Goal: Task Accomplishment & Management: Use online tool/utility

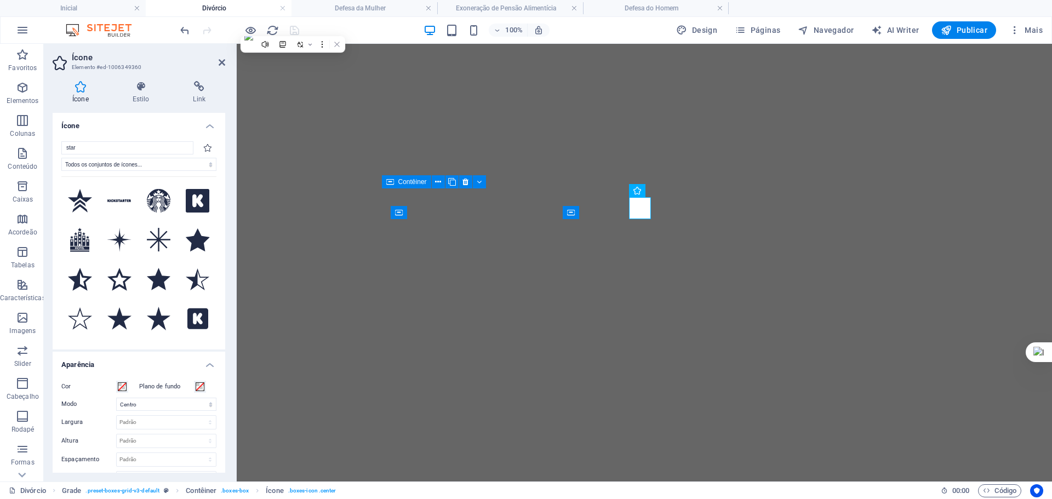
select select "xMidYMid"
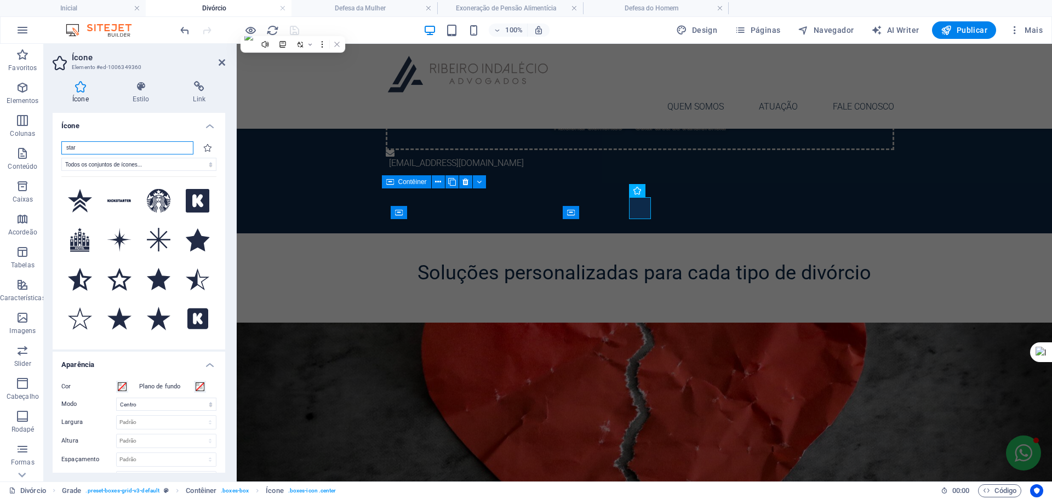
click at [132, 143] on input "star" at bounding box center [127, 147] width 132 height 13
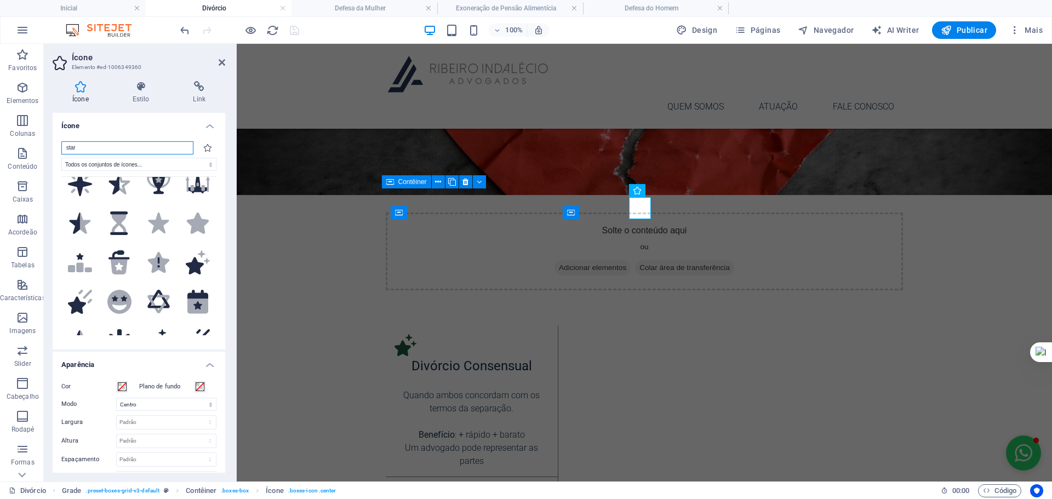
scroll to position [347, 0]
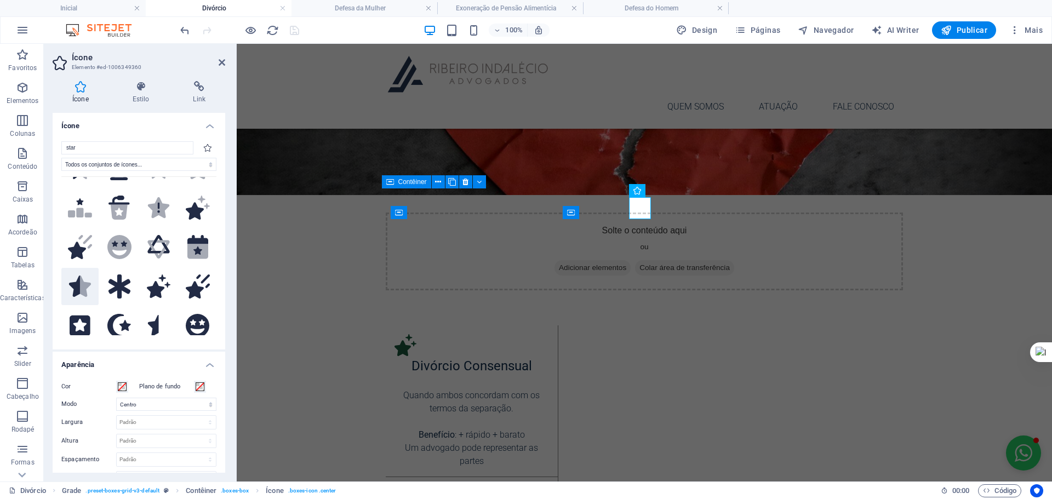
drag, startPoint x: 770, startPoint y: 221, endPoint x: 80, endPoint y: 275, distance: 692.1
click at [80, 276] on icon at bounding box center [82, 286] width 17 height 21
click at [121, 386] on span at bounding box center [122, 387] width 9 height 9
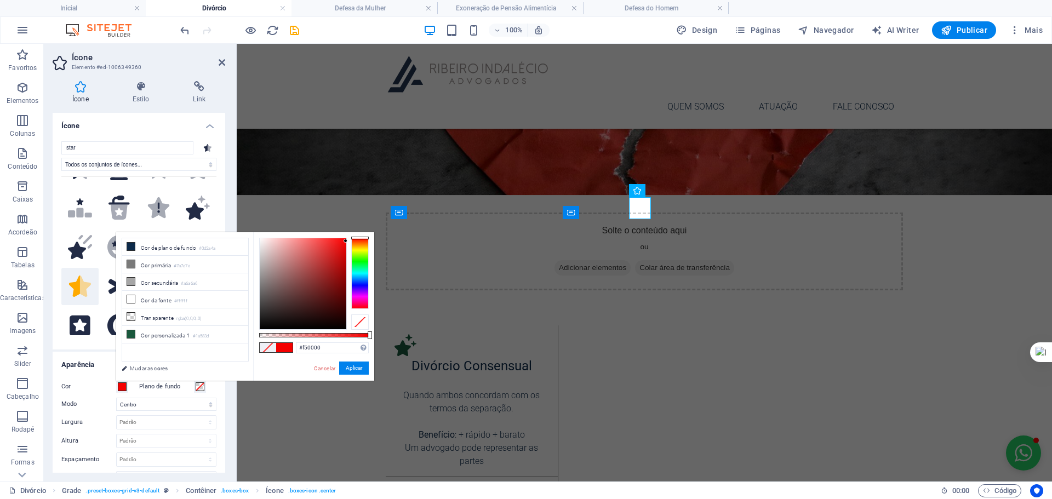
drag, startPoint x: 336, startPoint y: 244, endPoint x: 346, endPoint y: 241, distance: 9.7
click at [346, 241] on div at bounding box center [303, 283] width 87 height 91
type input "#fa0606"
click at [344, 239] on div at bounding box center [343, 239] width 4 height 4
click at [350, 366] on button "Aplicar" at bounding box center [354, 368] width 30 height 13
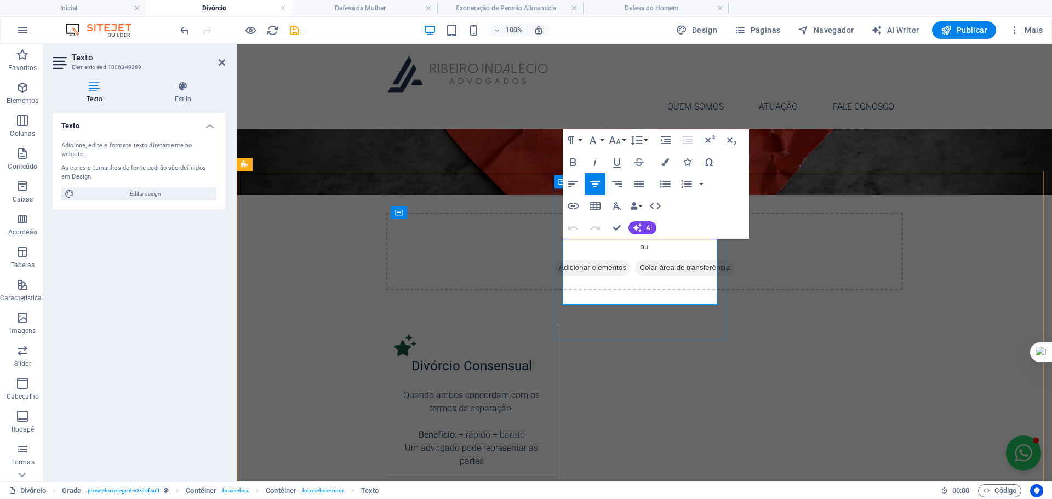
drag, startPoint x: 699, startPoint y: 259, endPoint x: 699, endPoint y: 272, distance: 13.2
drag, startPoint x: 688, startPoint y: 259, endPoint x: 715, endPoint y: 259, distance: 26.9
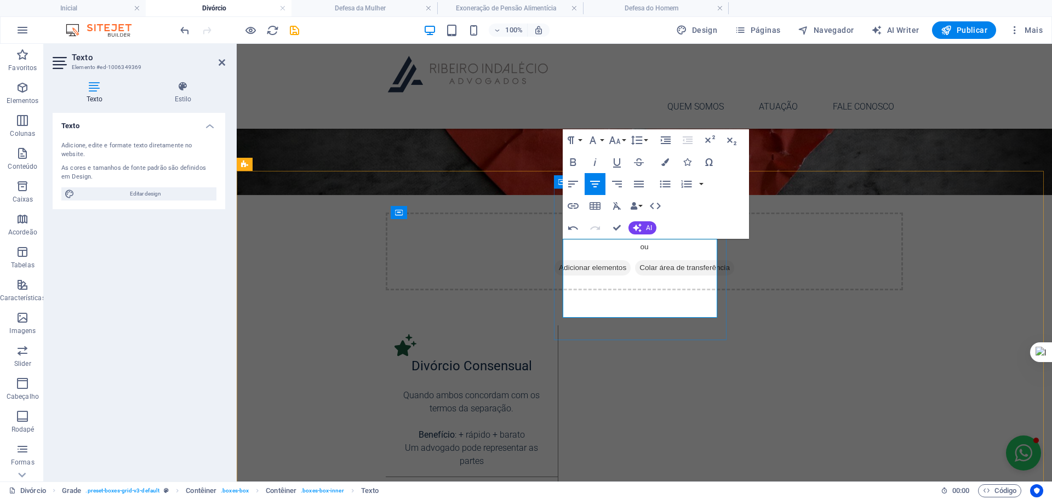
drag, startPoint x: 677, startPoint y: 275, endPoint x: 676, endPoint y: 311, distance: 36.7
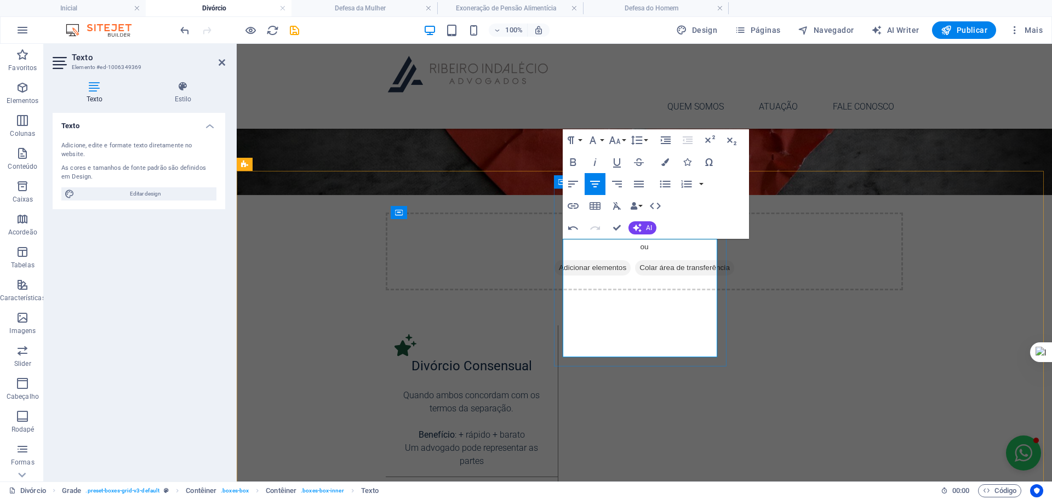
drag, startPoint x: 569, startPoint y: 284, endPoint x: 652, endPoint y: 321, distance: 90.8
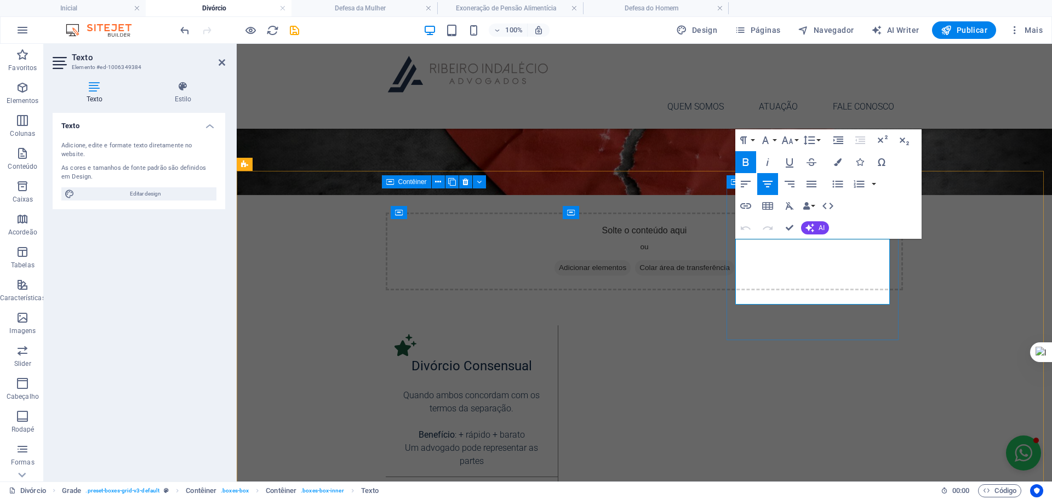
drag, startPoint x: 843, startPoint y: 246, endPoint x: 749, endPoint y: 247, distance: 93.7
drag, startPoint x: 789, startPoint y: 227, endPoint x: 748, endPoint y: 206, distance: 46.1
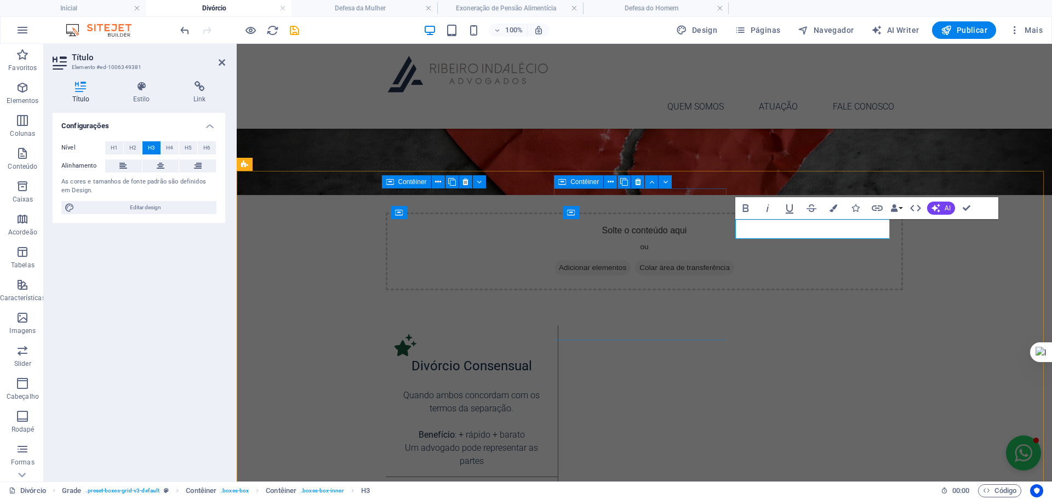
drag, startPoint x: 796, startPoint y: 230, endPoint x: 723, endPoint y: 227, distance: 72.9
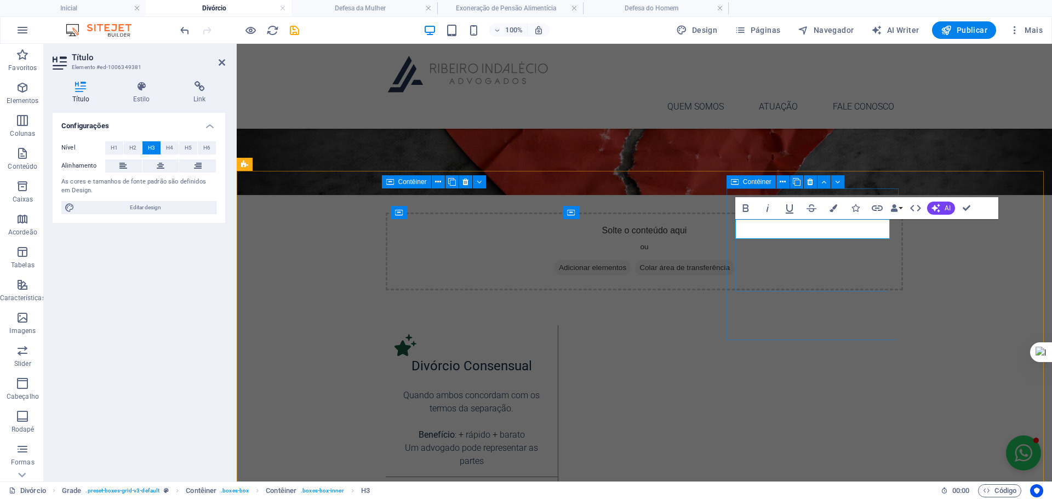
drag, startPoint x: 871, startPoint y: 227, endPoint x: 737, endPoint y: 227, distance: 134.8
click at [834, 209] on icon "button" at bounding box center [834, 208] width 8 height 8
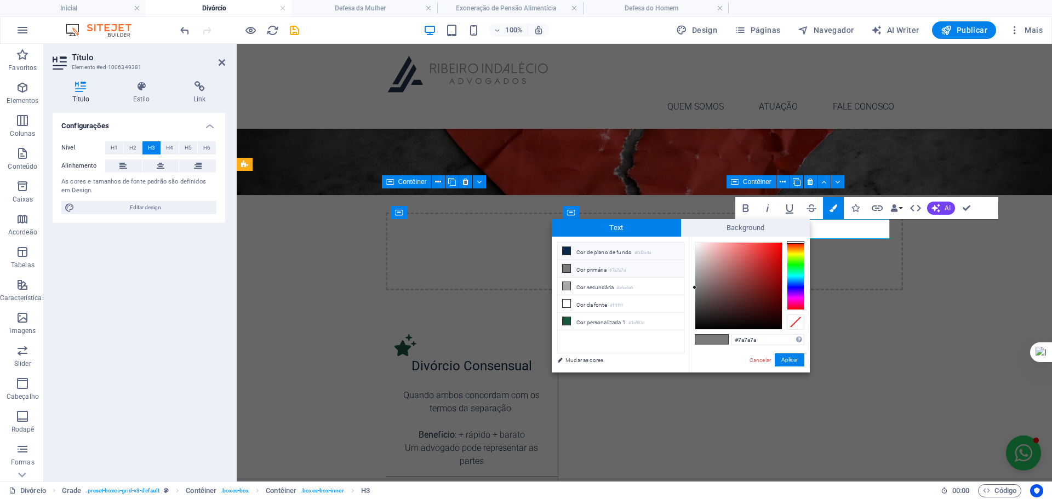
click at [598, 253] on li "Cor de plano de fundo #0d2a4a" at bounding box center [621, 252] width 126 height 18
type input "#0d2a4a"
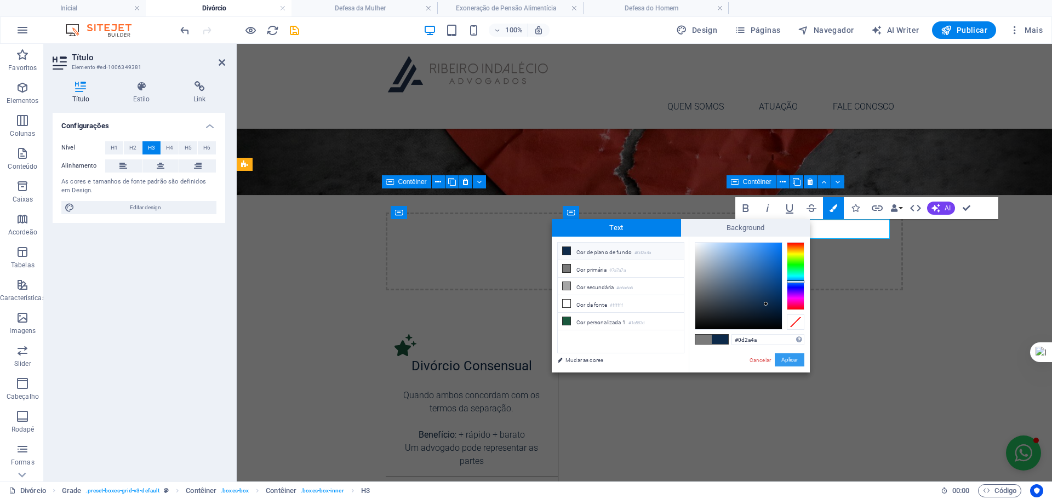
click at [785, 355] on button "Aplicar" at bounding box center [790, 359] width 30 height 13
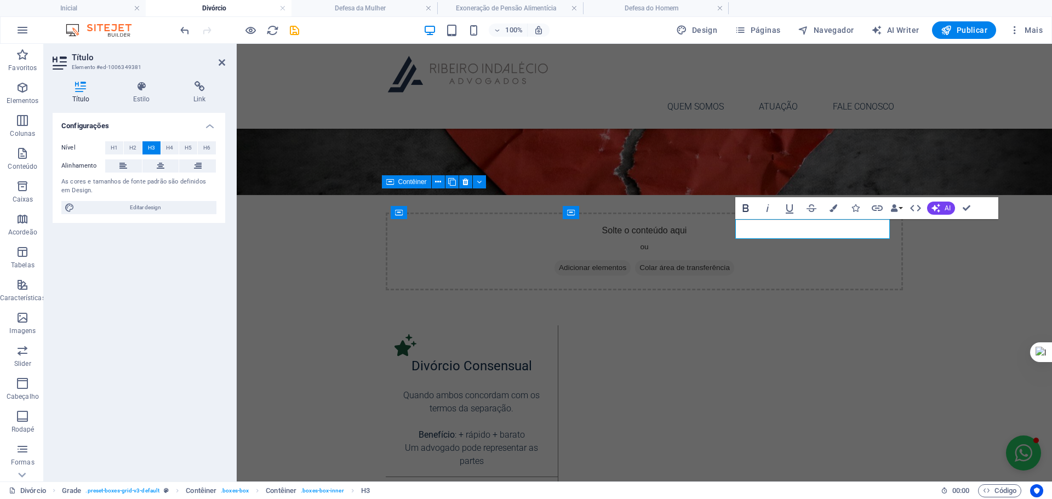
click at [744, 208] on icon "button" at bounding box center [745, 208] width 13 height 13
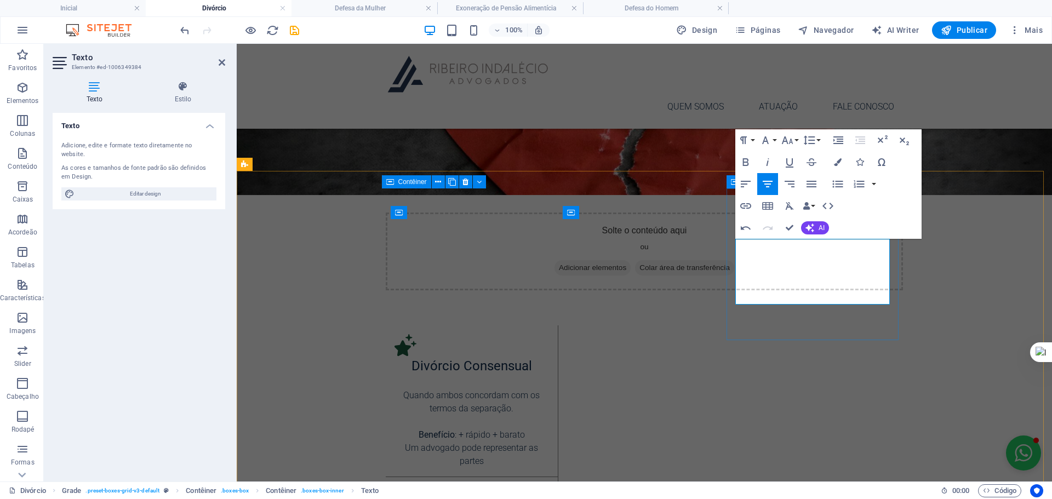
drag, startPoint x: 768, startPoint y: 259, endPoint x: 888, endPoint y: 258, distance: 120.0
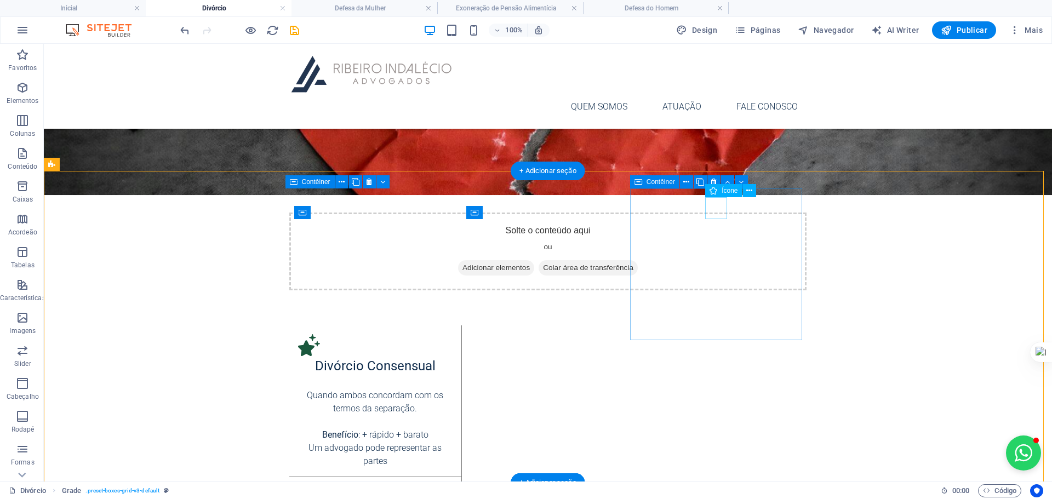
select select "xMidYMid"
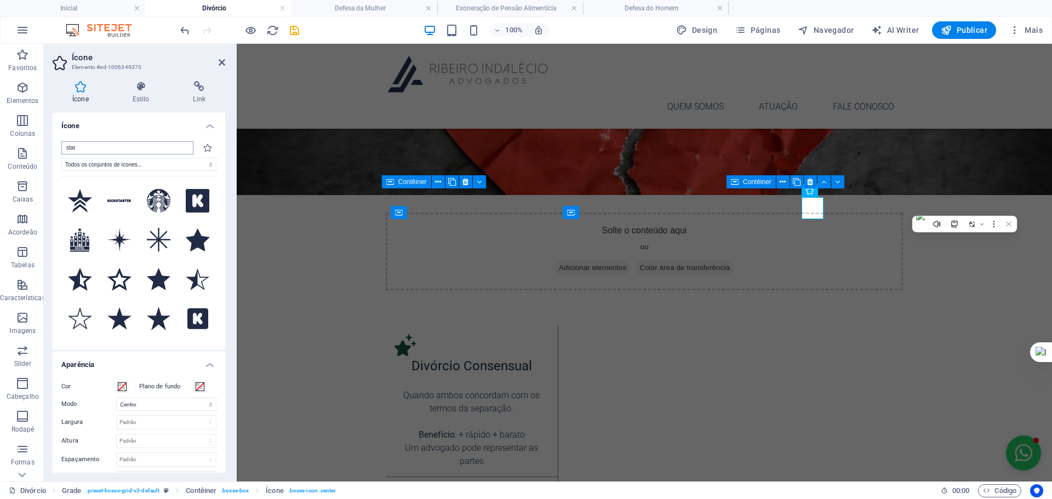
click at [95, 147] on input "star" at bounding box center [127, 147] width 132 height 13
drag, startPoint x: 99, startPoint y: 147, endPoint x: 29, endPoint y: 147, distance: 70.1
click at [29, 147] on section "Favoritos Elementos Colunas Conteúdo Caixas Acordeão Tabelas Características Im…" at bounding box center [526, 263] width 1052 height 438
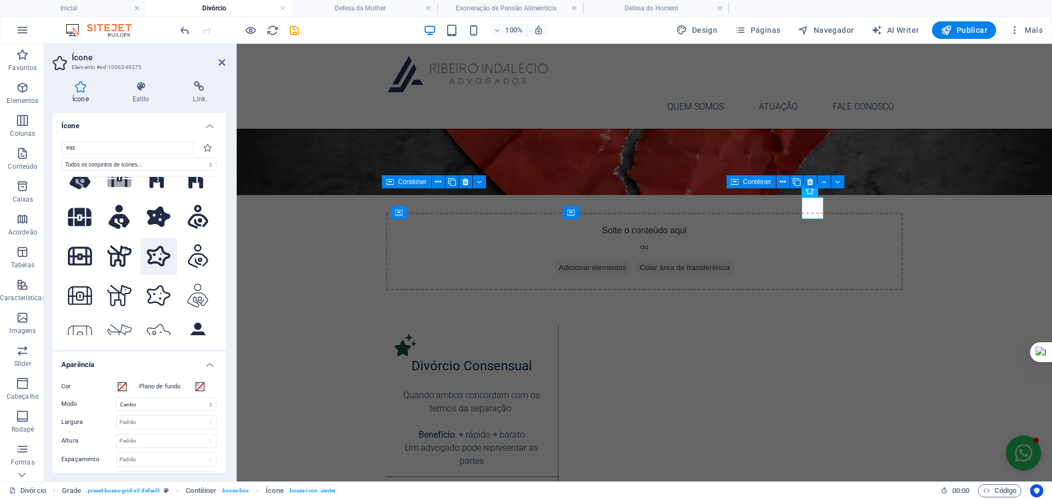
scroll to position [0, 0]
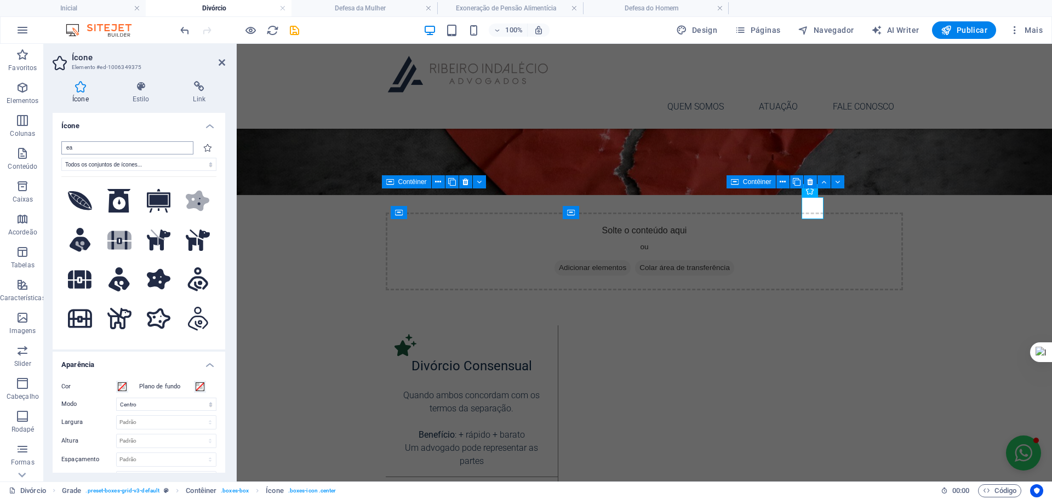
type input "e"
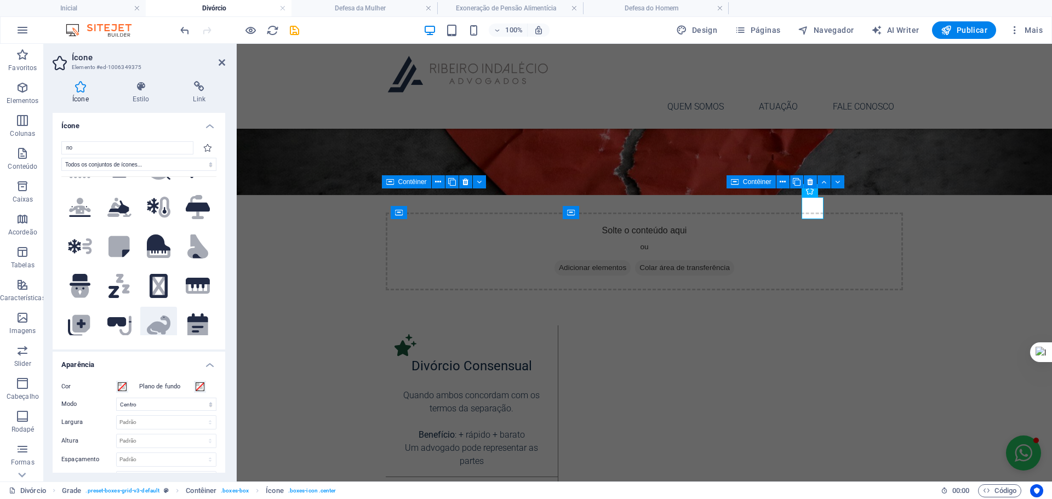
scroll to position [822, 0]
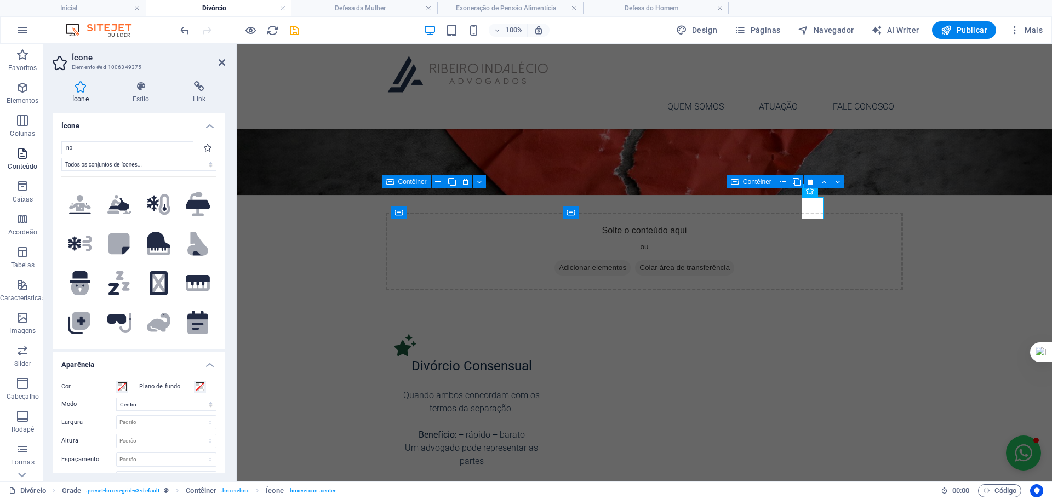
drag, startPoint x: 111, startPoint y: 149, endPoint x: 40, endPoint y: 149, distance: 70.7
click at [40, 149] on section "Favoritos Elementos Colunas Conteúdo Caixas Acordeão Tabelas Características Im…" at bounding box center [526, 263] width 1052 height 438
type input "no"
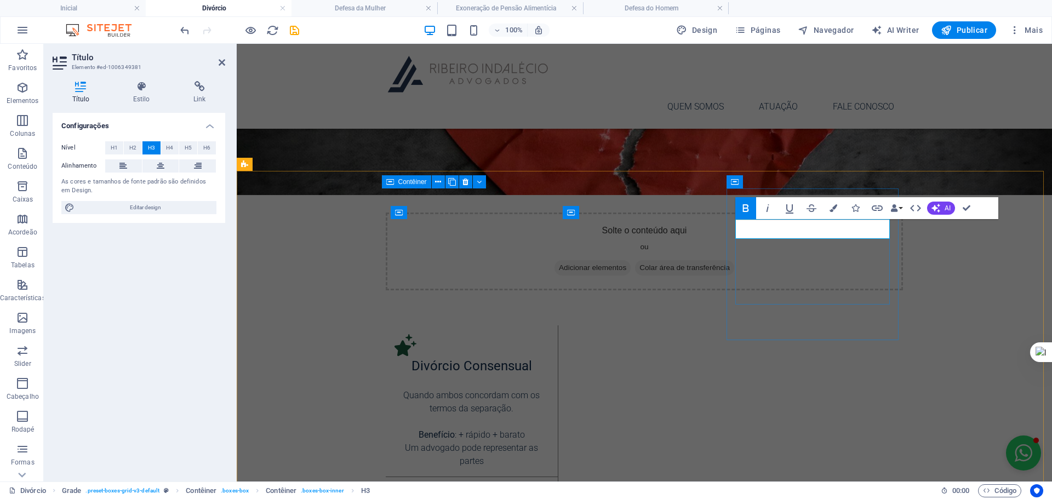
drag, startPoint x: 738, startPoint y: 230, endPoint x: 875, endPoint y: 231, distance: 137.0
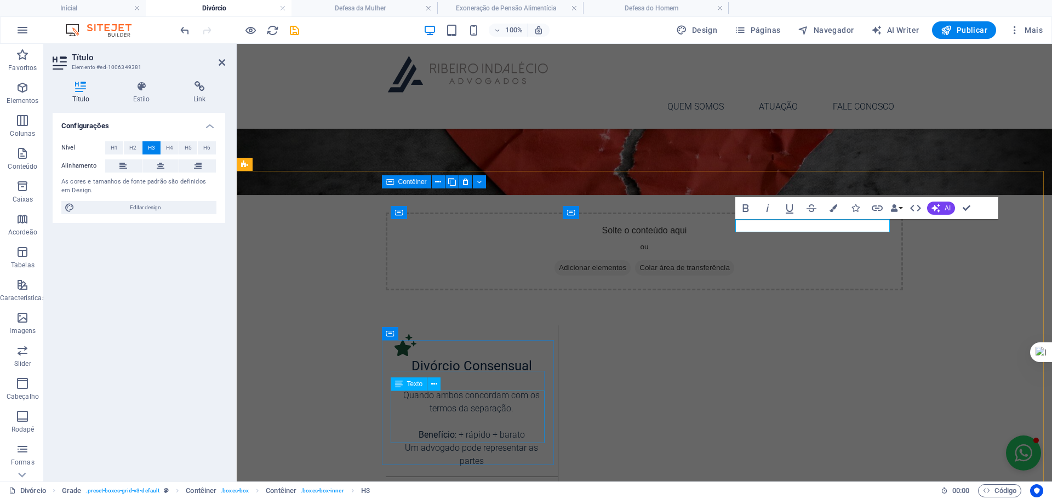
click at [413, 379] on div "Texto" at bounding box center [409, 384] width 37 height 13
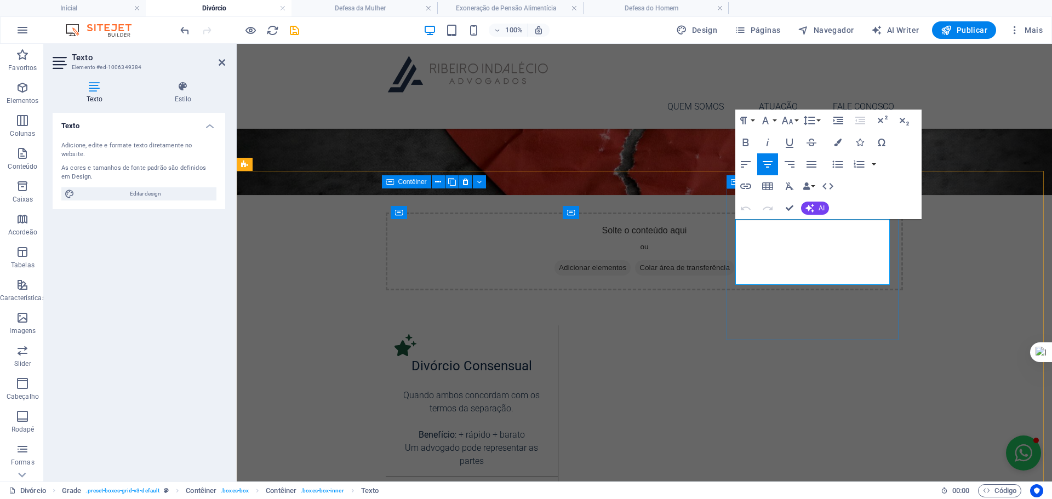
drag, startPoint x: 739, startPoint y: 242, endPoint x: 877, endPoint y: 274, distance: 142.4
copy p "Quando não há bens e/ou não há filhos menores, o processo é feito via cartório,…"
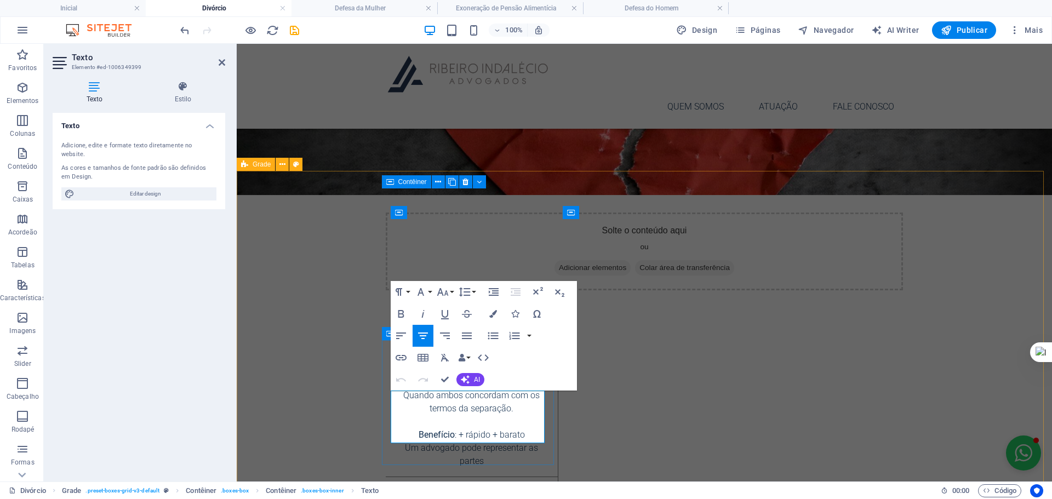
drag, startPoint x: 538, startPoint y: 436, endPoint x: 392, endPoint y: 396, distance: 151.3
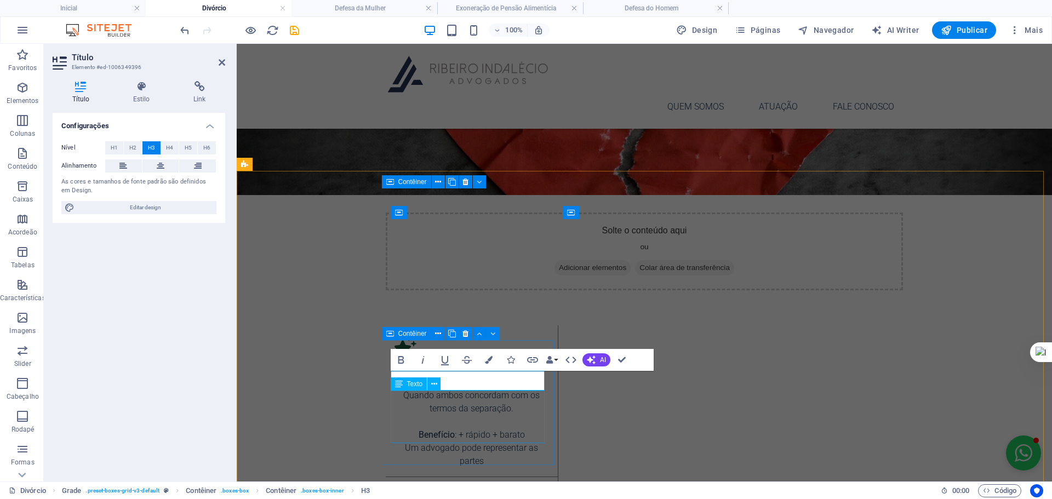
click at [446, 381] on div "Texto" at bounding box center [420, 385] width 58 height 14
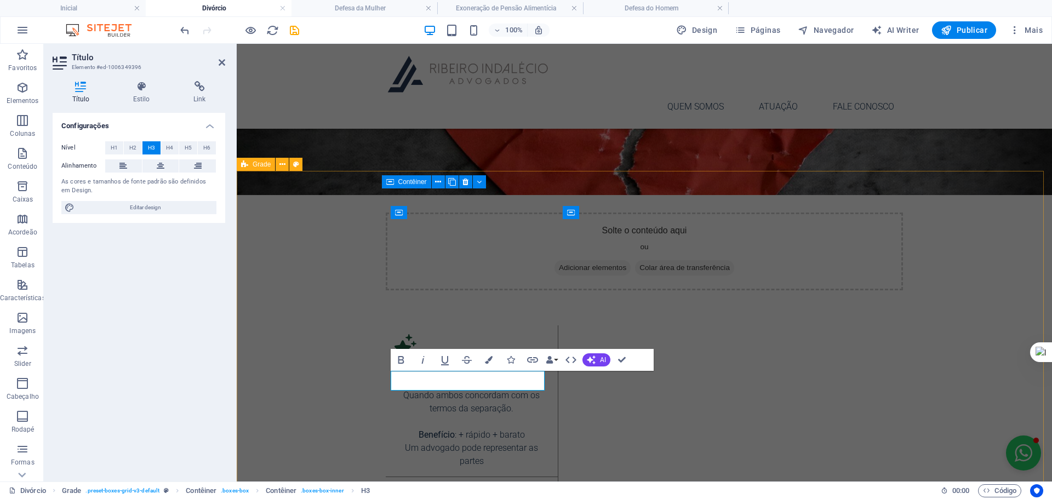
drag, startPoint x: 474, startPoint y: 383, endPoint x: 370, endPoint y: 380, distance: 103.6
click at [486, 363] on icon "button" at bounding box center [489, 360] width 8 height 8
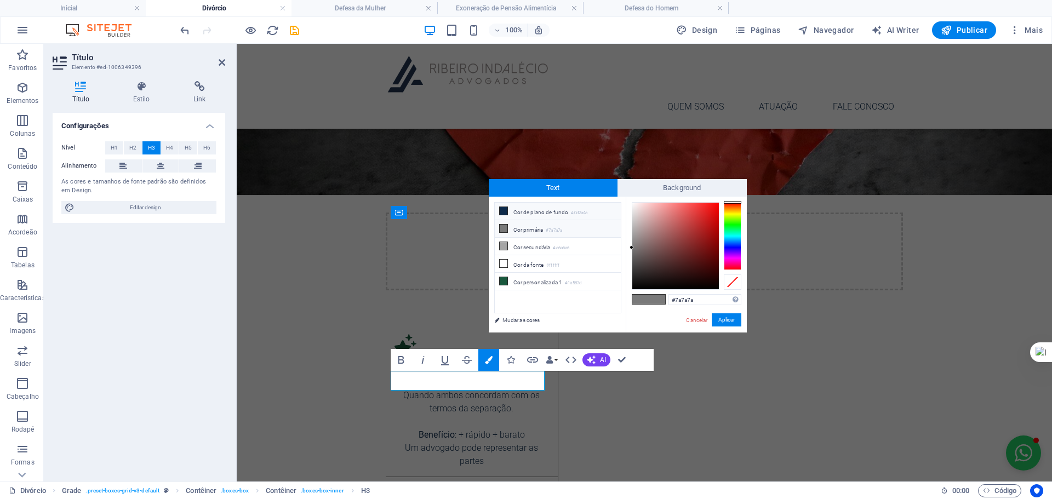
click at [532, 212] on li "Cor de plano de fundo #0d2a4a" at bounding box center [558, 212] width 126 height 18
type input "#0d2a4a"
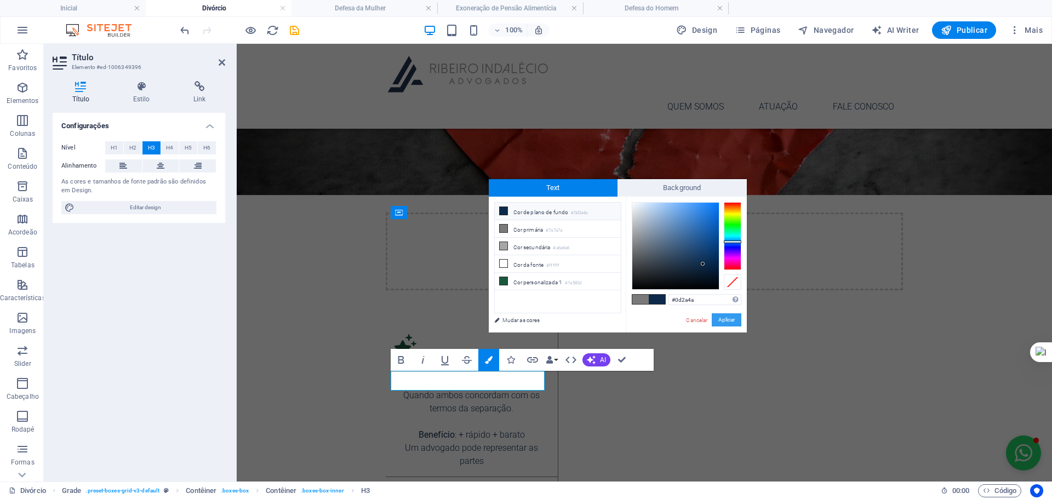
click at [729, 319] on button "Aplicar" at bounding box center [727, 319] width 30 height 13
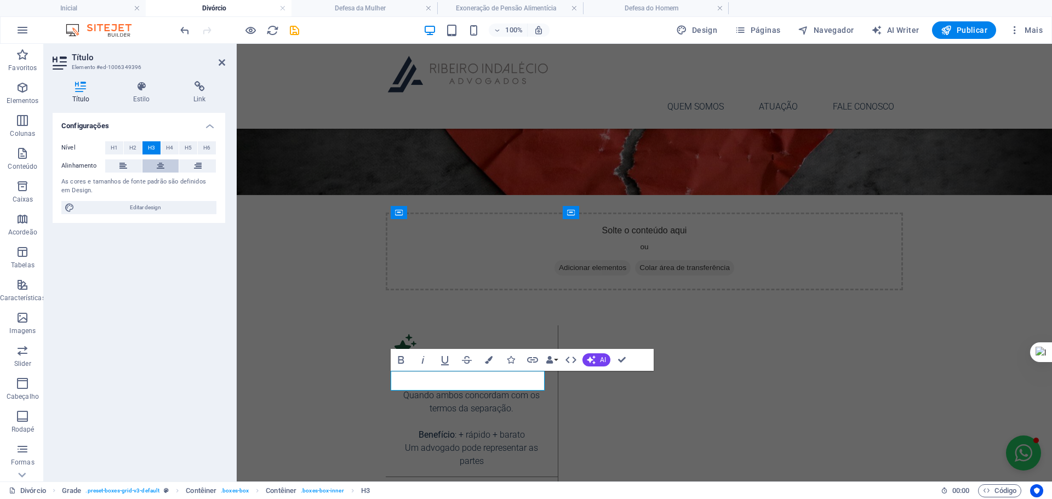
click at [169, 163] on button at bounding box center [160, 165] width 37 height 13
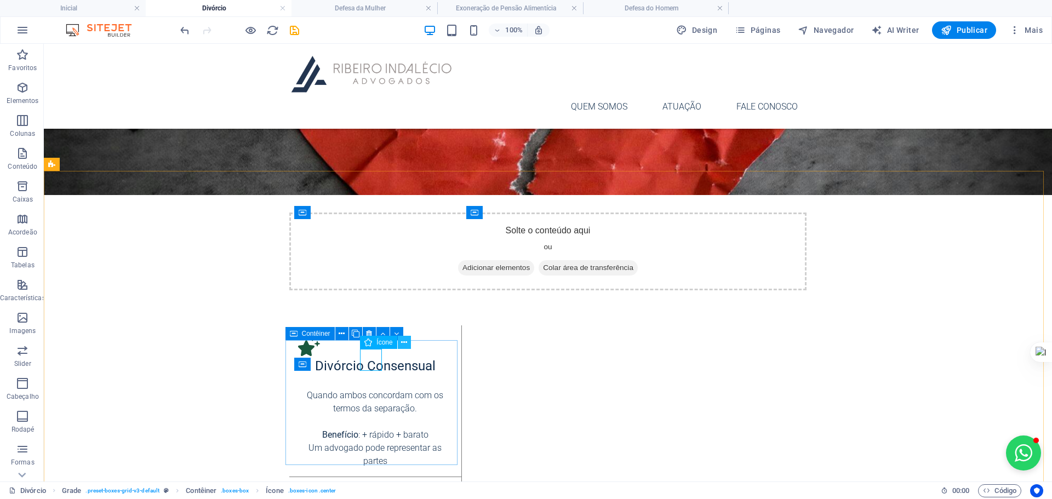
click at [401, 344] on icon at bounding box center [404, 343] width 6 height 12
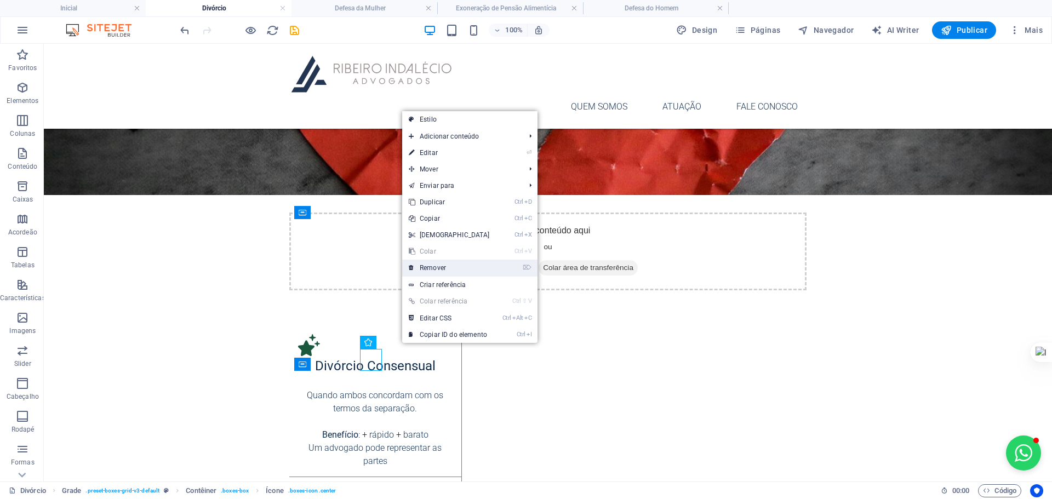
click at [449, 269] on link "⌦ Remover" at bounding box center [449, 268] width 94 height 16
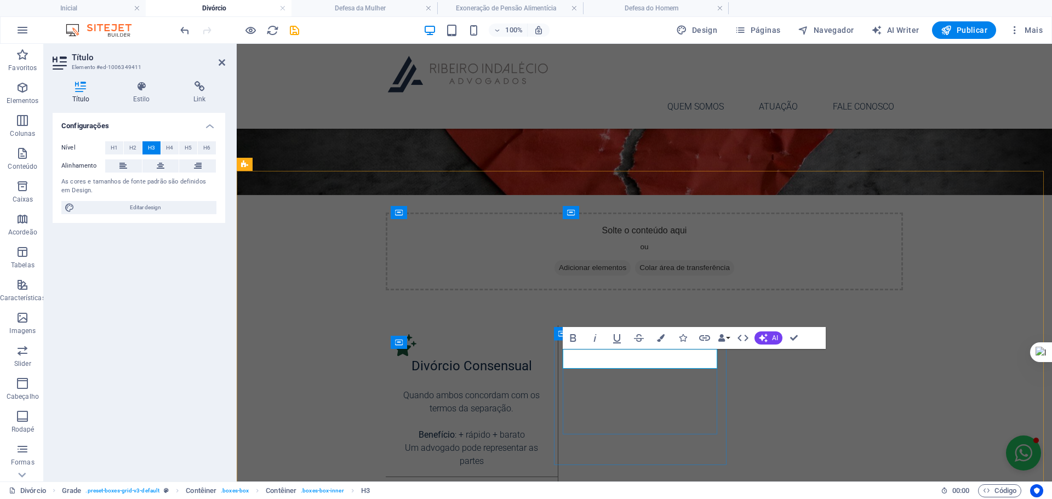
drag, startPoint x: 614, startPoint y: 362, endPoint x: 564, endPoint y: 362, distance: 49.9
click at [665, 336] on button "Colors" at bounding box center [661, 338] width 21 height 22
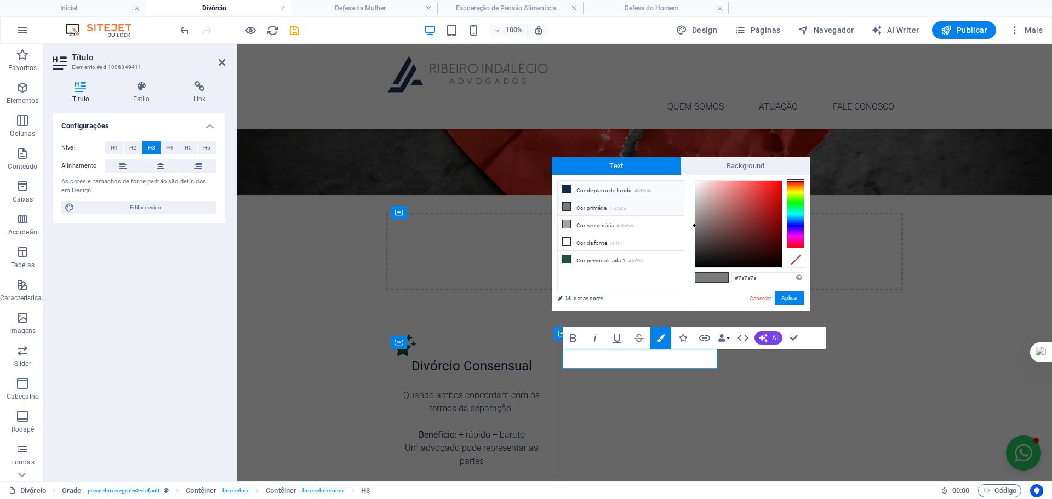
click at [607, 184] on li "Cor de plano de fundo #0d2a4a" at bounding box center [621, 190] width 126 height 18
type input "#0d2a4a"
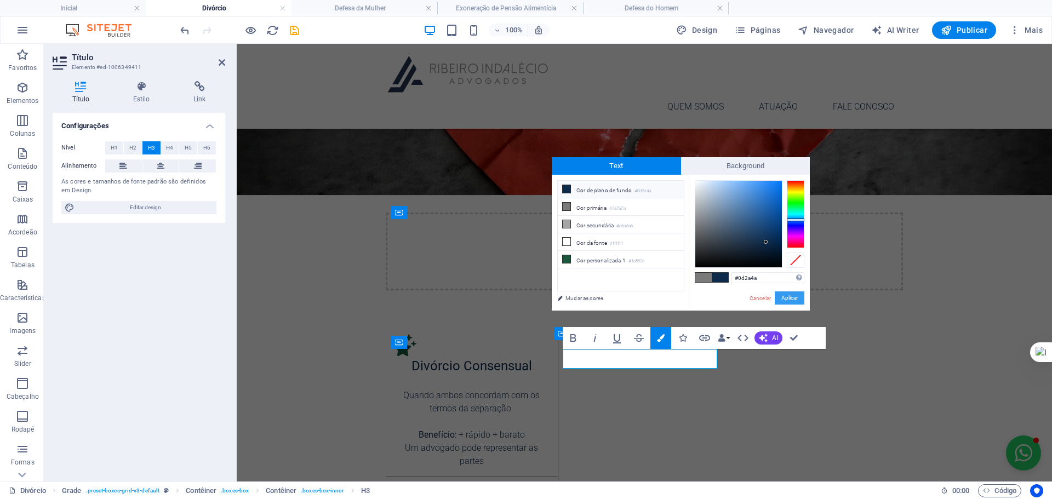
drag, startPoint x: 789, startPoint y: 296, endPoint x: 57, endPoint y: 198, distance: 738.7
click at [789, 296] on button "Aplicar" at bounding box center [790, 298] width 30 height 13
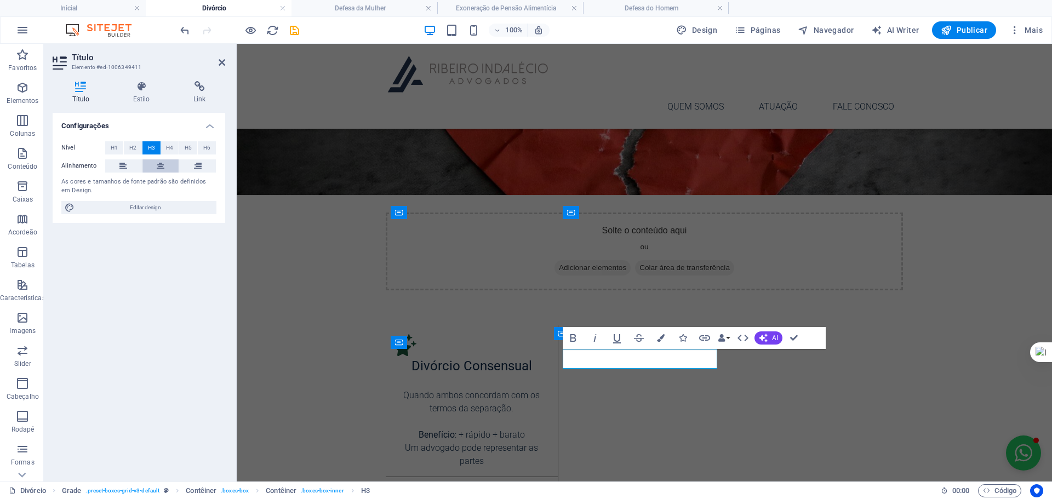
click at [159, 164] on icon at bounding box center [161, 165] width 8 height 13
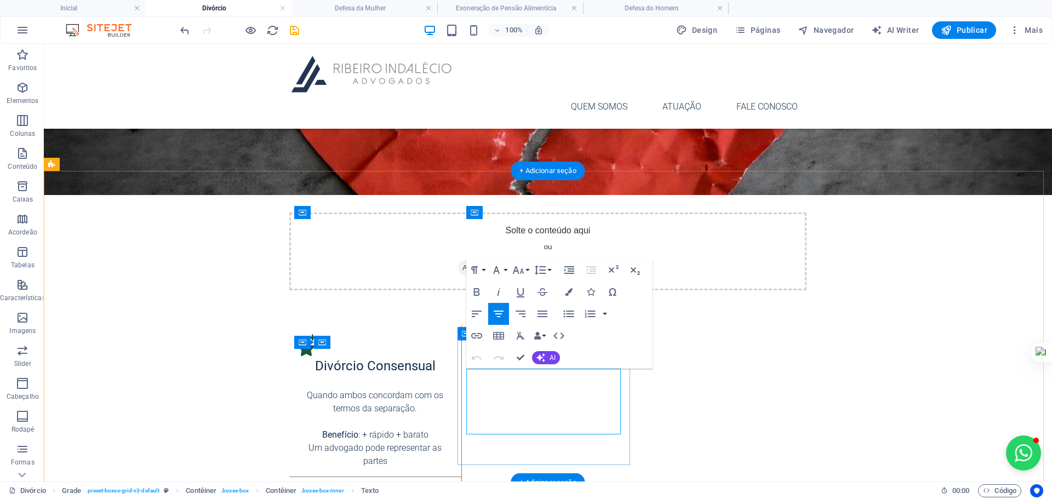
drag, startPoint x: 490, startPoint y: 378, endPoint x: 607, endPoint y: 437, distance: 131.4
drag, startPoint x: 534, startPoint y: 373, endPoint x: 497, endPoint y: 397, distance: 43.6
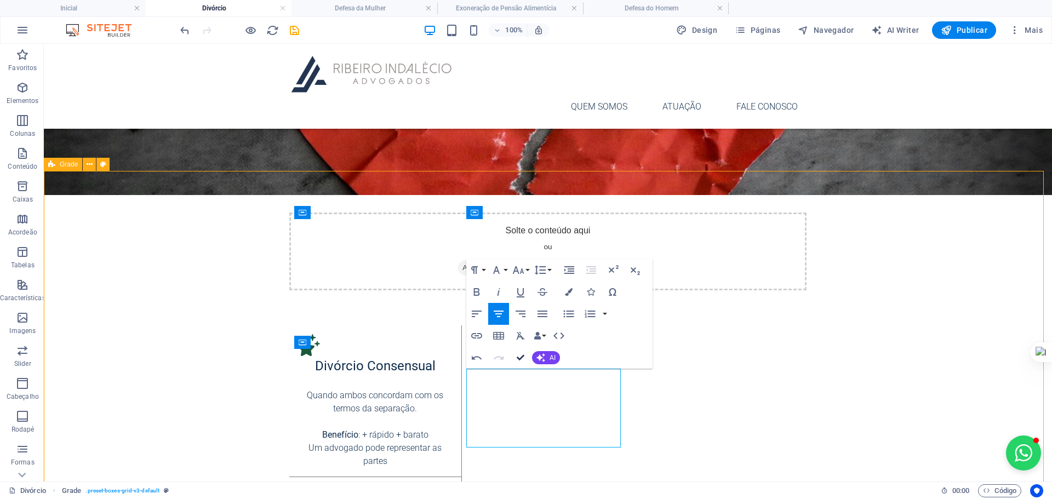
click at [521, 357] on icon "button" at bounding box center [521, 358] width 8 height 8
click at [524, 358] on icon "button" at bounding box center [521, 358] width 8 height 8
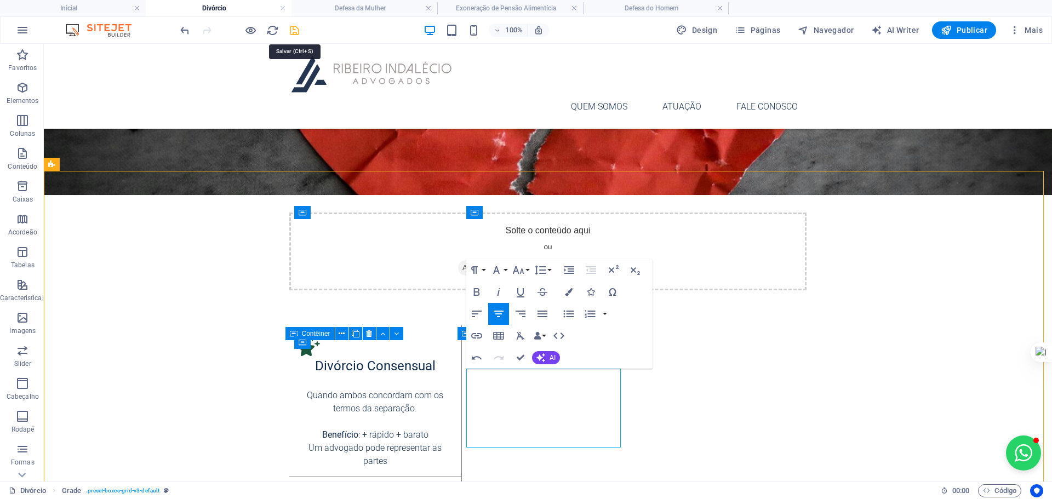
click at [290, 26] on icon "save" at bounding box center [294, 30] width 13 height 13
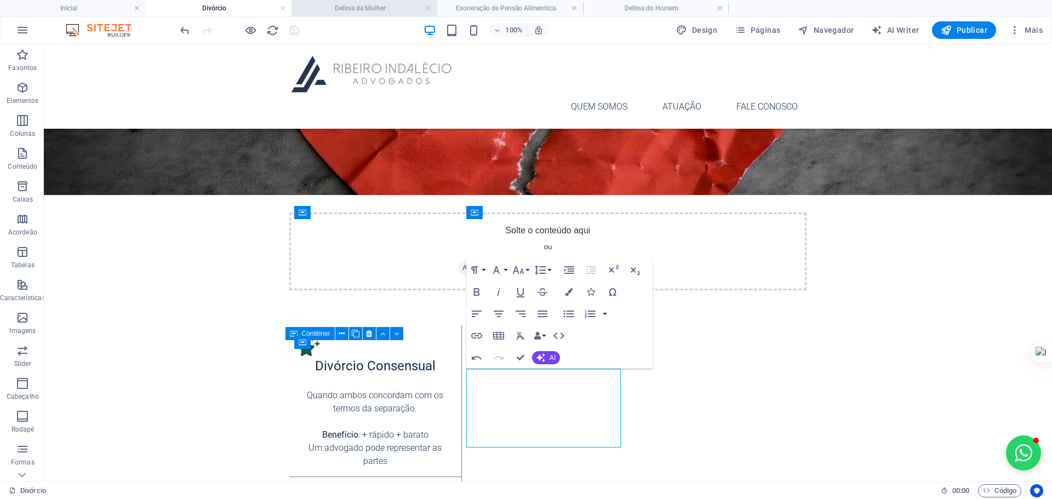
click at [371, 11] on h4 "Defesa da Mulher" at bounding box center [365, 8] width 146 height 12
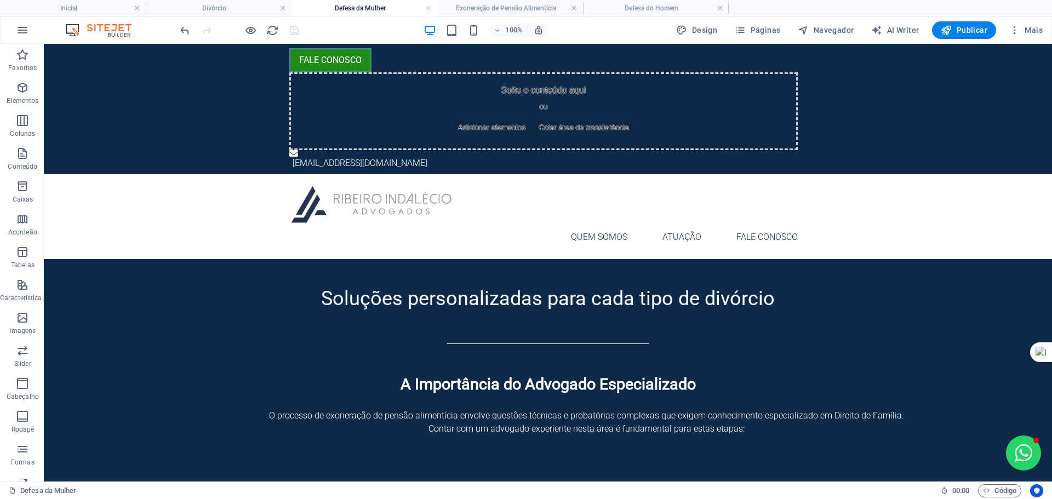
scroll to position [1539, 0]
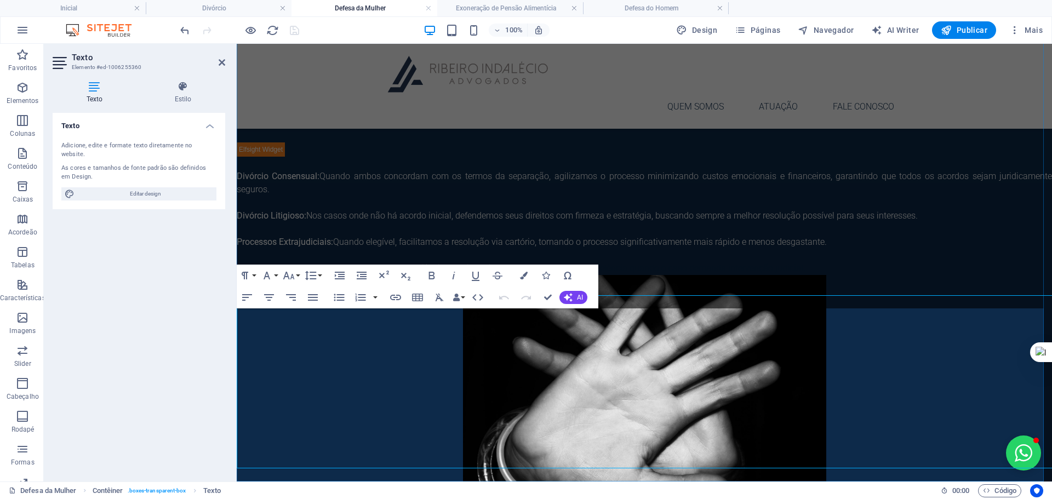
scroll to position [1552, 0]
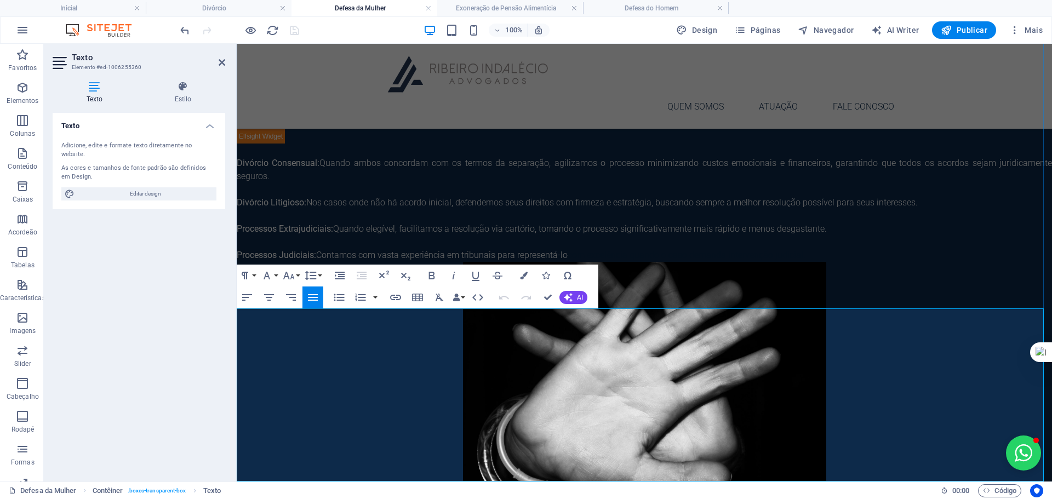
drag, startPoint x: 269, startPoint y: 318, endPoint x: 643, endPoint y: 438, distance: 393.1
drag, startPoint x: 238, startPoint y: 313, endPoint x: 801, endPoint y: 486, distance: 588.7
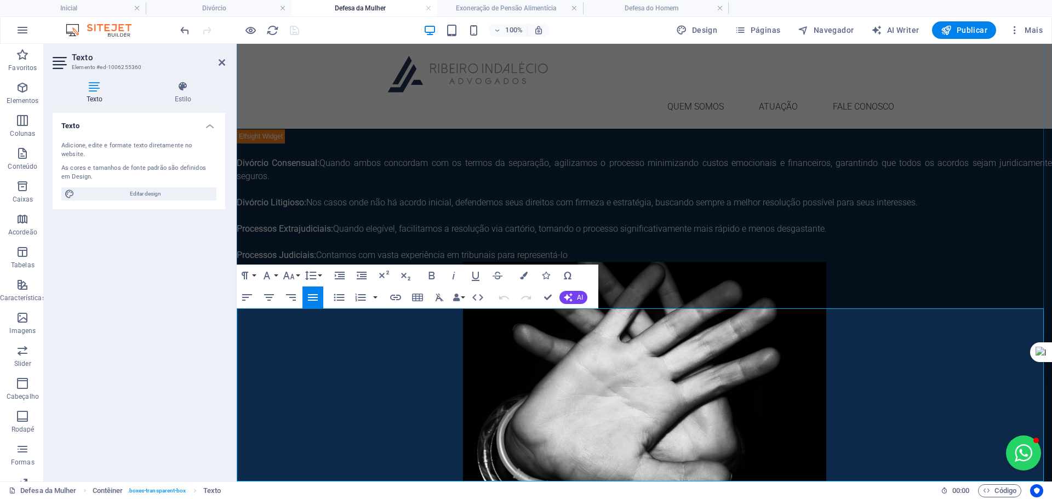
click at [181, 95] on h4 "Estilo" at bounding box center [183, 92] width 84 height 23
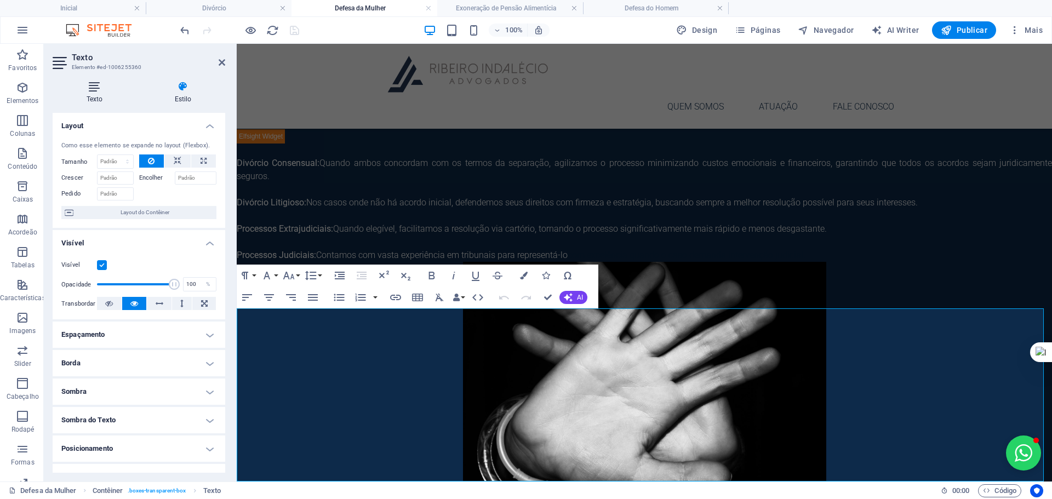
click at [99, 90] on icon at bounding box center [95, 86] width 84 height 11
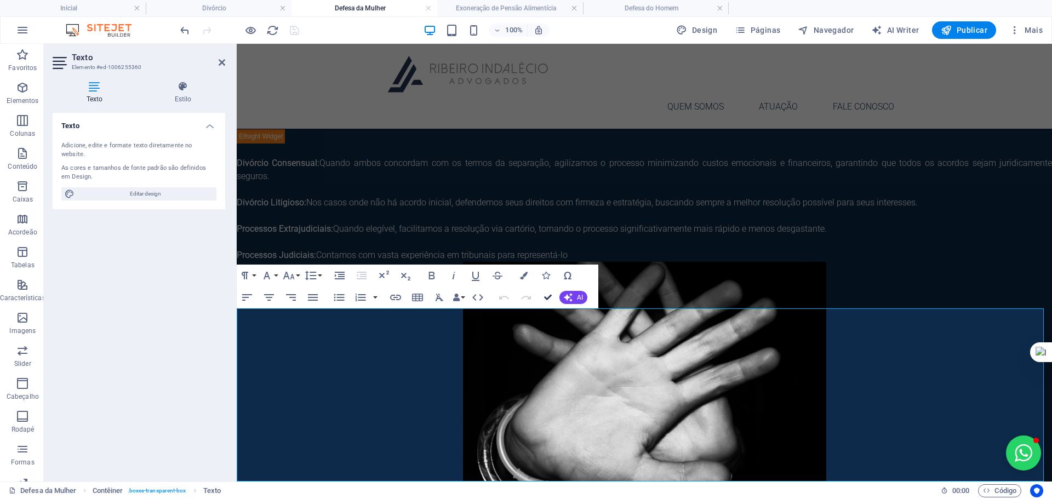
drag, startPoint x: 549, startPoint y: 294, endPoint x: 400, endPoint y: 281, distance: 149.1
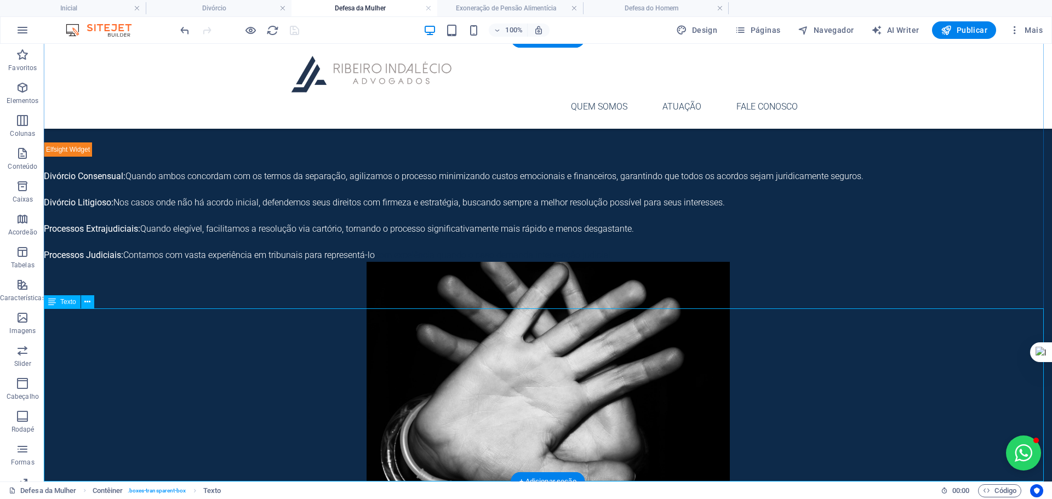
click at [85, 299] on icon at bounding box center [87, 302] width 6 height 12
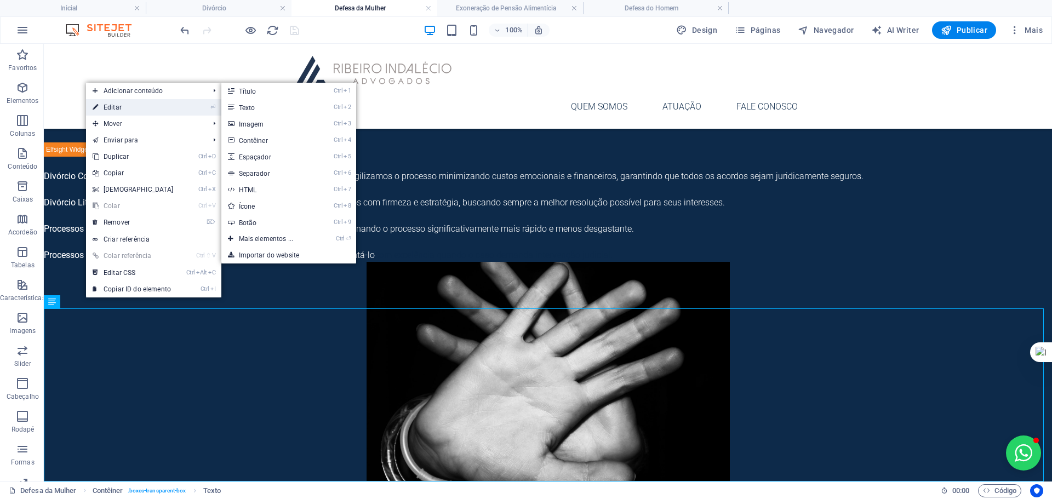
click at [132, 105] on link "⏎ Editar" at bounding box center [133, 107] width 94 height 16
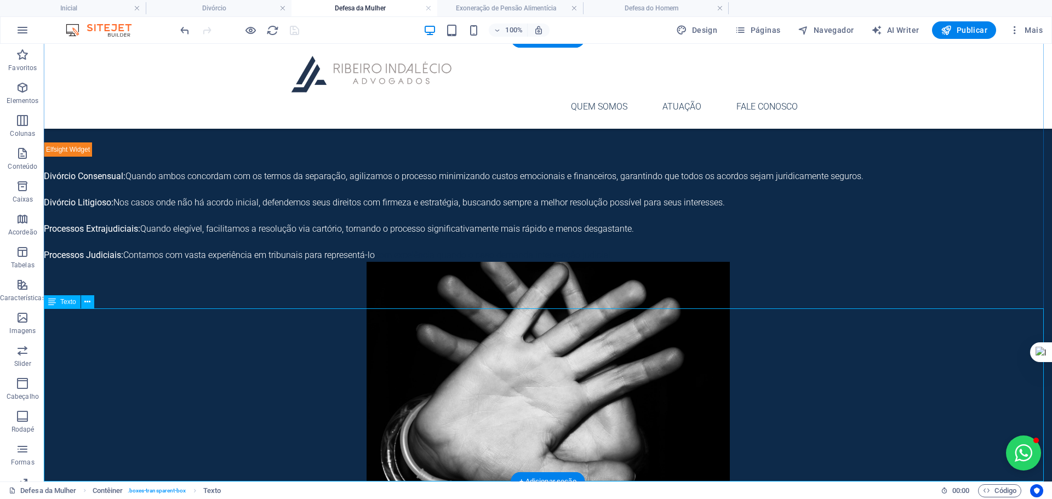
drag, startPoint x: 436, startPoint y: 354, endPoint x: 174, endPoint y: 387, distance: 264.6
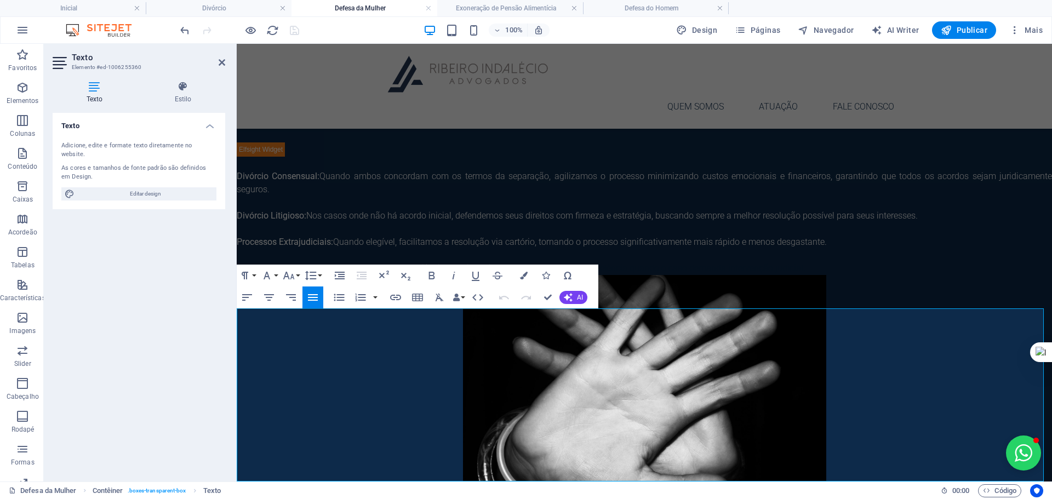
scroll to position [1552, 0]
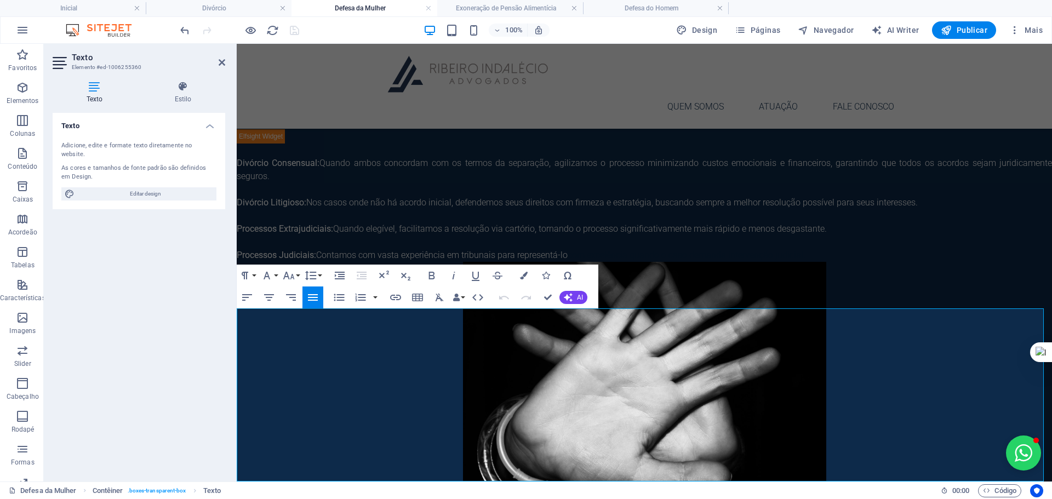
drag, startPoint x: 247, startPoint y: 316, endPoint x: 1091, endPoint y: 527, distance: 869.3
click at [526, 270] on button "Colors" at bounding box center [523, 276] width 21 height 22
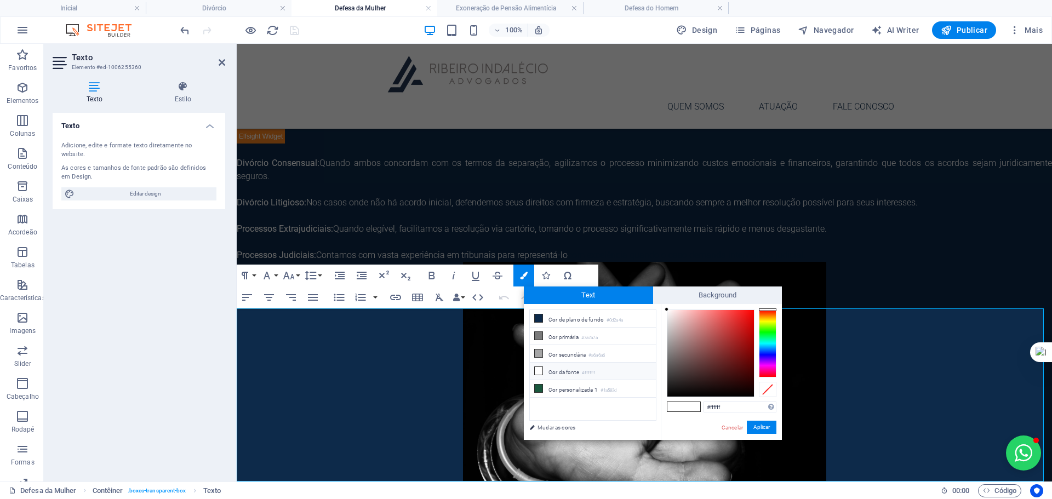
click at [562, 368] on li "Cor da fonte #ffffff" at bounding box center [593, 372] width 126 height 18
click at [766, 424] on button "Aplicar" at bounding box center [762, 427] width 30 height 13
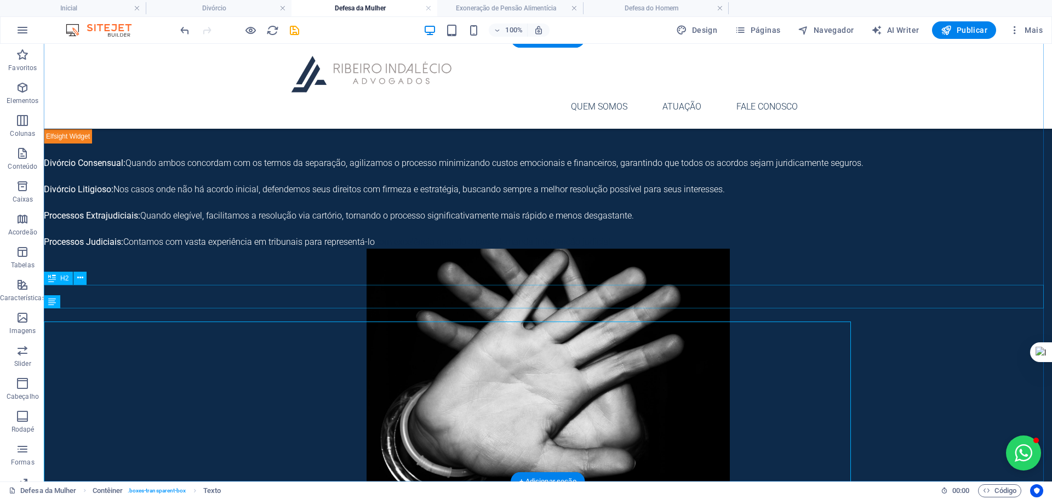
scroll to position [1539, 0]
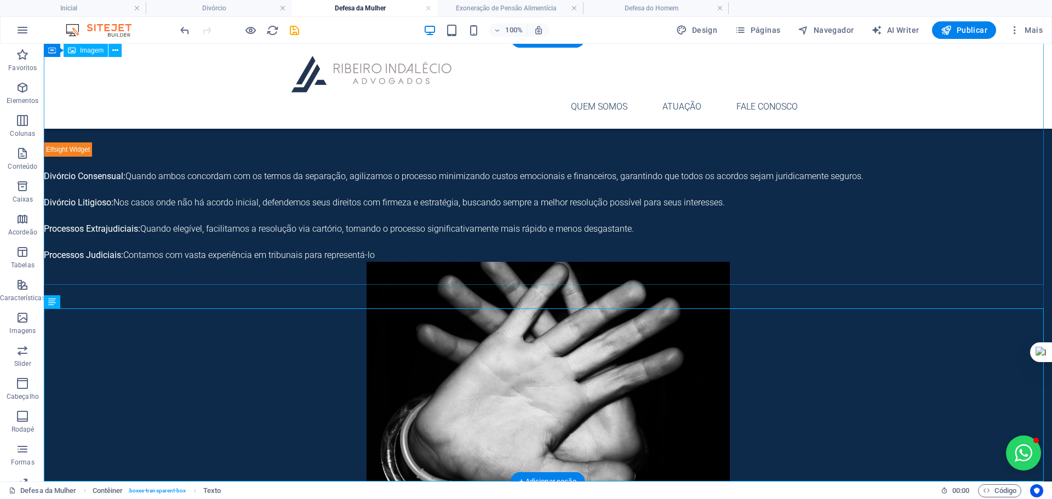
click at [272, 262] on figure at bounding box center [548, 385] width 1008 height 247
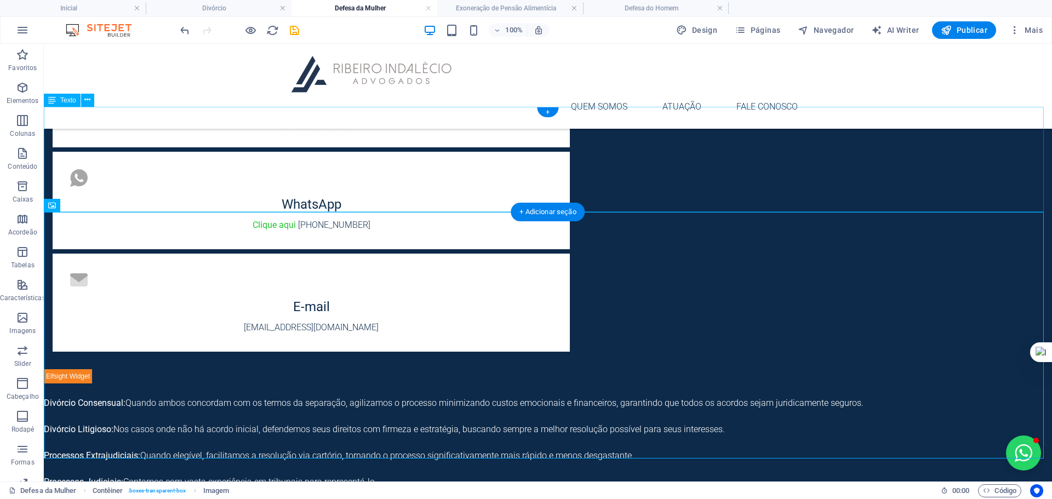
scroll to position [1302, 0]
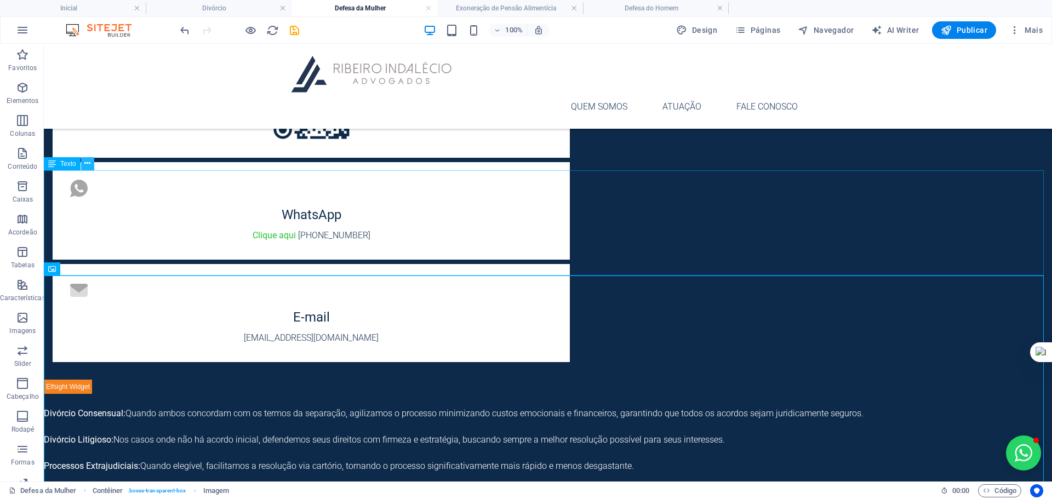
click at [87, 165] on icon at bounding box center [87, 164] width 6 height 12
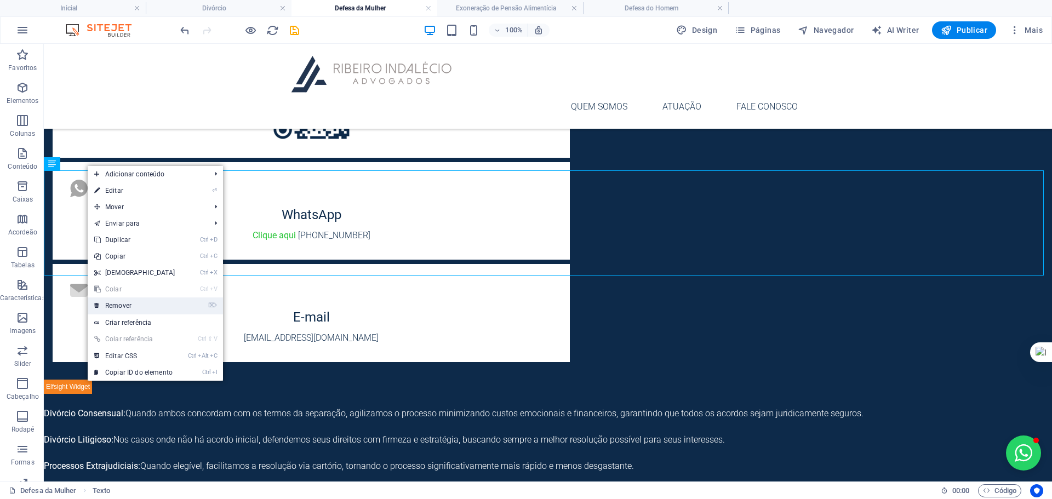
click at [126, 306] on link "⌦ Remover" at bounding box center [135, 306] width 94 height 16
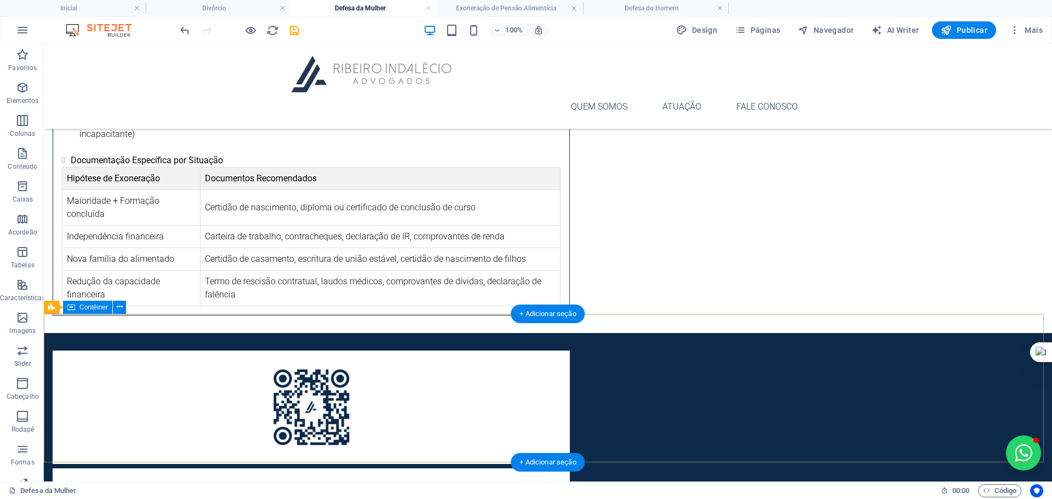
scroll to position [1032, 0]
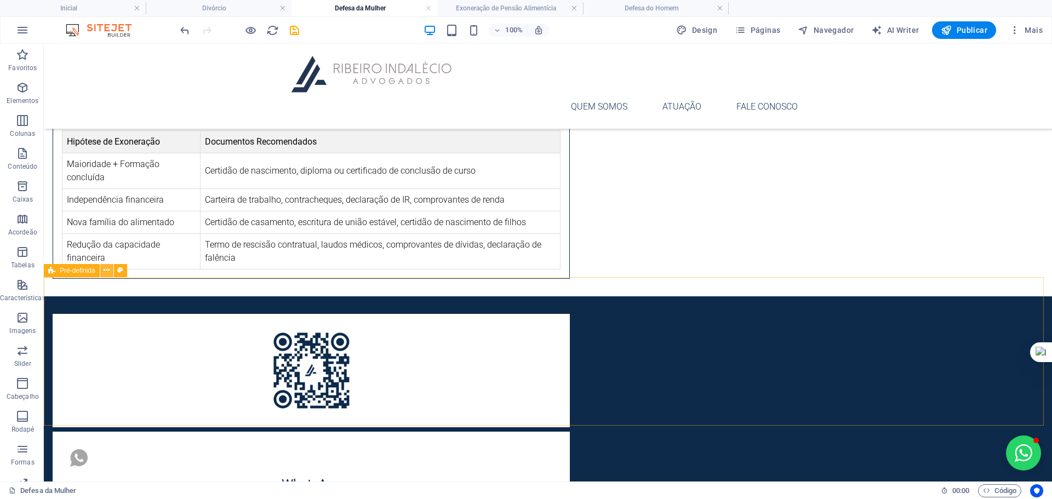
click at [110, 271] on icon at bounding box center [107, 271] width 6 height 12
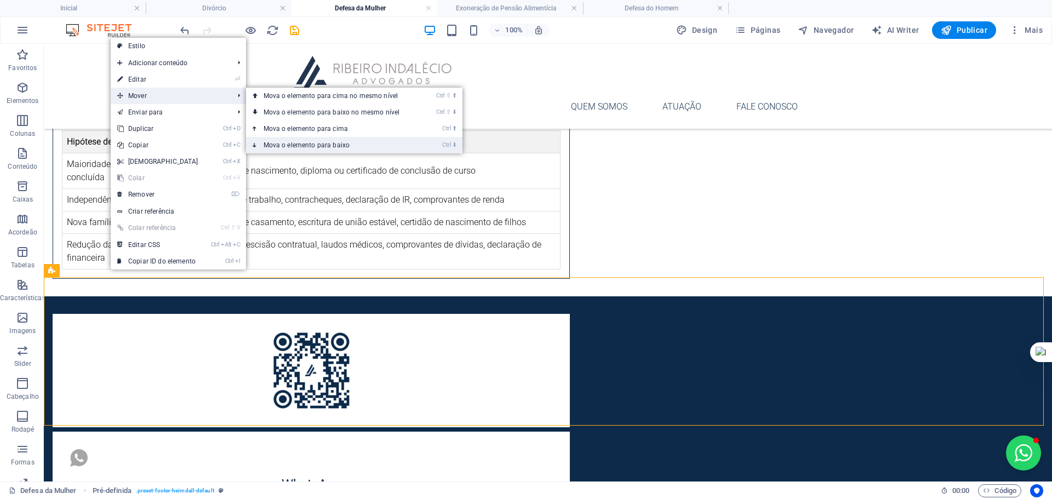
click at [334, 141] on link "Ctrl ⬇ Mova o elemento para baixo" at bounding box center [334, 145] width 176 height 16
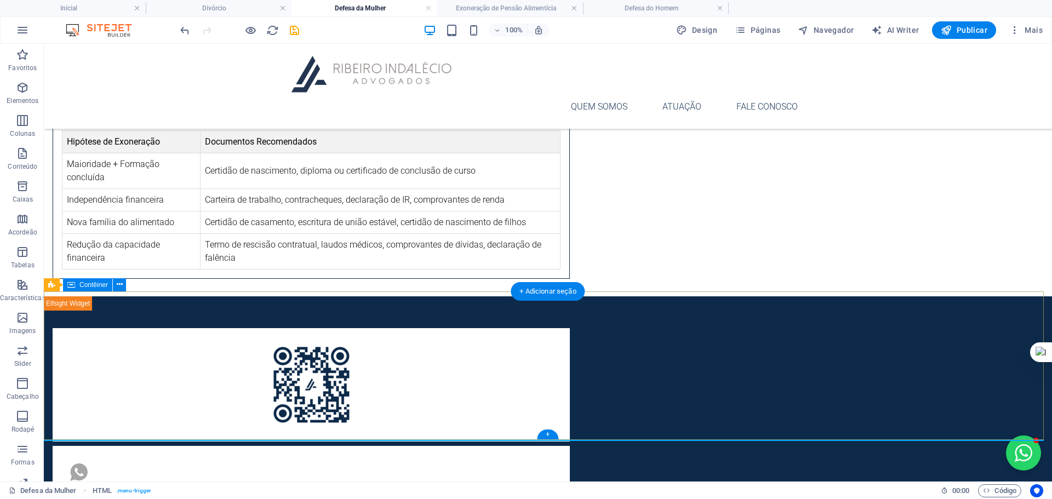
click at [196, 311] on div "WhatsApp Clique aqui (47) 9 9650-2903 .fa-secondary{opacity:.4} E-mail contato@…" at bounding box center [548, 487] width 1008 height 353
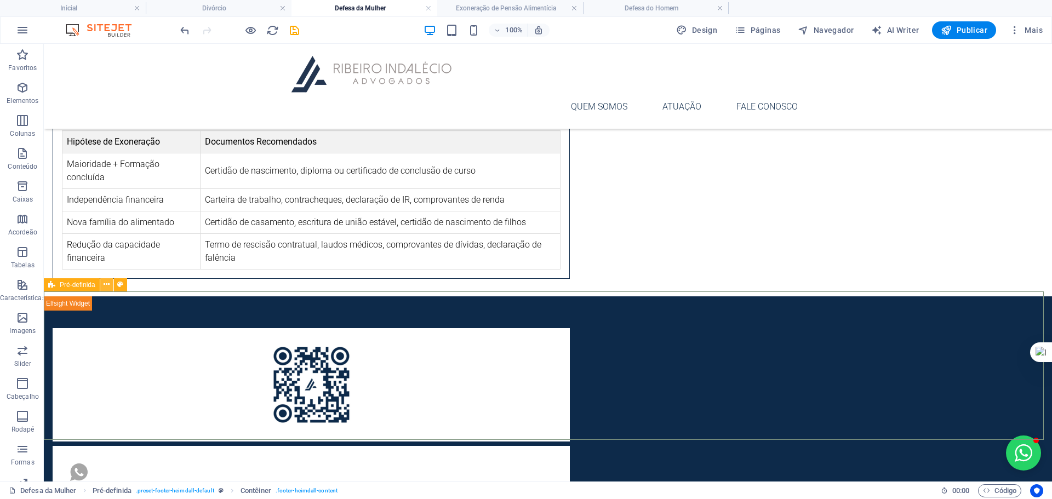
click at [101, 283] on button at bounding box center [106, 284] width 13 height 13
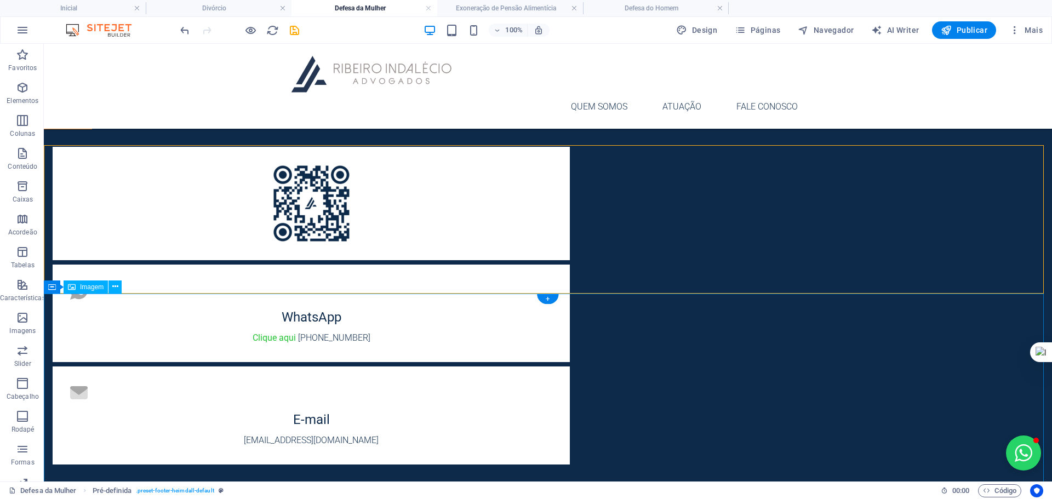
scroll to position [1306, 0]
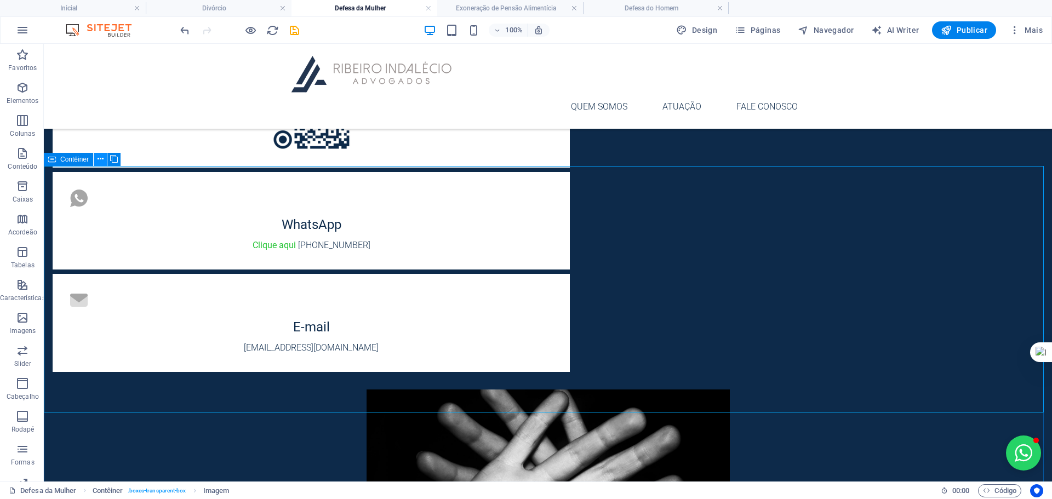
click at [102, 161] on icon at bounding box center [101, 159] width 6 height 12
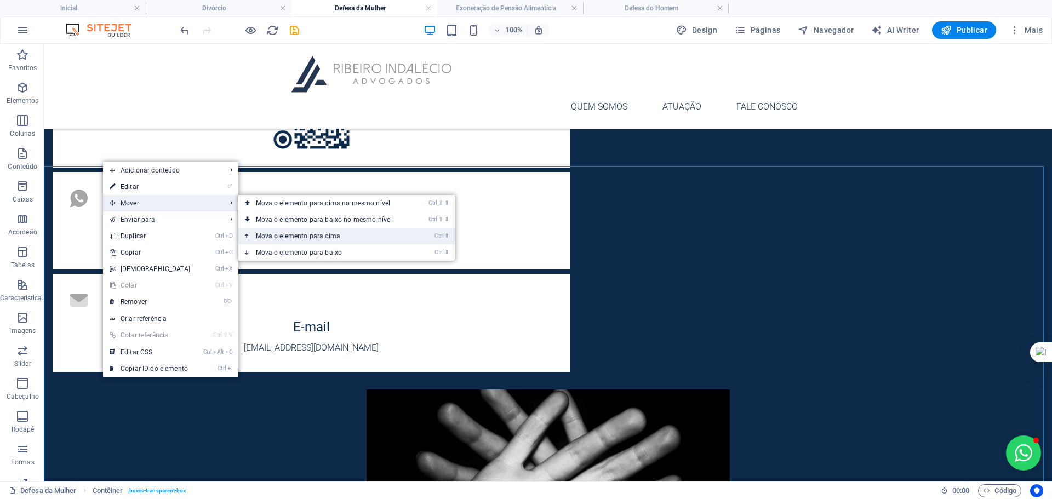
click at [312, 236] on link "Ctrl ⬆ Mova o elemento para cima" at bounding box center [326, 236] width 176 height 16
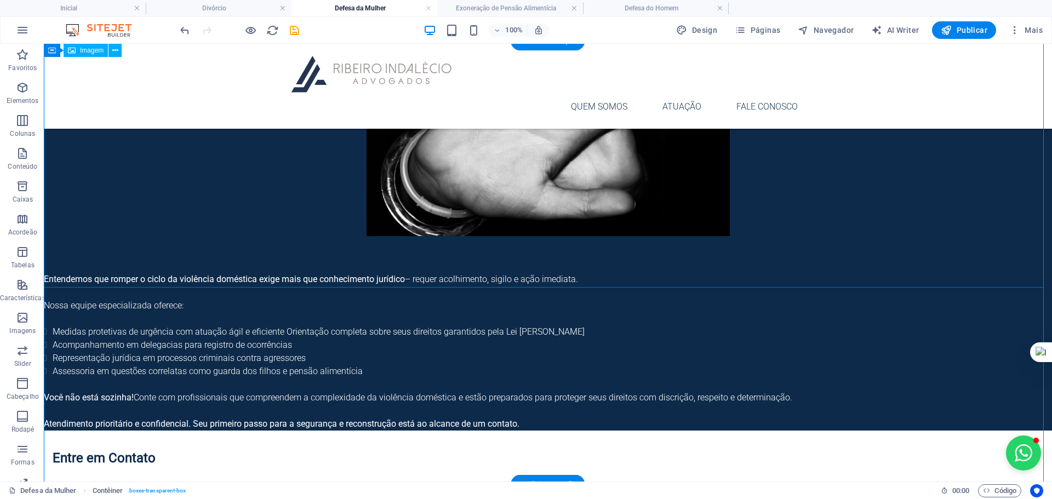
scroll to position [654, 0]
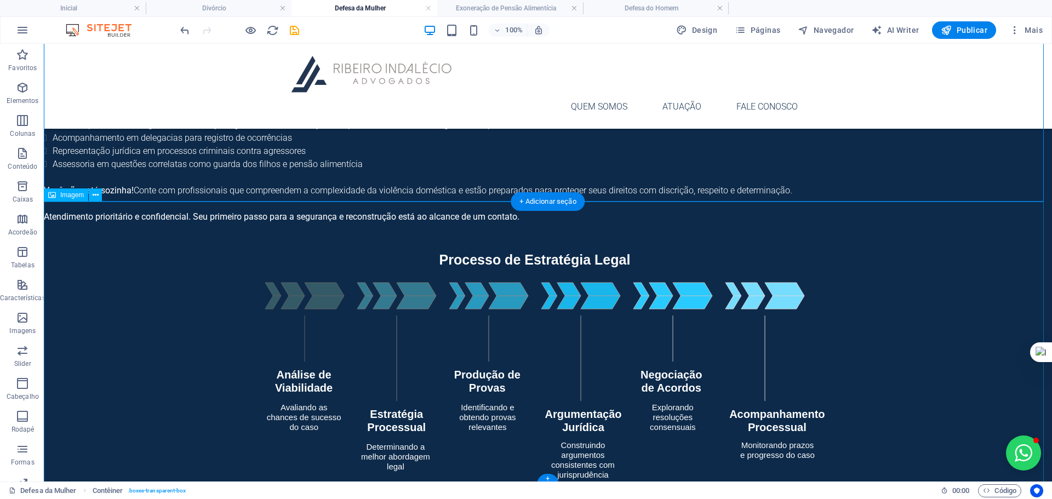
click at [106, 237] on figure at bounding box center [548, 365] width 1008 height 283
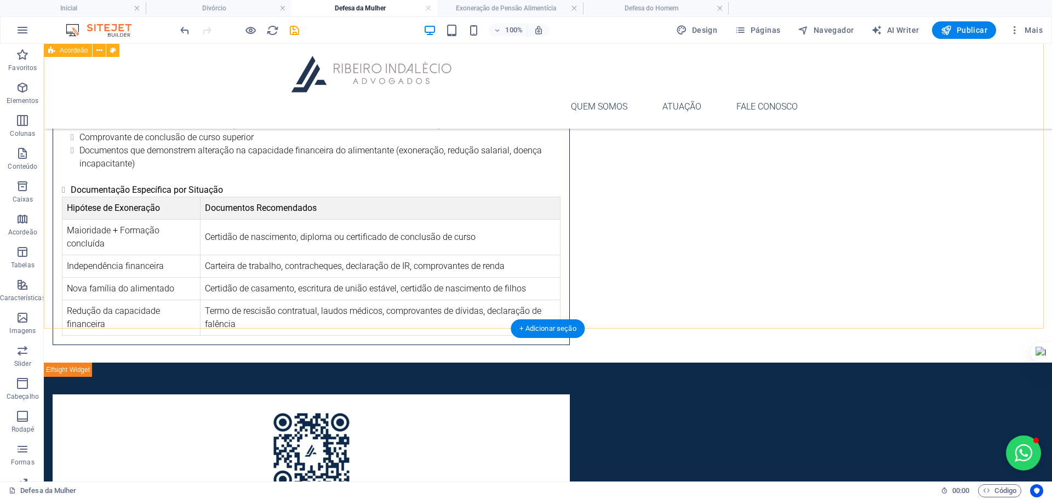
scroll to position [1434, 0]
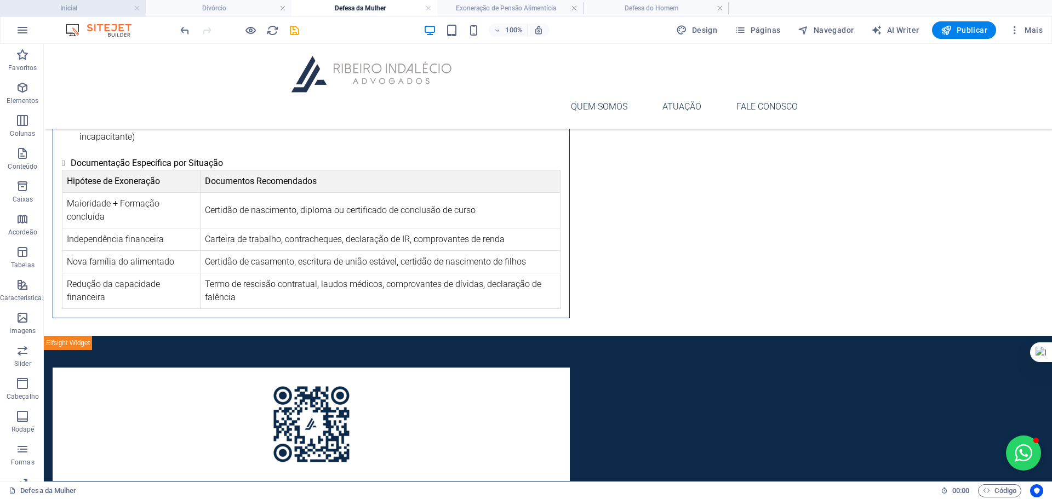
click at [105, 5] on h4 "Inicial" at bounding box center [73, 8] width 146 height 12
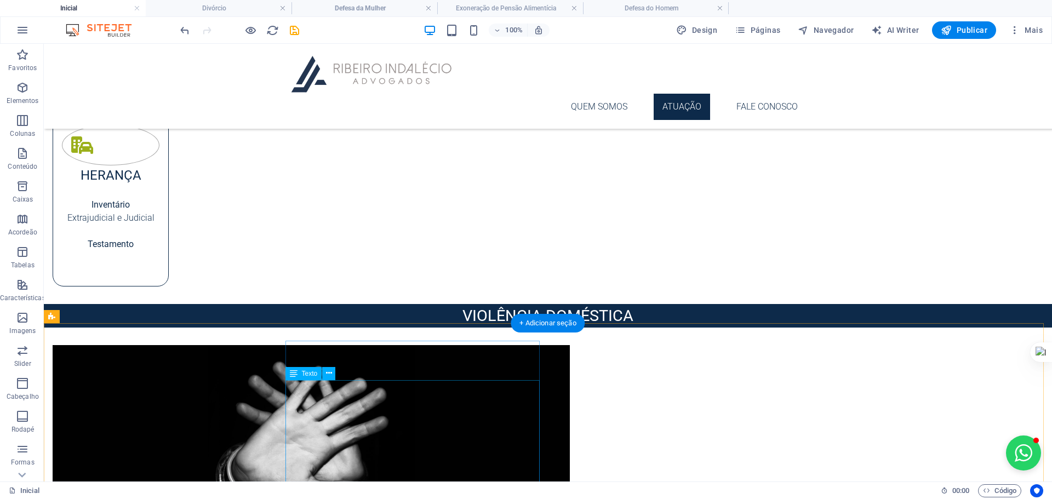
scroll to position [995, 0]
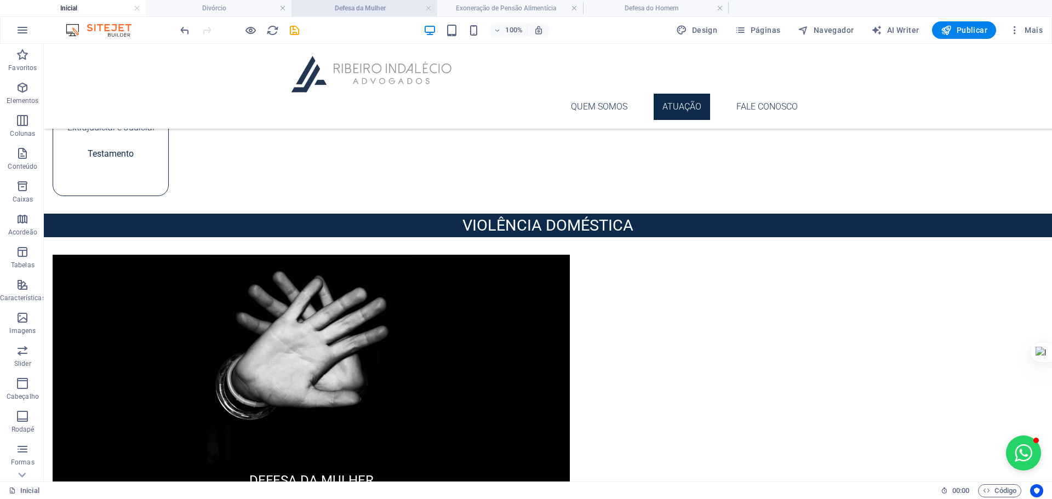
click at [338, 5] on h4 "Defesa da Mulher" at bounding box center [365, 8] width 146 height 12
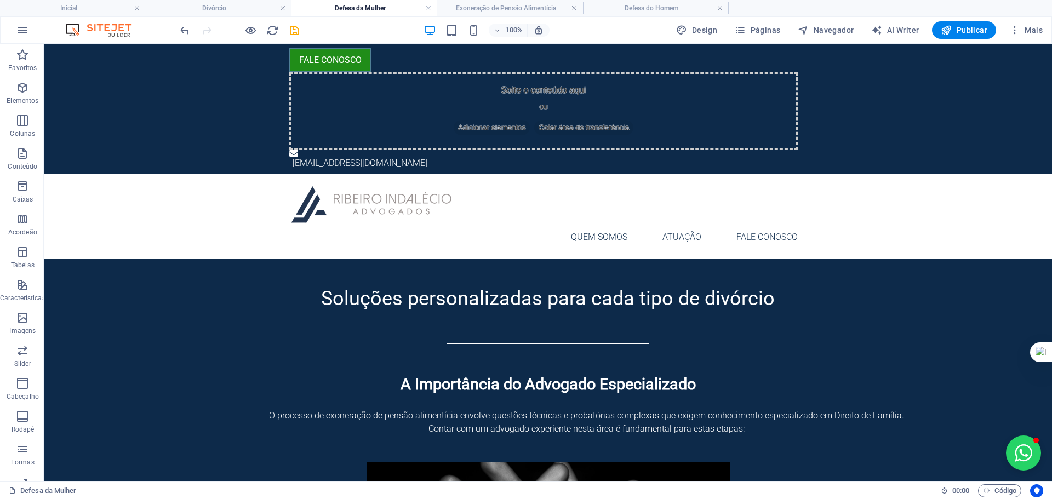
scroll to position [1434, 0]
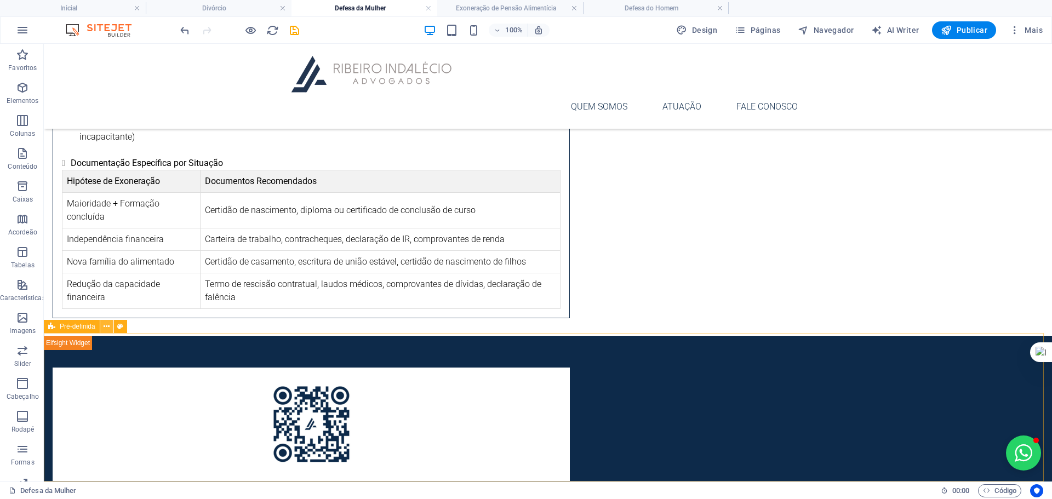
click at [111, 326] on button at bounding box center [106, 326] width 13 height 13
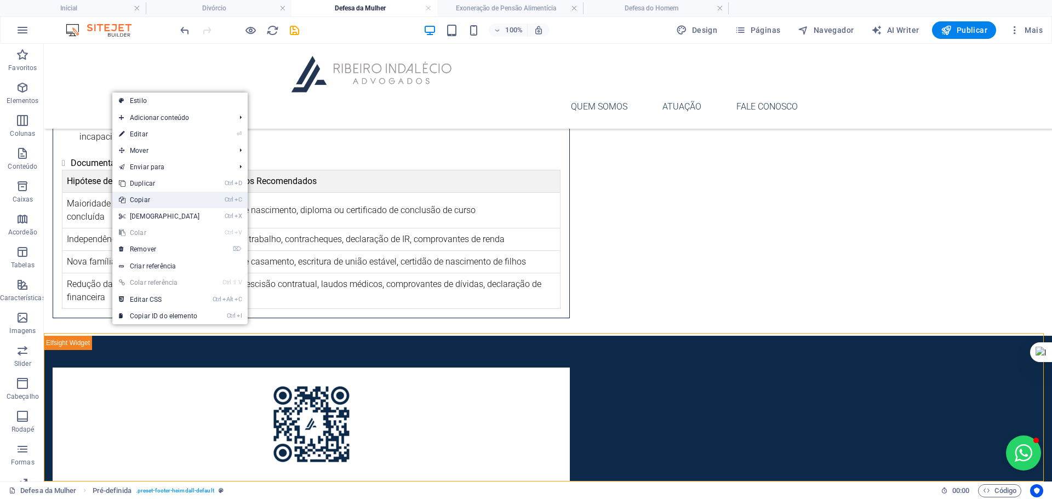
click at [176, 201] on link "Ctrl C Copiar" at bounding box center [159, 200] width 94 height 16
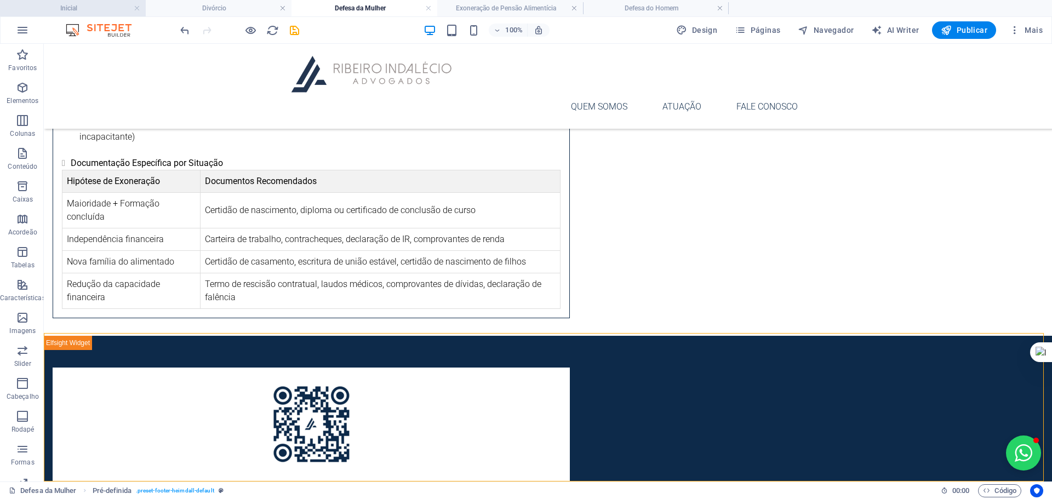
click at [87, 4] on h4 "Inicial" at bounding box center [73, 8] width 146 height 12
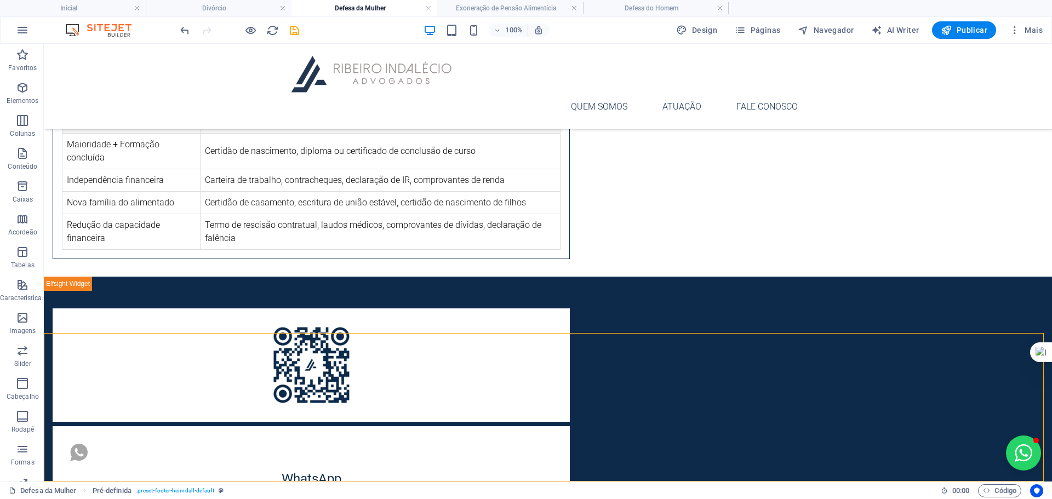
scroll to position [0, 0]
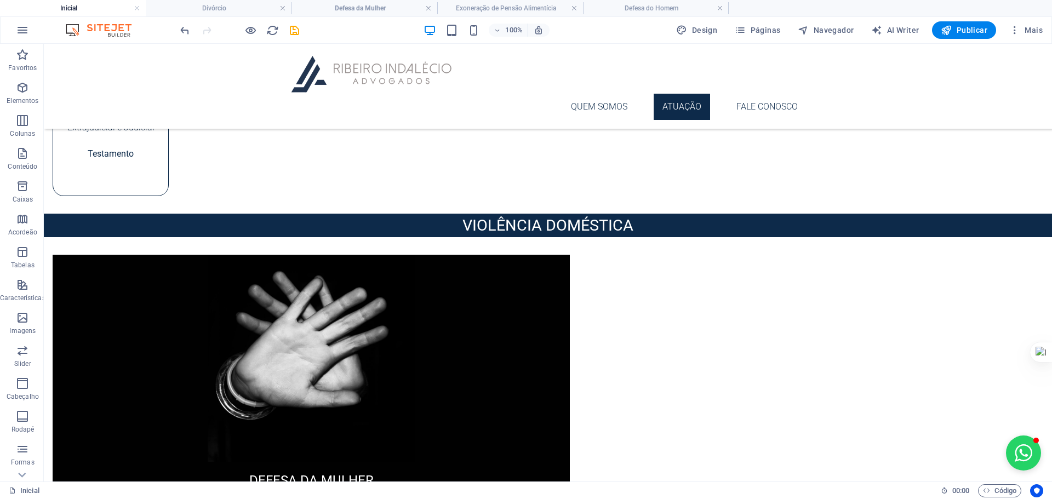
drag, startPoint x: 170, startPoint y: 445, endPoint x: 110, endPoint y: 404, distance: 73.0
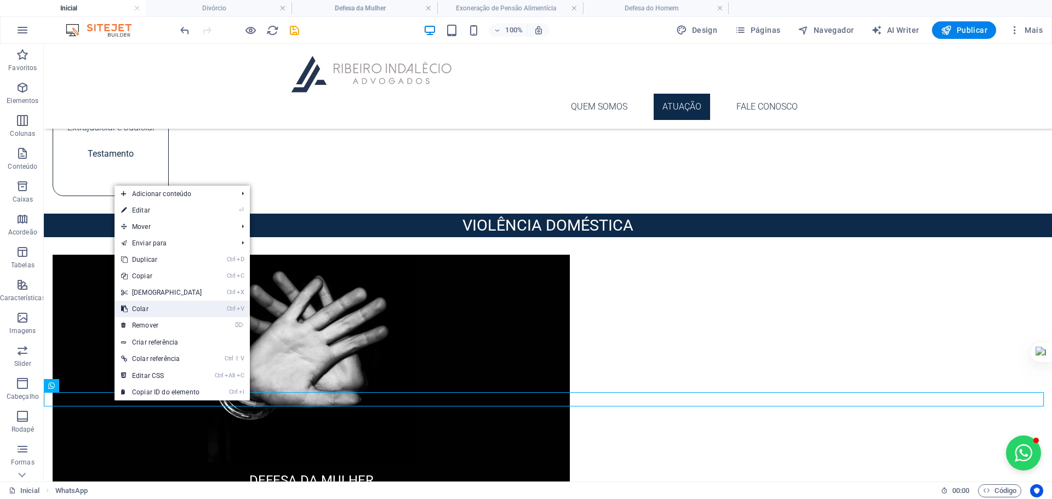
click at [161, 310] on link "Ctrl V Colar" at bounding box center [162, 309] width 94 height 16
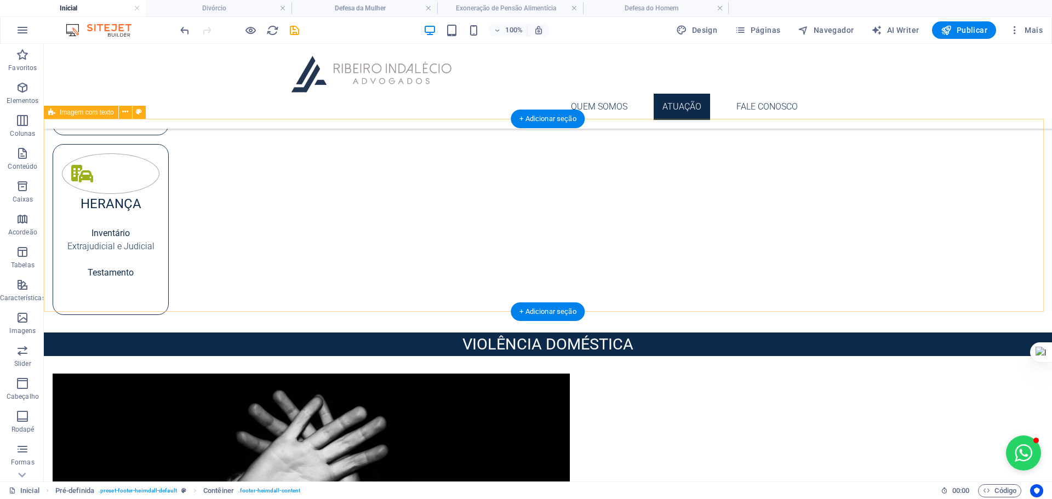
scroll to position [863, 0]
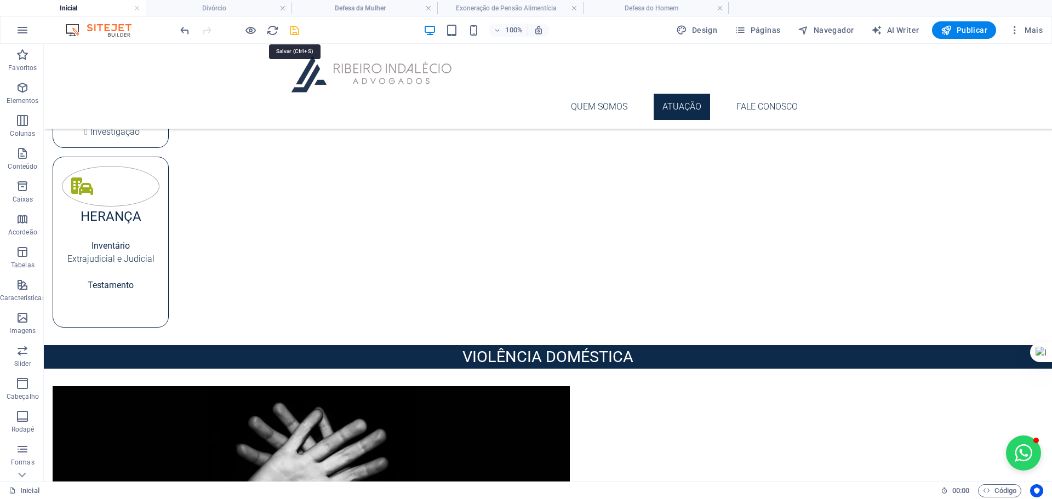
click at [294, 28] on icon "save" at bounding box center [294, 30] width 13 height 13
click at [214, 5] on h4 "Divórcio" at bounding box center [219, 8] width 146 height 12
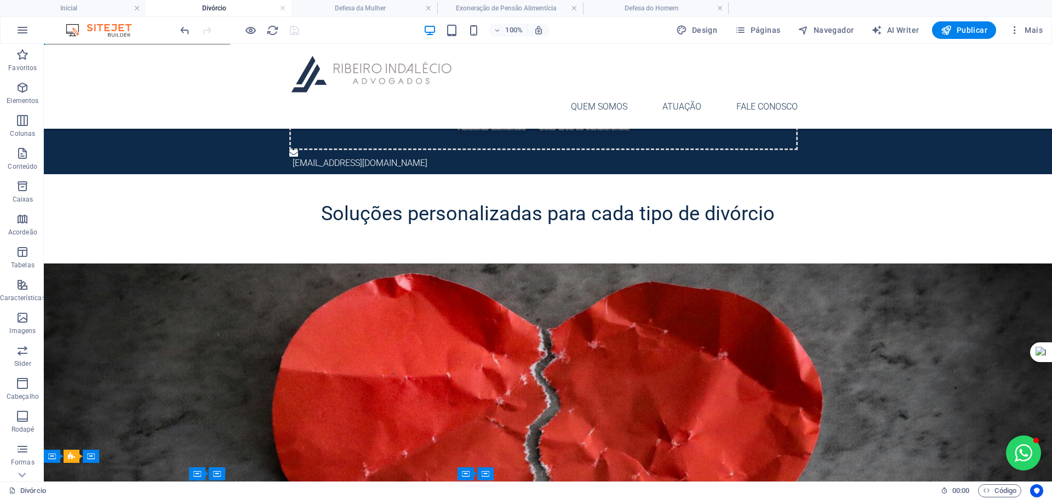
scroll to position [292, 0]
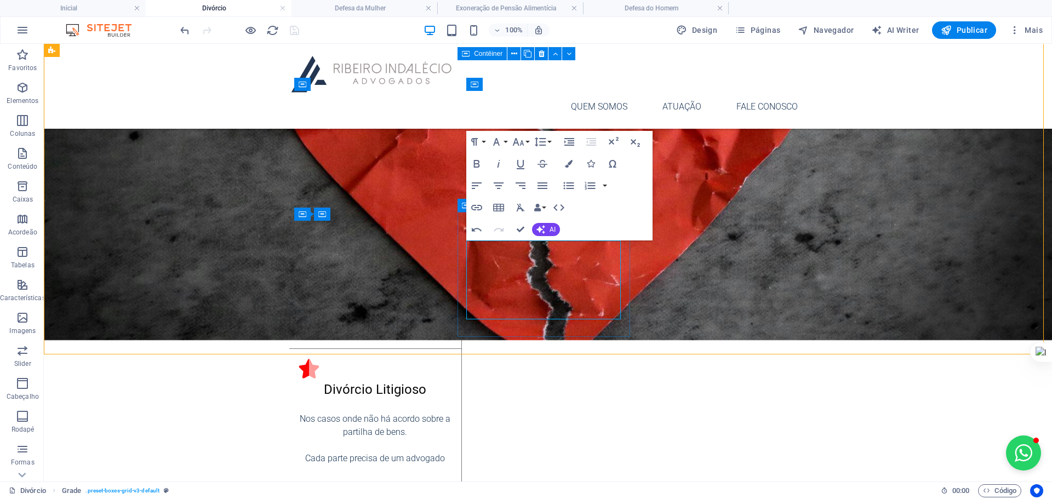
click at [460, 202] on div "Contêiner" at bounding box center [482, 205] width 49 height 13
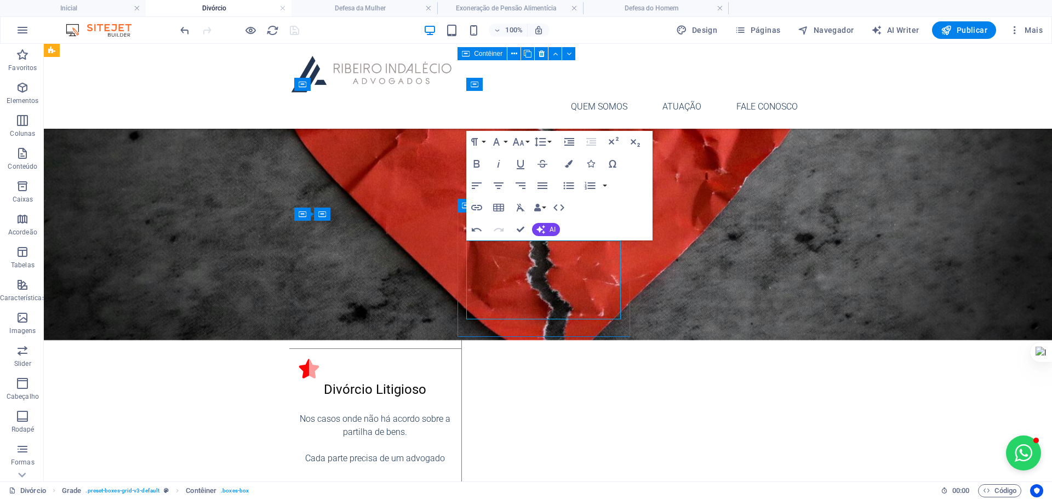
click at [460, 202] on div "Contêiner" at bounding box center [482, 205] width 49 height 13
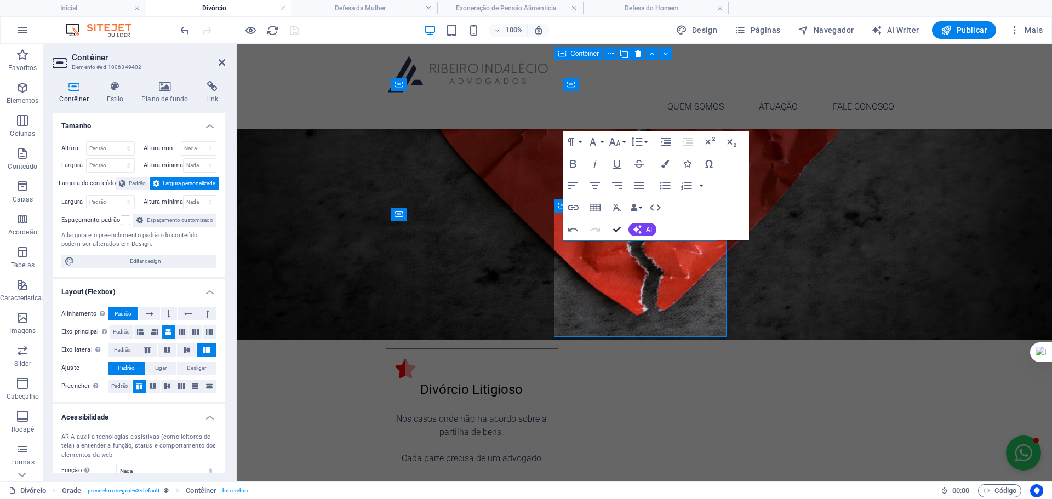
click at [617, 224] on button "Confirm (Ctrl+⏎)" at bounding box center [617, 230] width 21 height 22
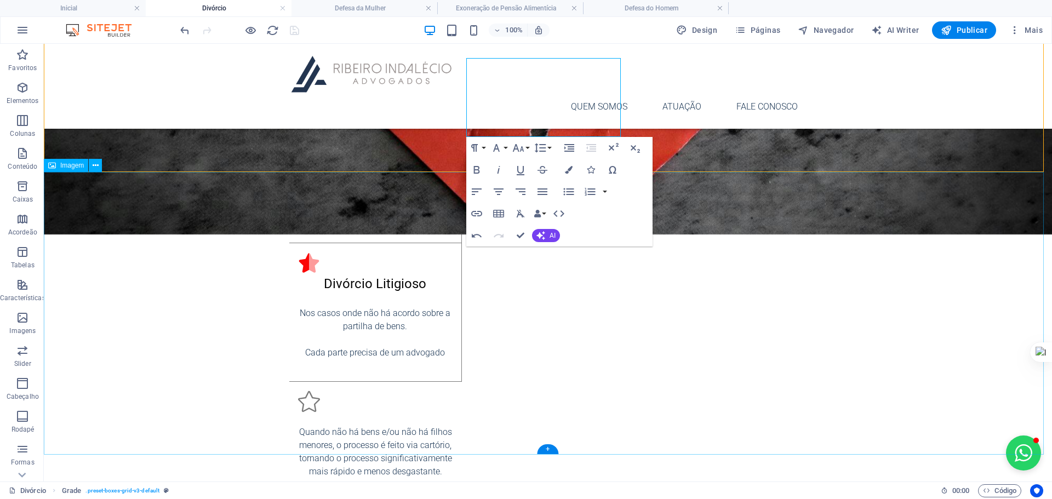
scroll to position [603, 0]
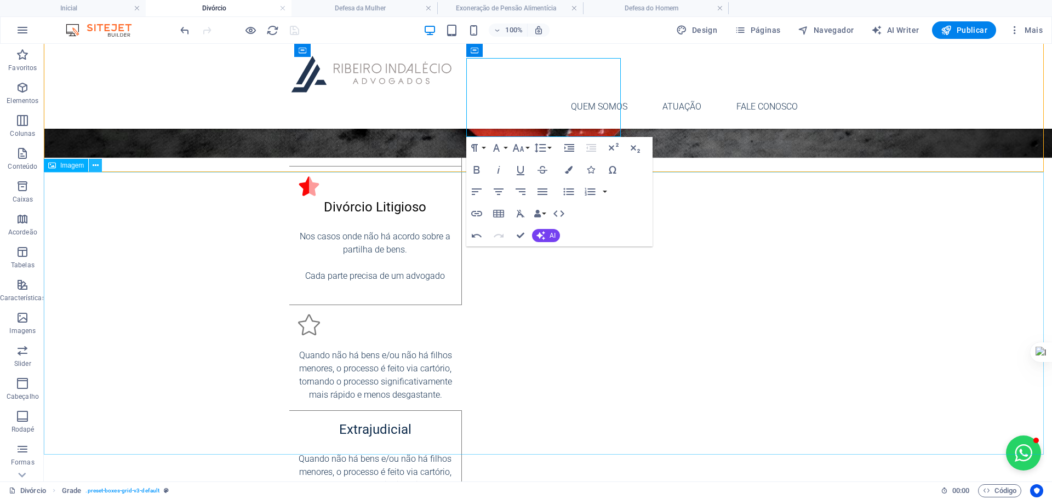
click at [101, 166] on button at bounding box center [95, 165] width 13 height 13
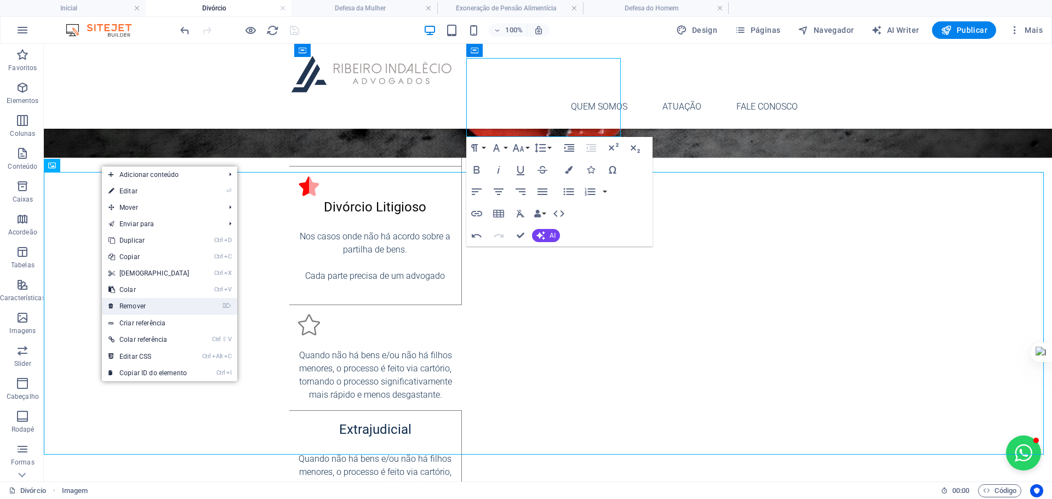
drag, startPoint x: 123, startPoint y: 256, endPoint x: 156, endPoint y: 303, distance: 56.7
click at [156, 303] on link "⌦ Remover" at bounding box center [149, 306] width 94 height 16
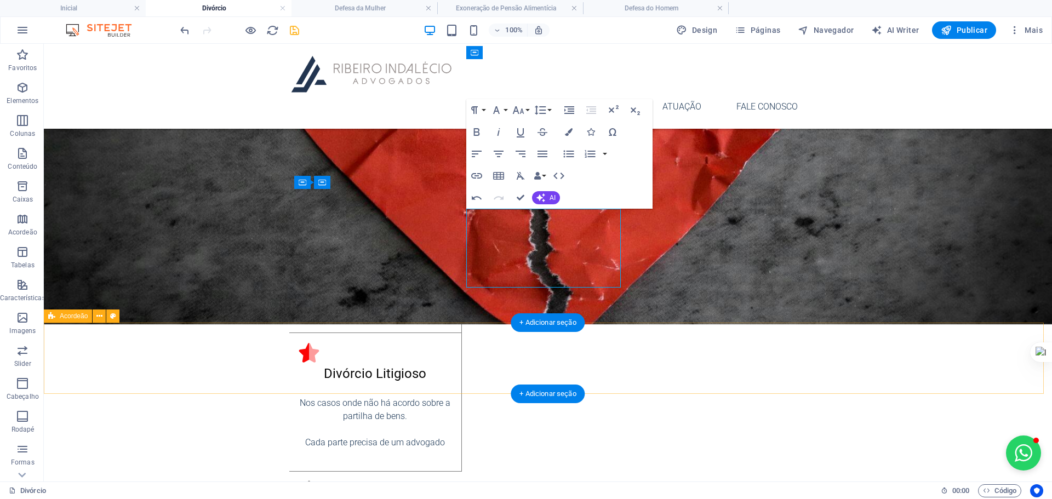
scroll to position [454, 0]
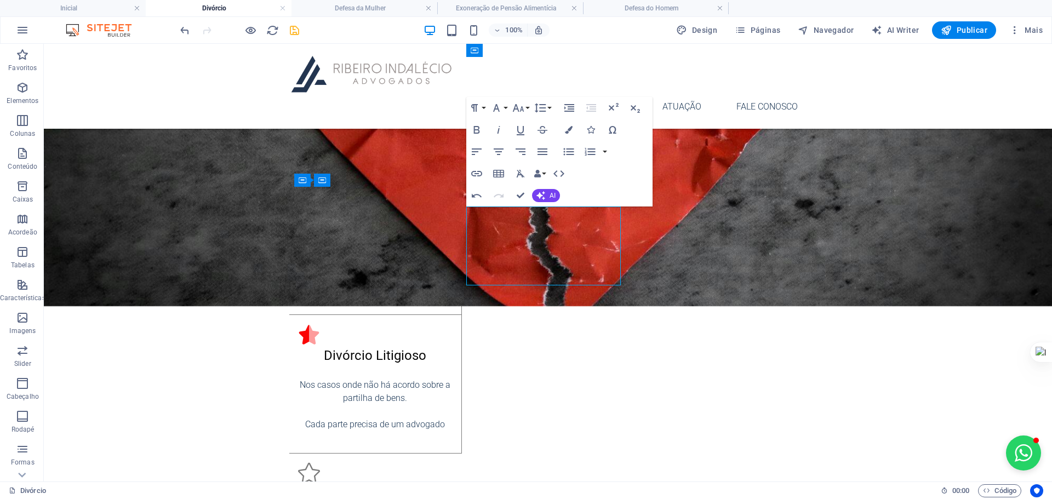
click at [304, 455] on html "Skip to main content FALE CONOSCO Solte o conteúdo aqui ou Adicionar elementos …" at bounding box center [548, 298] width 1008 height 1417
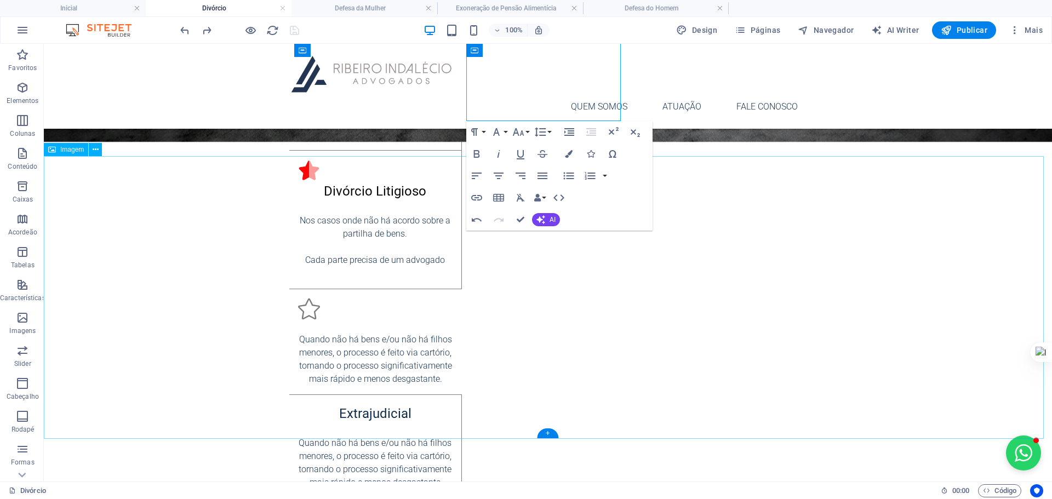
scroll to position [737, 0]
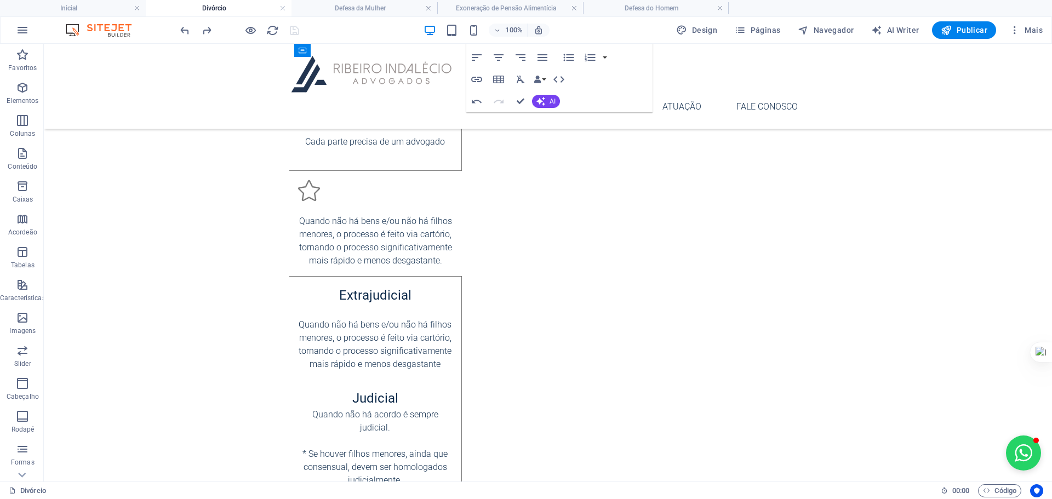
drag, startPoint x: 166, startPoint y: 444, endPoint x: 156, endPoint y: 411, distance: 34.7
click at [156, 411] on html "Skip to main content FALE CONOSCO Solte o conteúdo aqui ou Adicionar elementos …" at bounding box center [548, 157] width 1008 height 1700
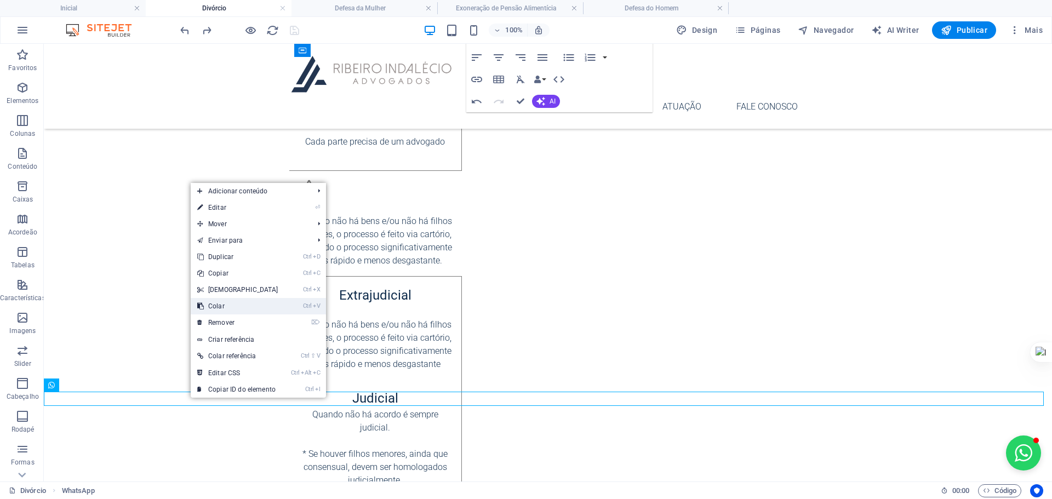
drag, startPoint x: 292, startPoint y: 294, endPoint x: 244, endPoint y: 305, distance: 49.0
click at [244, 305] on link "Ctrl V Colar" at bounding box center [238, 306] width 94 height 16
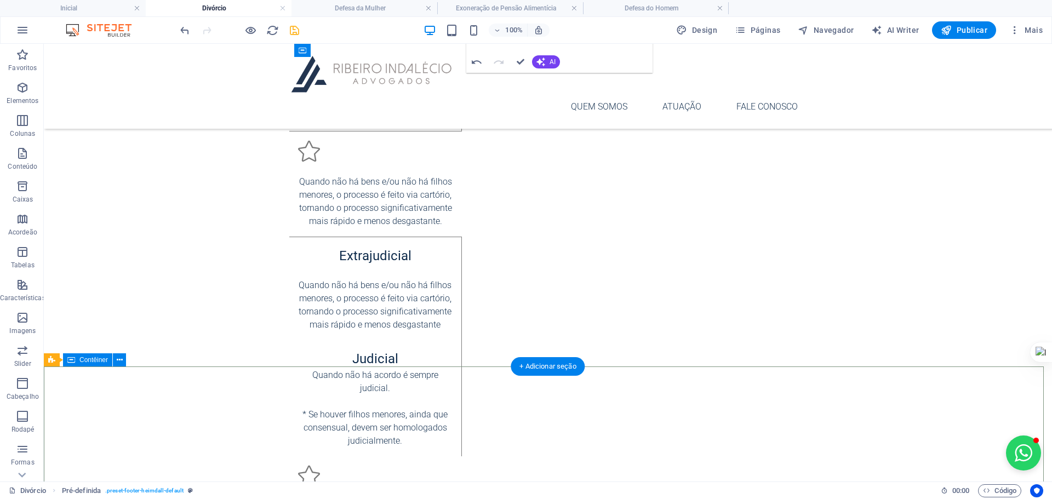
scroll to position [810, 0]
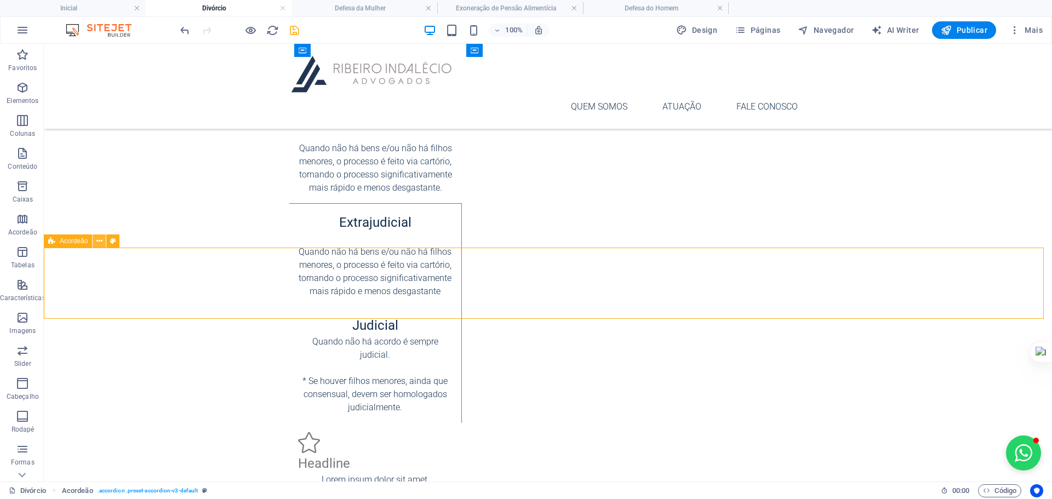
click at [104, 241] on button at bounding box center [99, 241] width 13 height 13
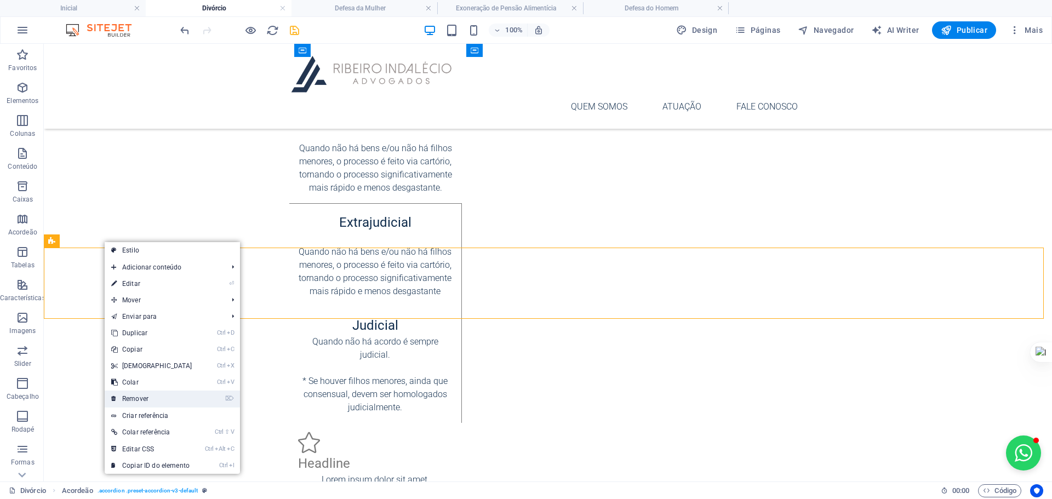
click at [158, 397] on link "⌦ Remover" at bounding box center [152, 399] width 94 height 16
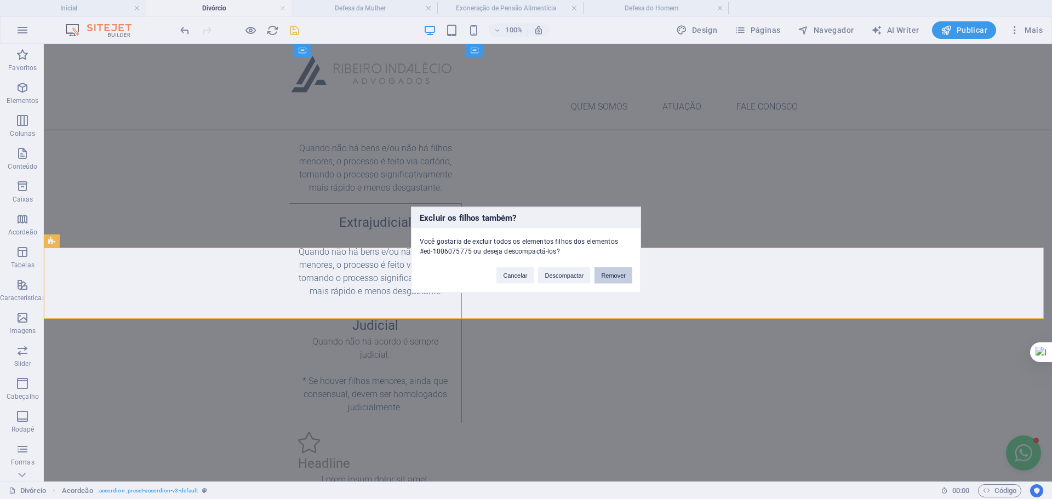
click at [620, 272] on button "Remover" at bounding box center [614, 275] width 38 height 16
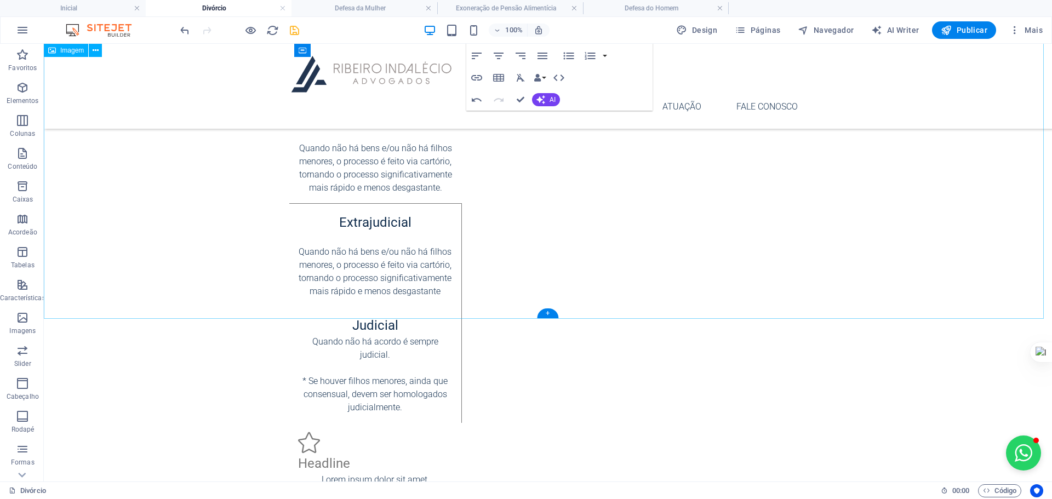
scroll to position [739, 0]
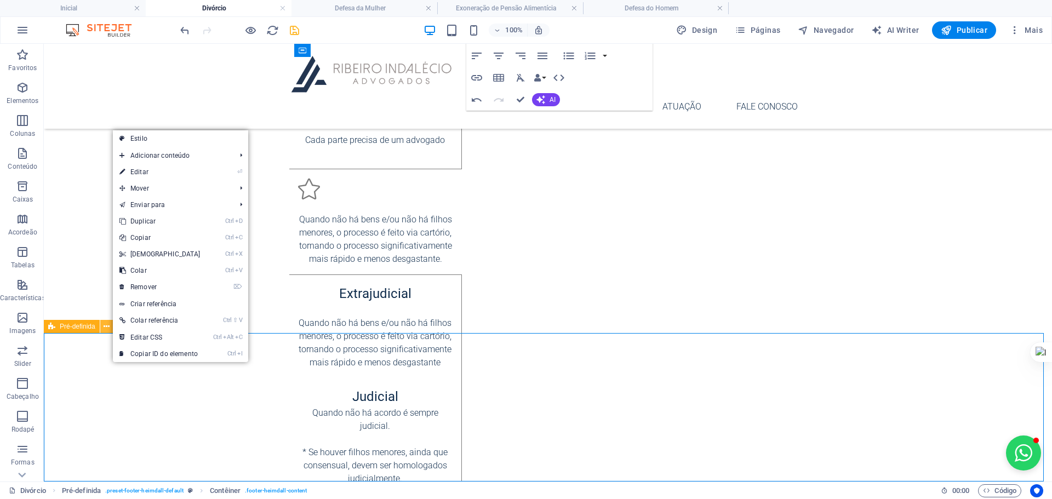
click at [102, 328] on button at bounding box center [106, 326] width 13 height 13
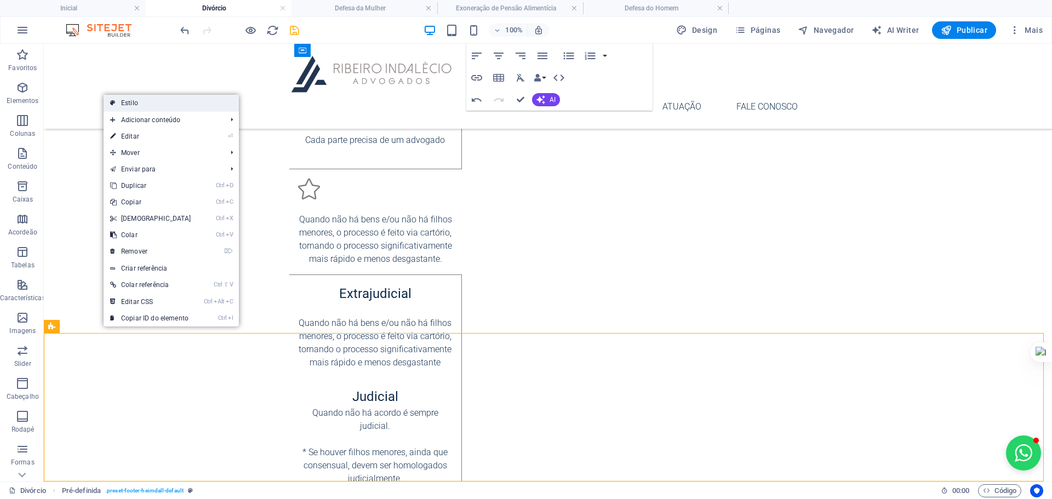
click at [162, 102] on link "Estilo" at bounding box center [171, 103] width 135 height 16
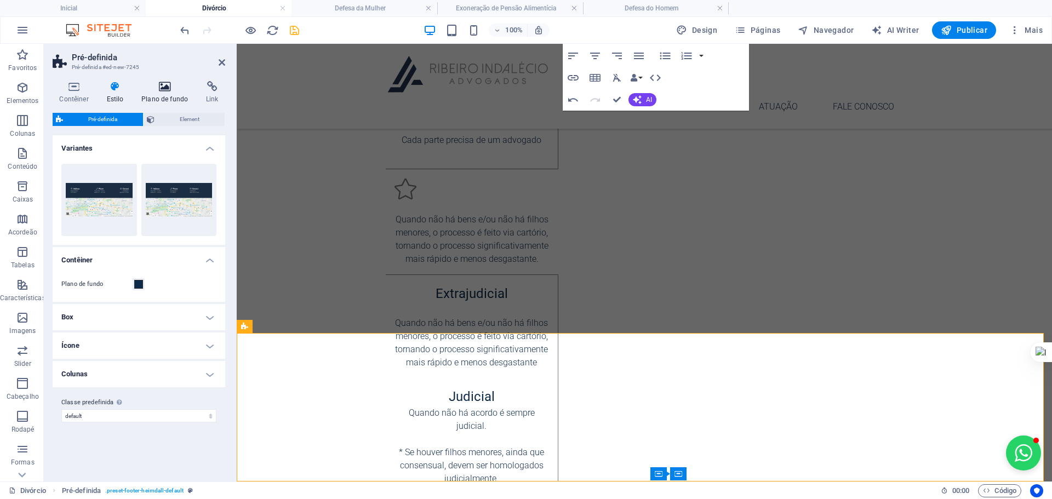
click at [169, 92] on h4 "Plano de fundo" at bounding box center [167, 92] width 65 height 23
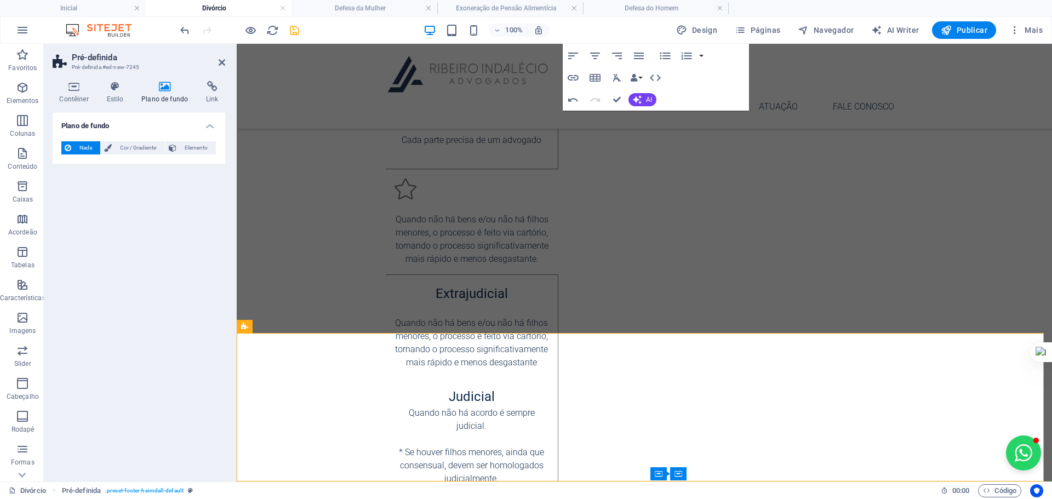
click at [128, 146] on span "Cor / Gradiente" at bounding box center [138, 147] width 46 height 13
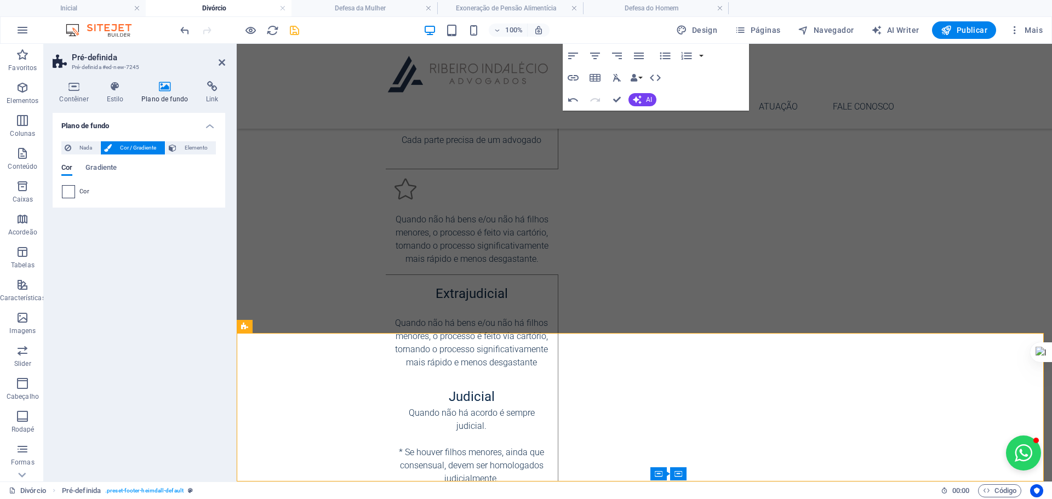
click at [65, 189] on span at bounding box center [68, 192] width 12 height 12
type input "#ffffff"
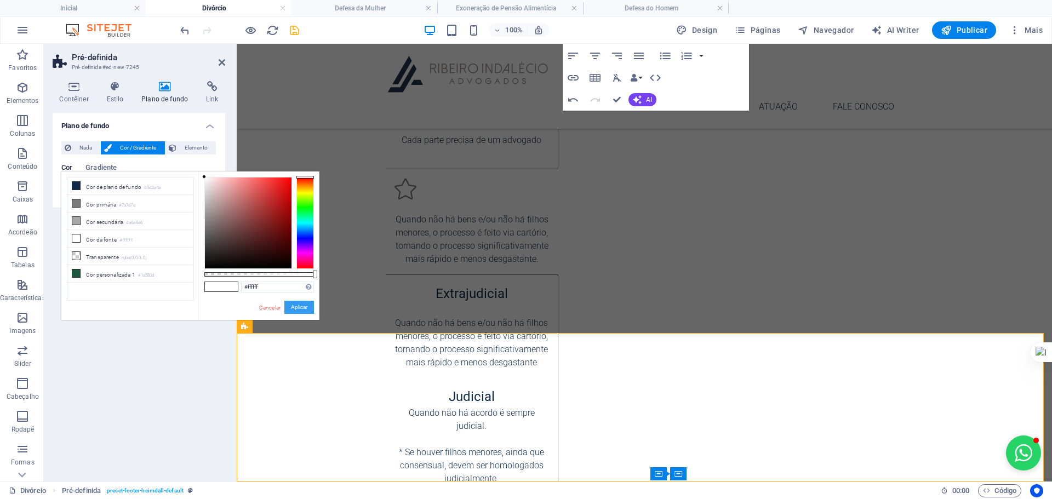
drag, startPoint x: 292, startPoint y: 306, endPoint x: 44, endPoint y: 202, distance: 268.0
click at [292, 306] on button "Aplicar" at bounding box center [299, 307] width 30 height 13
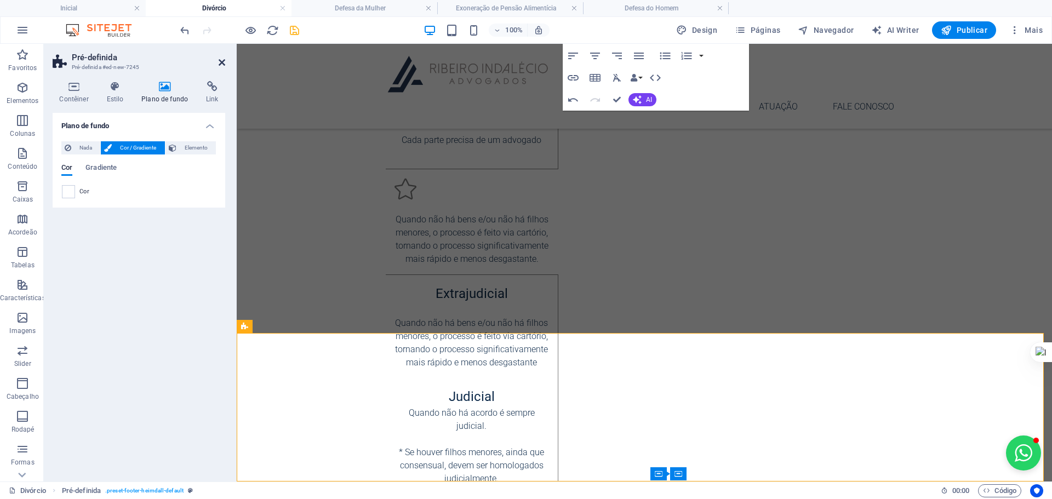
drag, startPoint x: 220, startPoint y: 63, endPoint x: 191, endPoint y: 67, distance: 29.3
click at [220, 63] on icon at bounding box center [222, 62] width 7 height 9
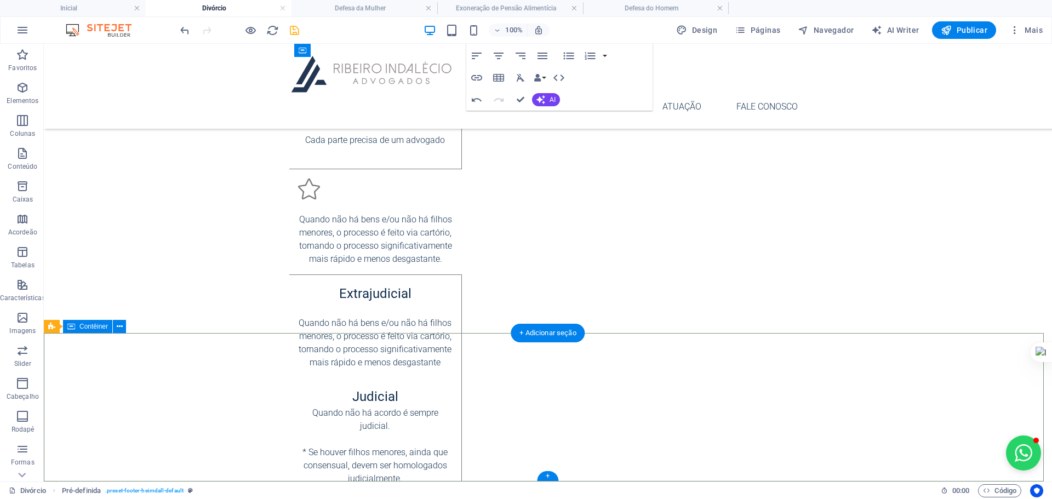
click at [117, 329] on icon at bounding box center [120, 327] width 6 height 12
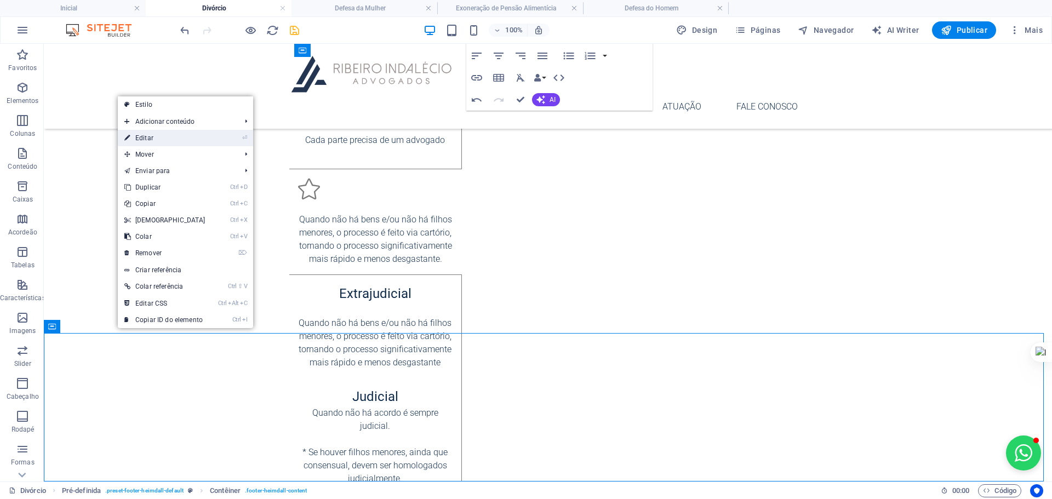
click at [171, 135] on link "⏎ Editar" at bounding box center [165, 138] width 94 height 16
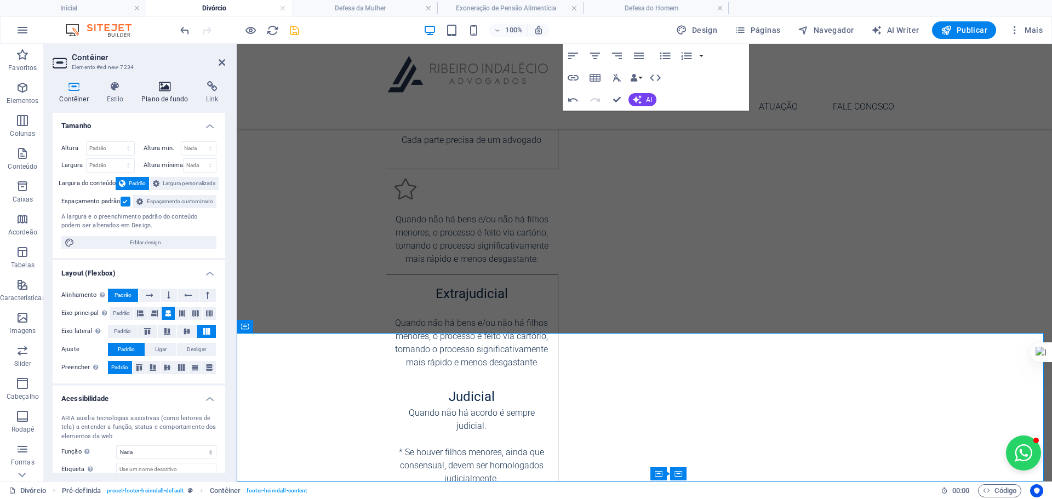
click at [159, 92] on icon at bounding box center [165, 86] width 60 height 11
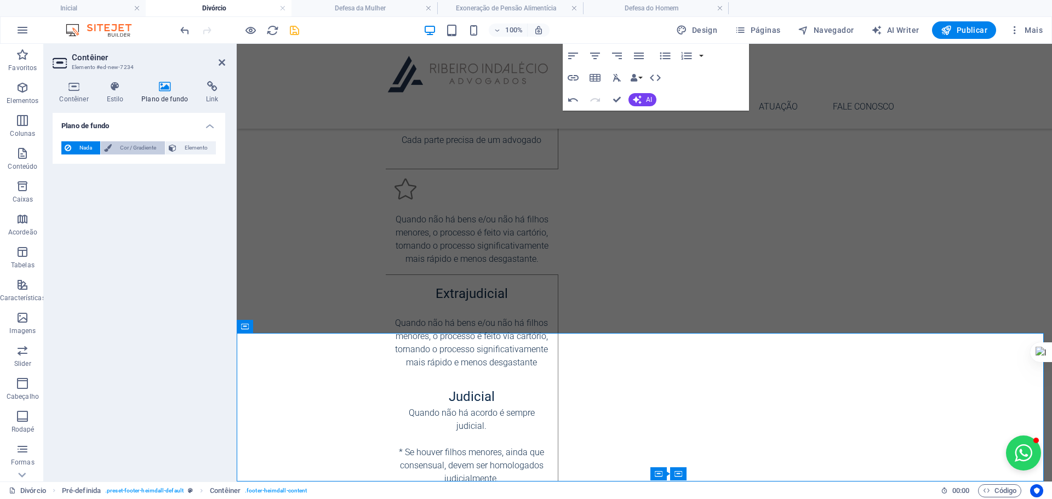
click at [130, 145] on span "Cor / Gradiente" at bounding box center [138, 147] width 46 height 13
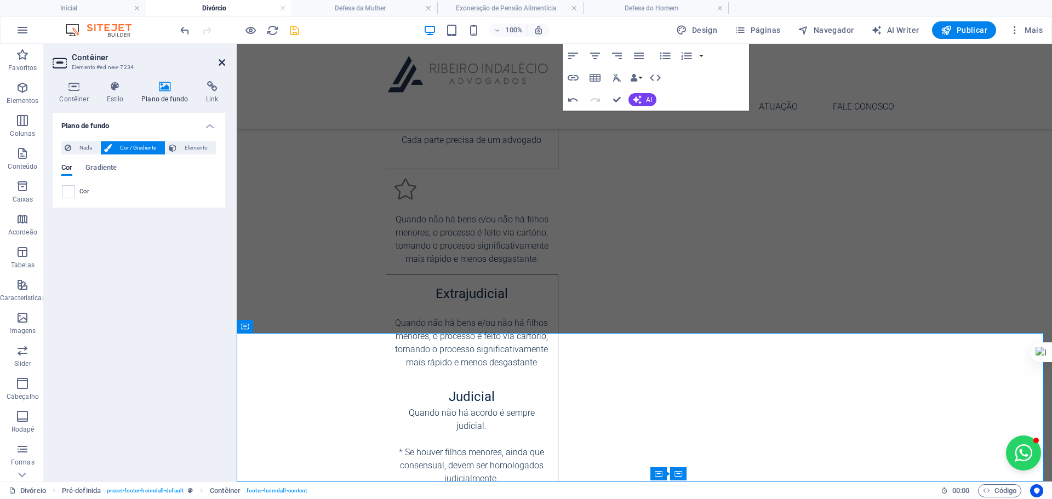
drag, startPoint x: 221, startPoint y: 61, endPoint x: 213, endPoint y: 134, distance: 73.3
click at [221, 61] on icon at bounding box center [222, 62] width 7 height 9
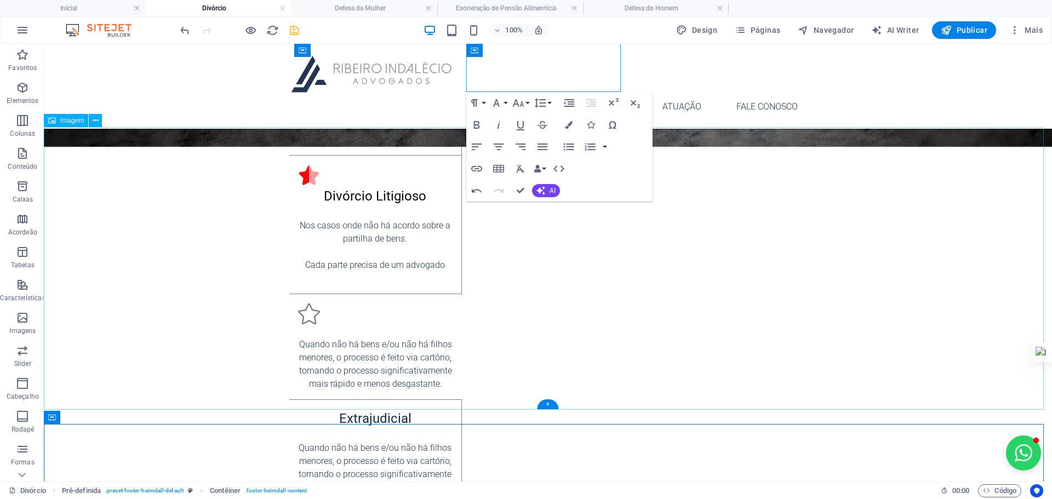
scroll to position [574, 0]
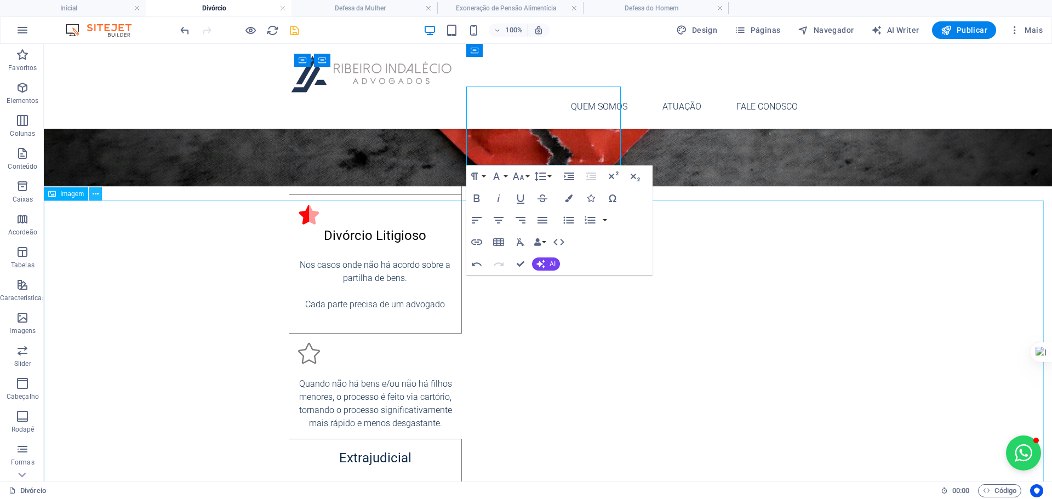
click at [95, 197] on icon at bounding box center [96, 195] width 6 height 12
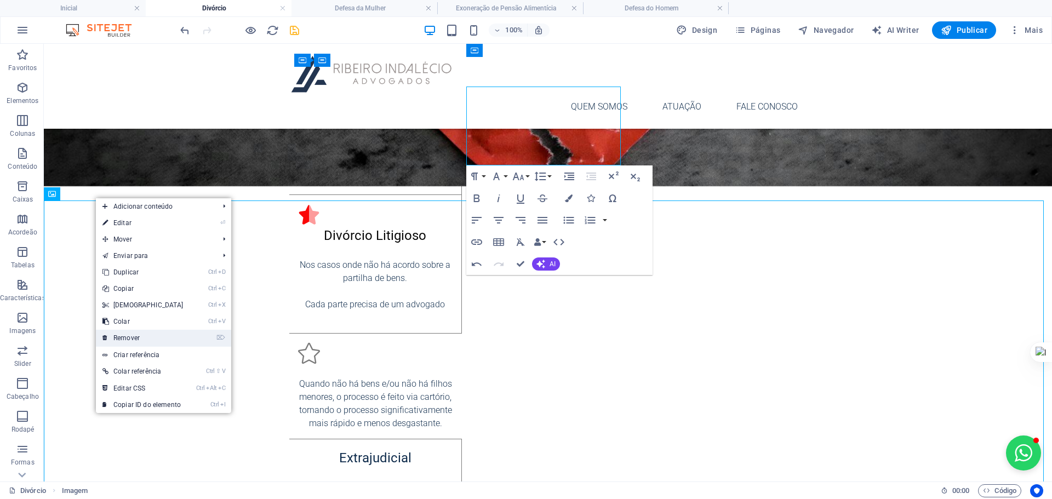
click at [157, 338] on link "⌦ Remover" at bounding box center [143, 338] width 94 height 16
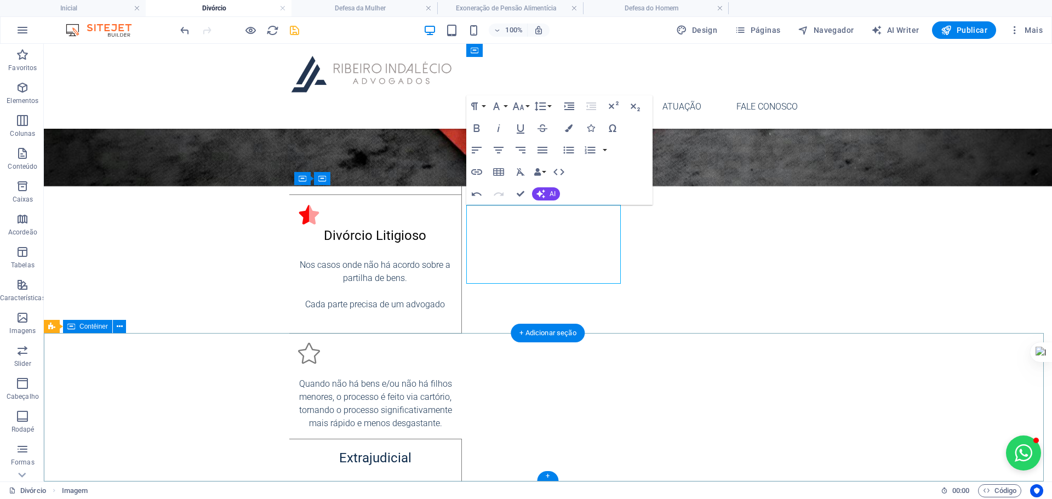
scroll to position [456, 0]
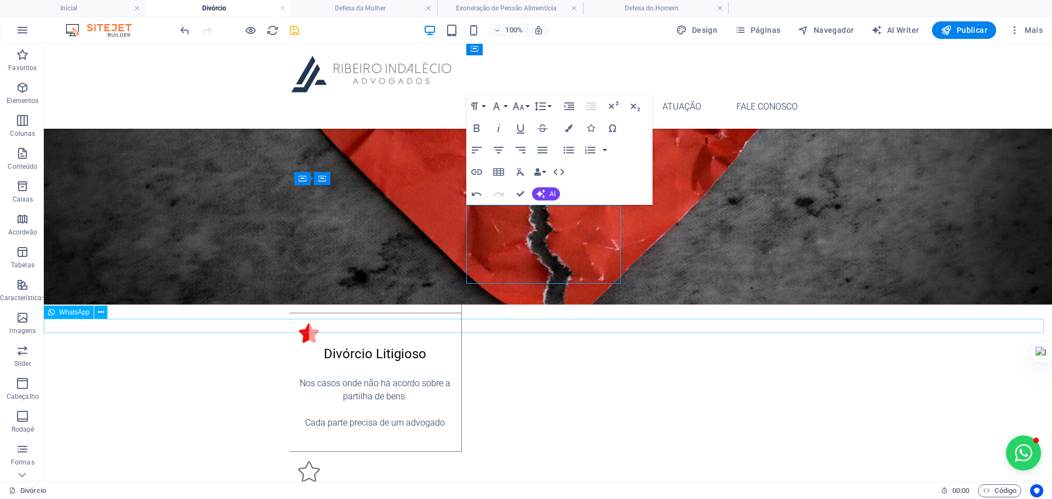
click at [100, 311] on icon at bounding box center [101, 313] width 6 height 12
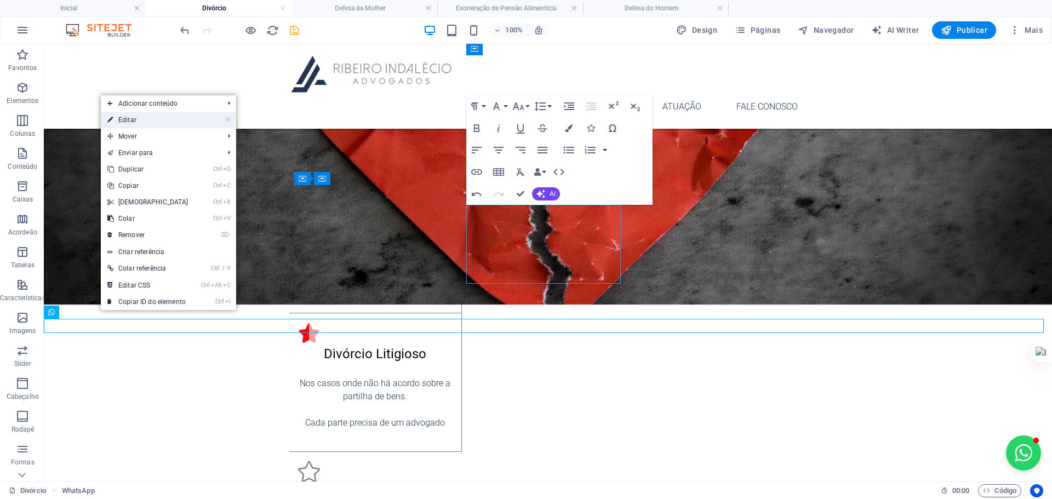
click at [161, 123] on link "⏎ Editar" at bounding box center [148, 120] width 94 height 16
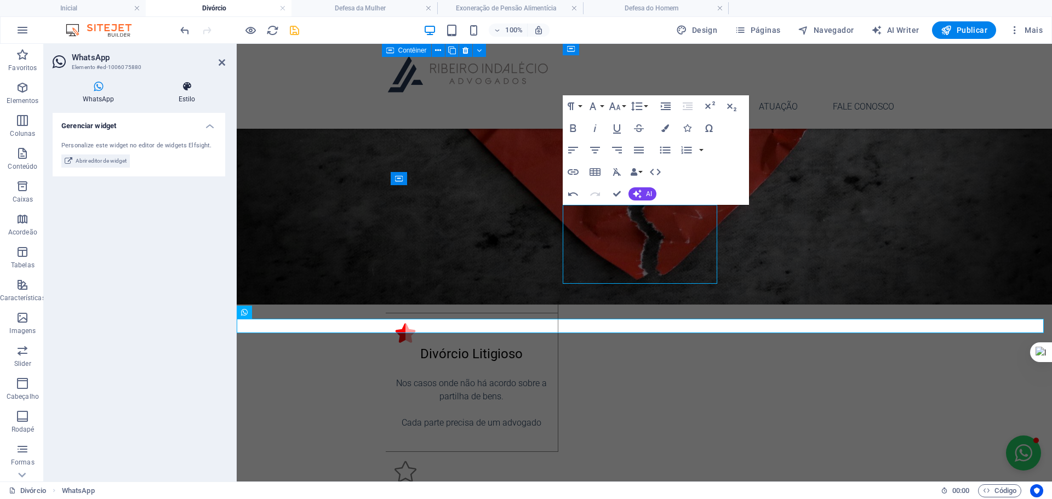
click at [191, 91] on icon at bounding box center [187, 86] width 77 height 11
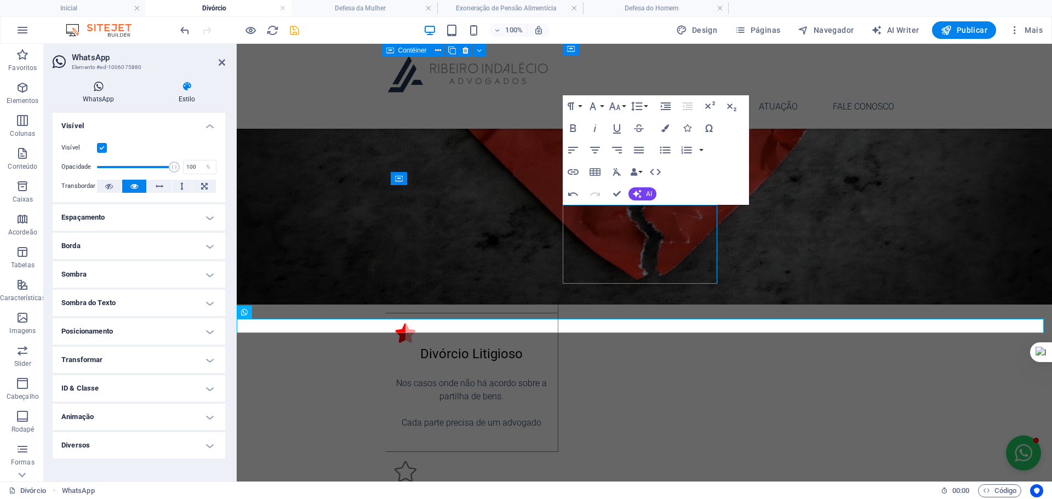
click at [99, 83] on icon at bounding box center [99, 86] width 92 height 11
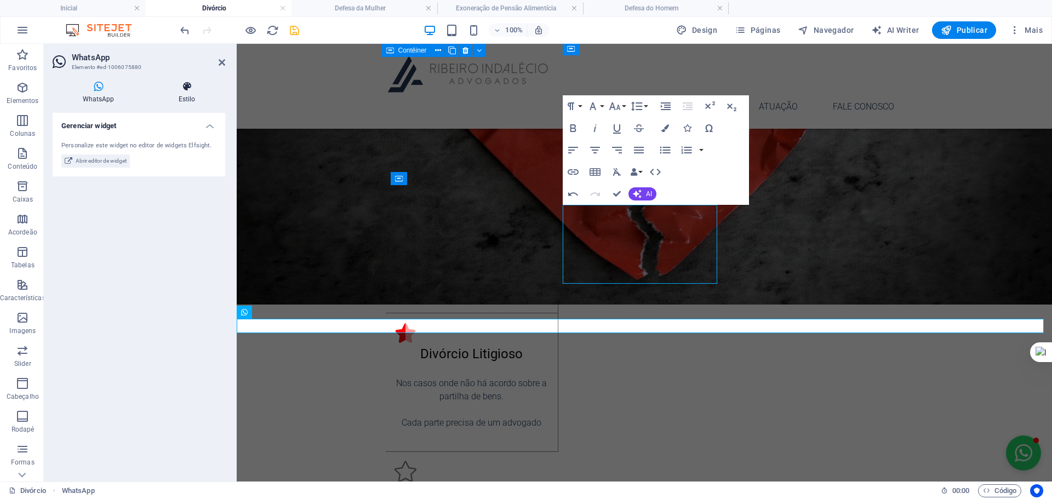
click at [184, 95] on h4 "Estilo" at bounding box center [187, 92] width 77 height 23
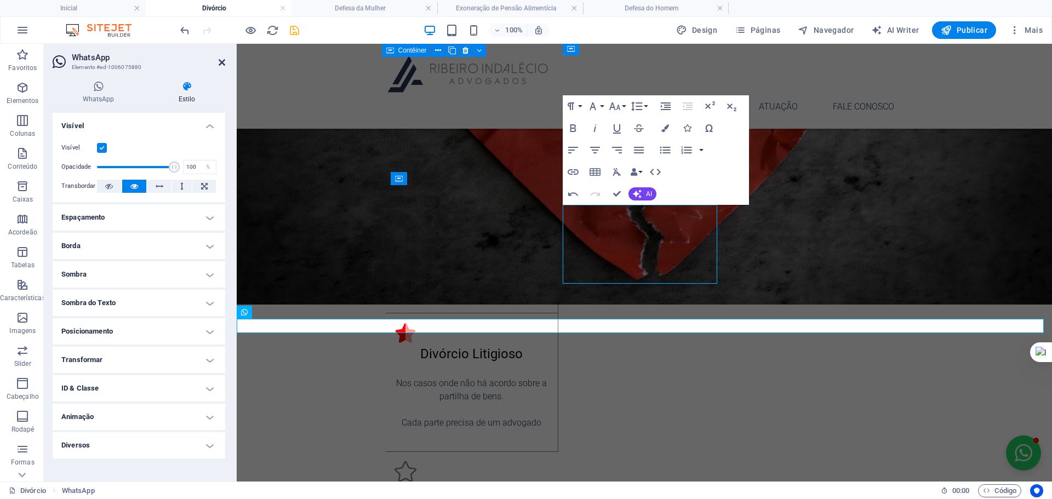
click at [224, 65] on icon at bounding box center [222, 62] width 7 height 9
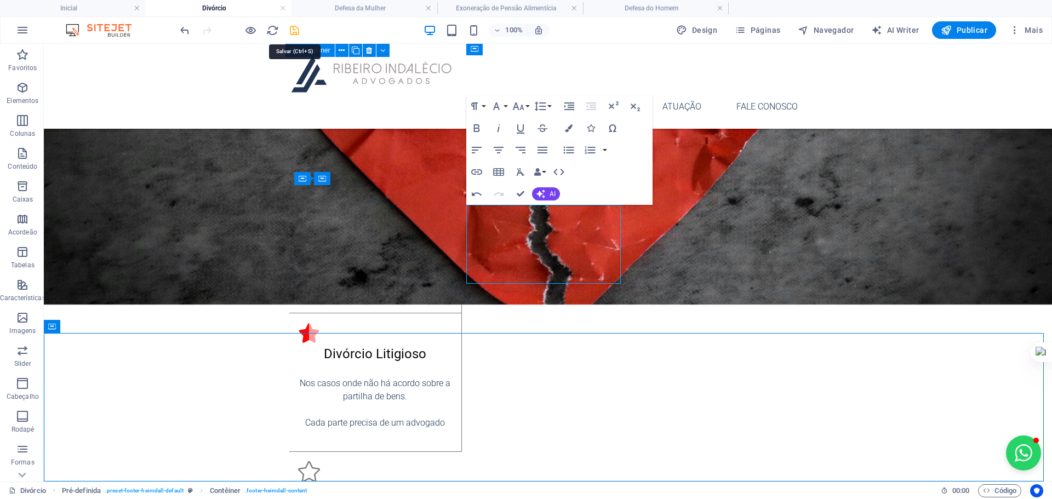
click at [294, 28] on icon "save" at bounding box center [294, 30] width 13 height 13
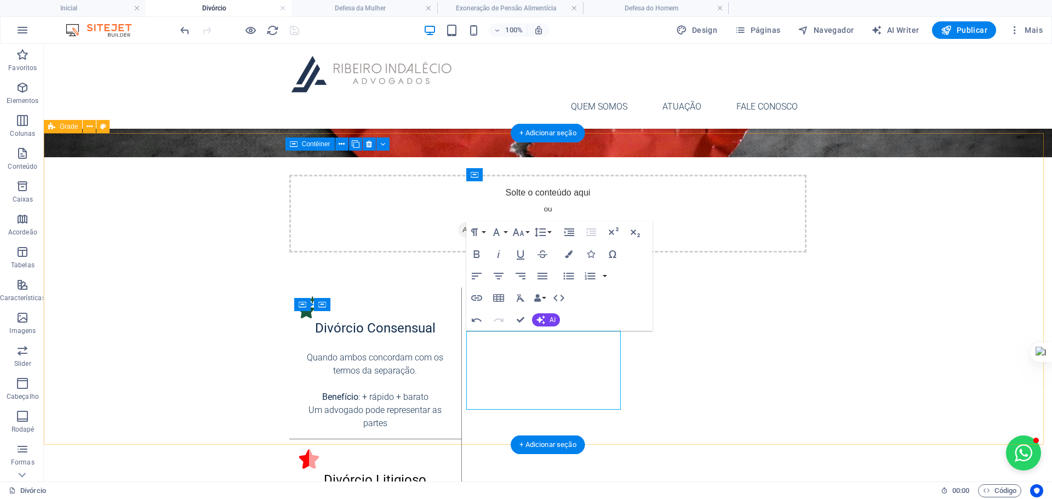
scroll to position [346, 0]
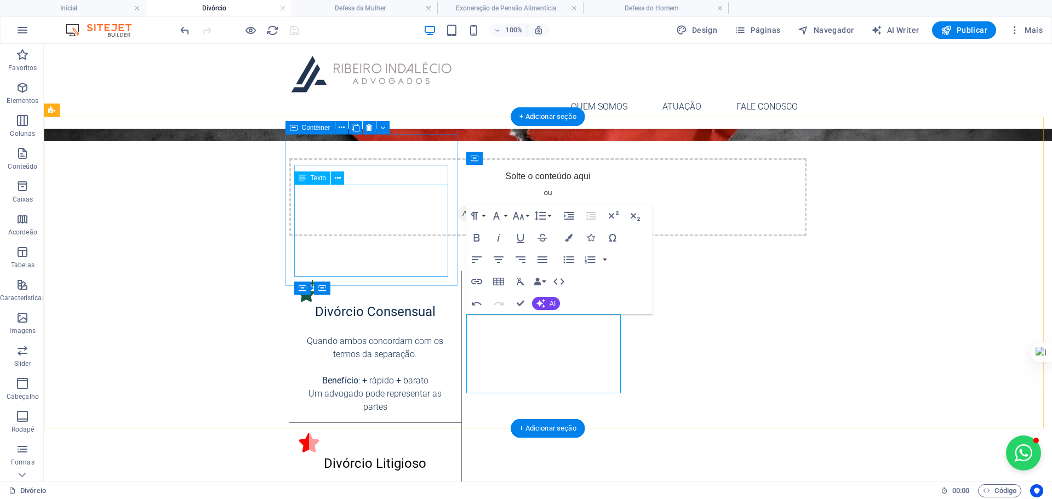
click at [358, 322] on div "Quando ambos concordam com os termos da separação. Benefício : + rápido + barat…" at bounding box center [375, 368] width 155 height 92
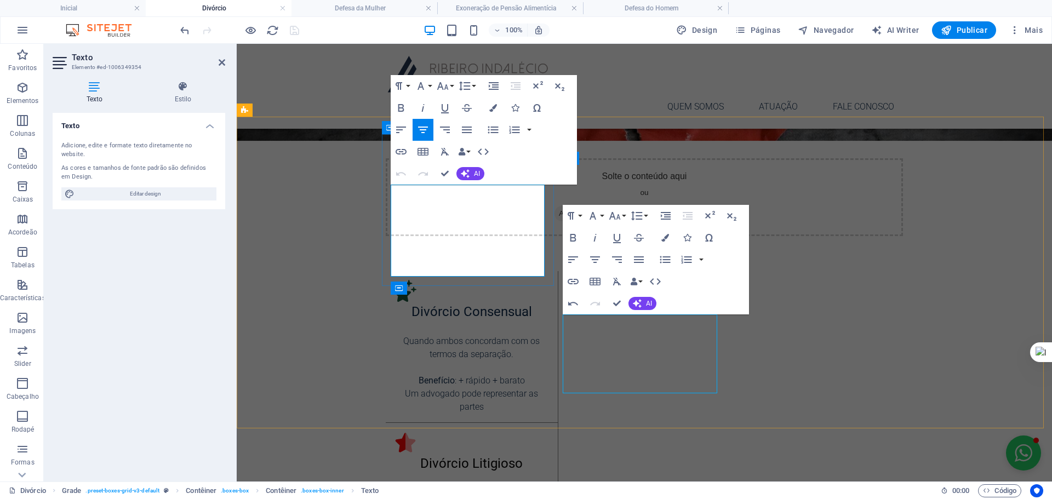
drag, startPoint x: 522, startPoint y: 259, endPoint x: 511, endPoint y: 286, distance: 28.5
click at [522, 387] on p "Um advogado pode representar as partes" at bounding box center [472, 400] width 155 height 26
drag, startPoint x: 443, startPoint y: 174, endPoint x: 401, endPoint y: 146, distance: 49.9
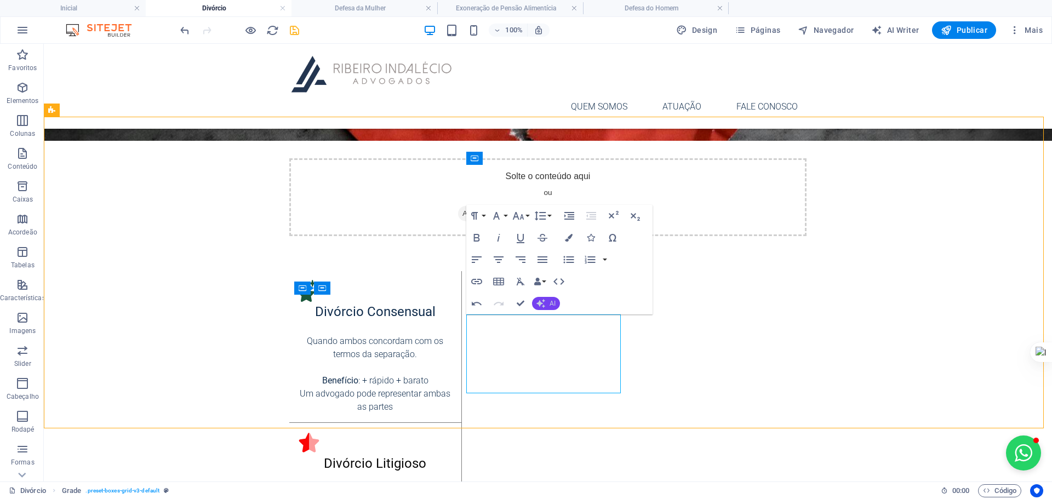
click at [543, 302] on icon "button" at bounding box center [541, 303] width 9 height 9
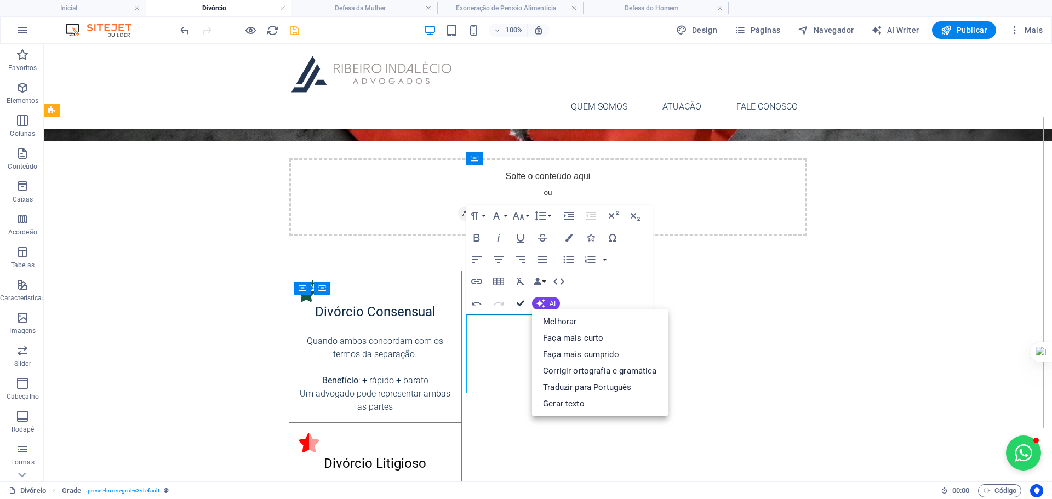
click at [523, 300] on icon "button" at bounding box center [521, 304] width 8 height 8
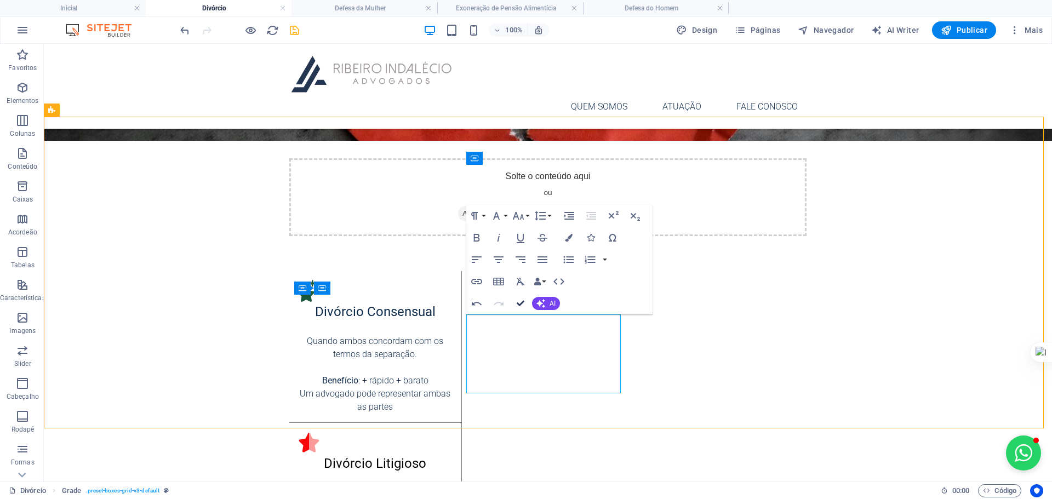
click at [520, 304] on icon "button" at bounding box center [521, 304] width 8 height 8
click at [549, 303] on button "AI" at bounding box center [546, 303] width 28 height 13
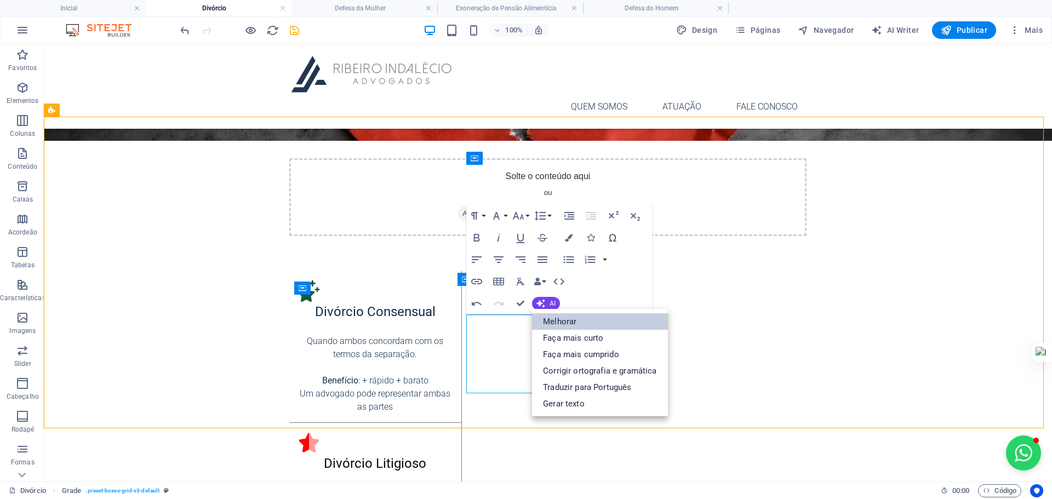
click at [560, 321] on link "Melhorar" at bounding box center [599, 321] width 135 height 16
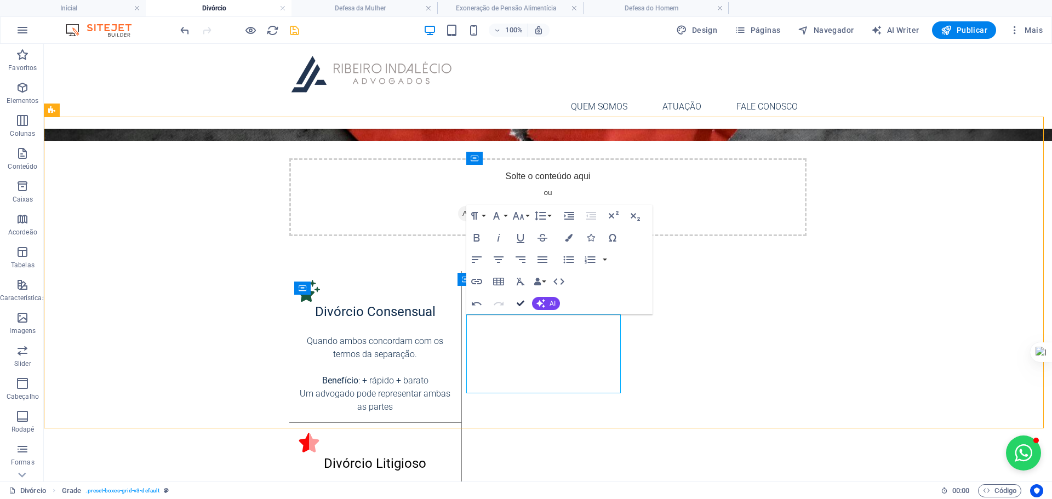
click at [522, 304] on icon "button" at bounding box center [521, 304] width 8 height 8
click at [521, 302] on icon "button" at bounding box center [521, 304] width 8 height 8
drag, startPoint x: 294, startPoint y: 25, endPoint x: 784, endPoint y: 164, distance: 508.8
click at [294, 25] on icon "save" at bounding box center [294, 30] width 13 height 13
click at [714, 129] on icon at bounding box center [714, 128] width 6 height 12
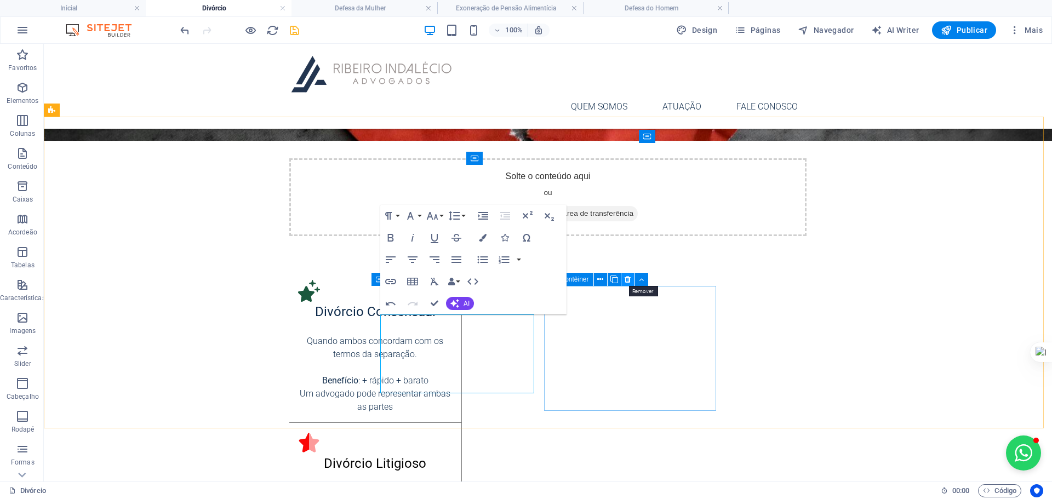
click at [628, 278] on icon at bounding box center [628, 280] width 6 height 12
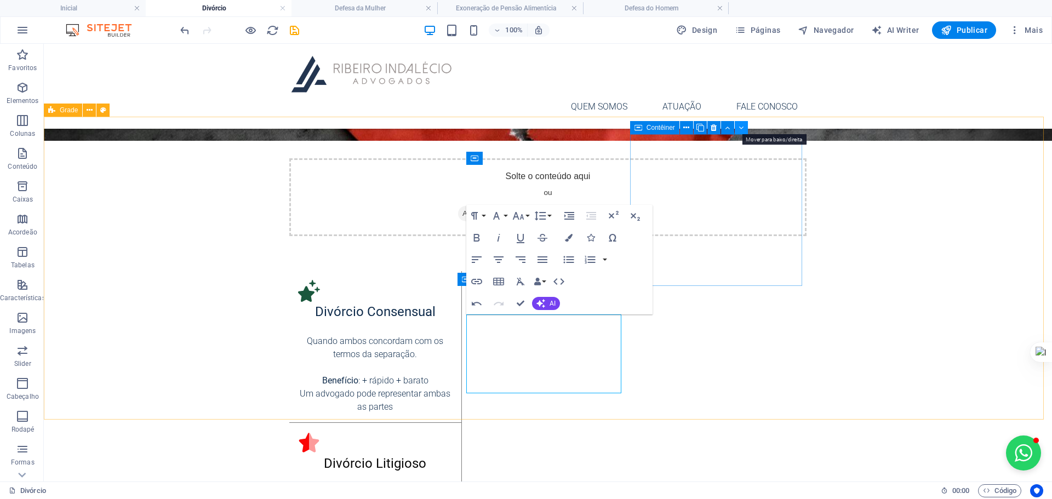
scroll to position [346, 0]
click at [738, 129] on button at bounding box center [741, 127] width 13 height 13
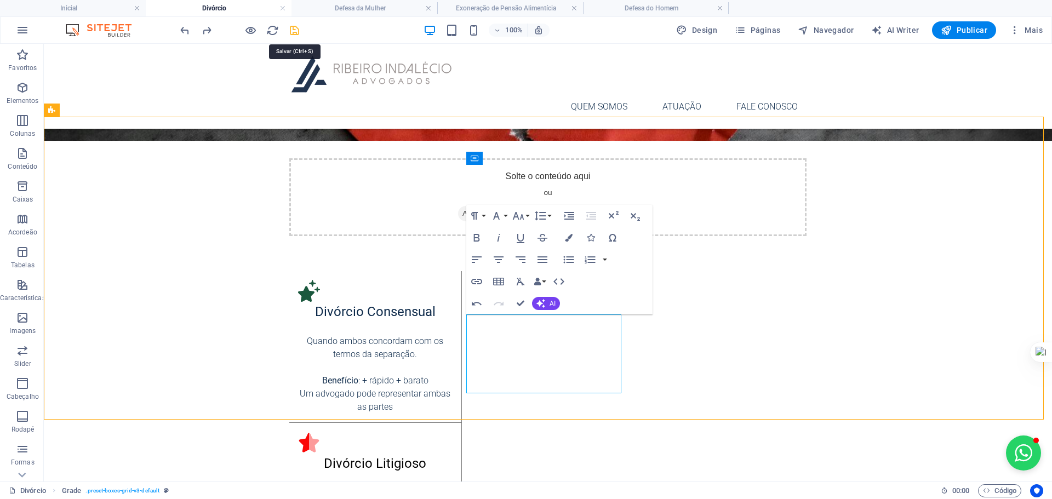
click at [297, 30] on icon "save" at bounding box center [294, 30] width 13 height 13
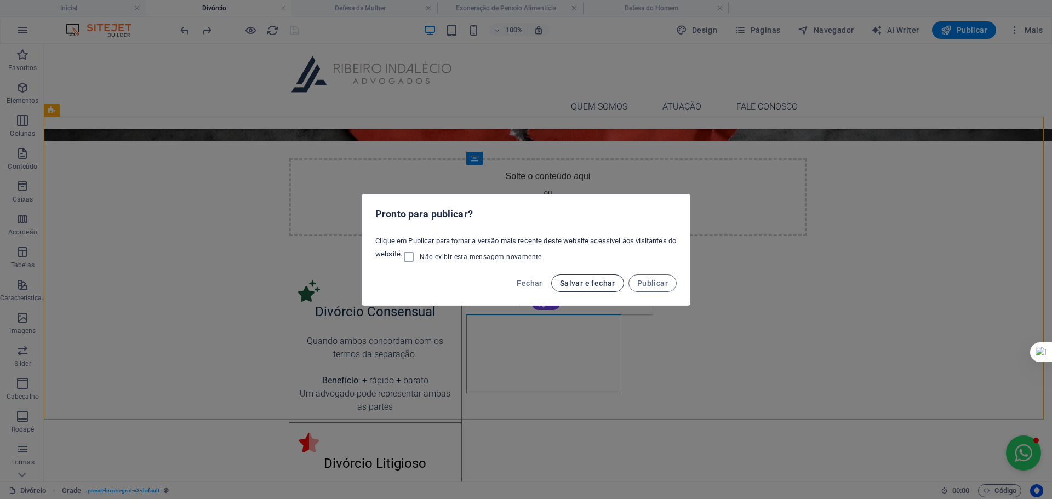
click at [591, 281] on span "Salvar e fechar" at bounding box center [587, 283] width 55 height 9
